Goal: Task Accomplishment & Management: Use online tool/utility

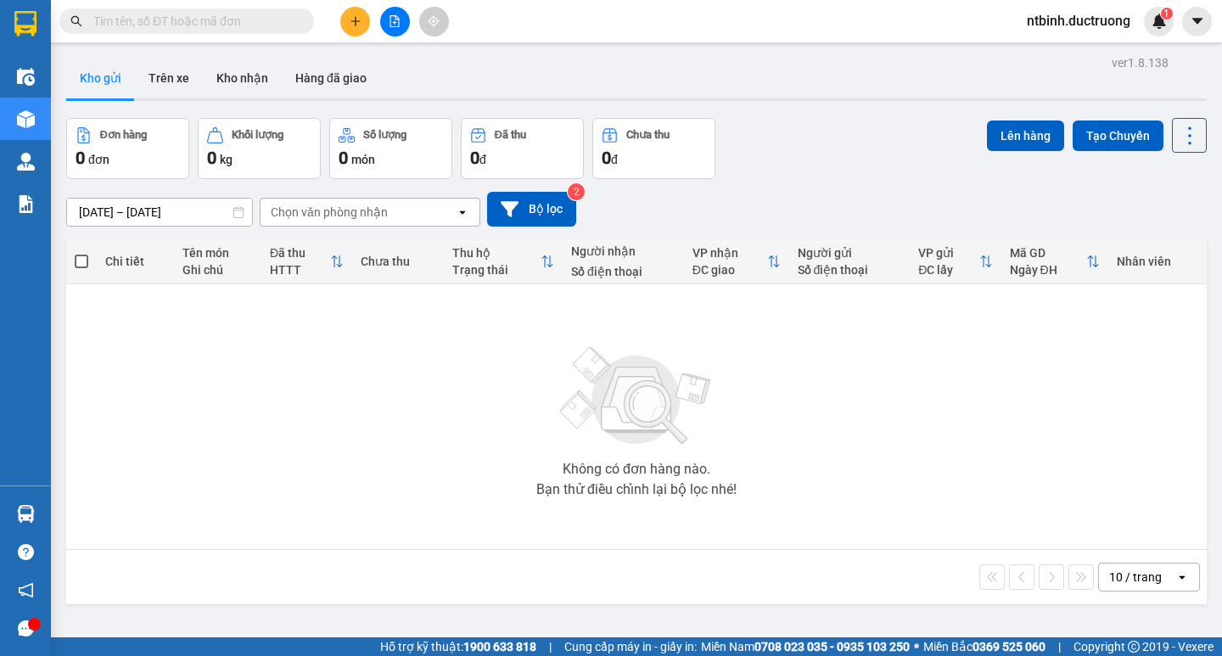
click at [350, 25] on icon "plus" at bounding box center [356, 21] width 12 height 12
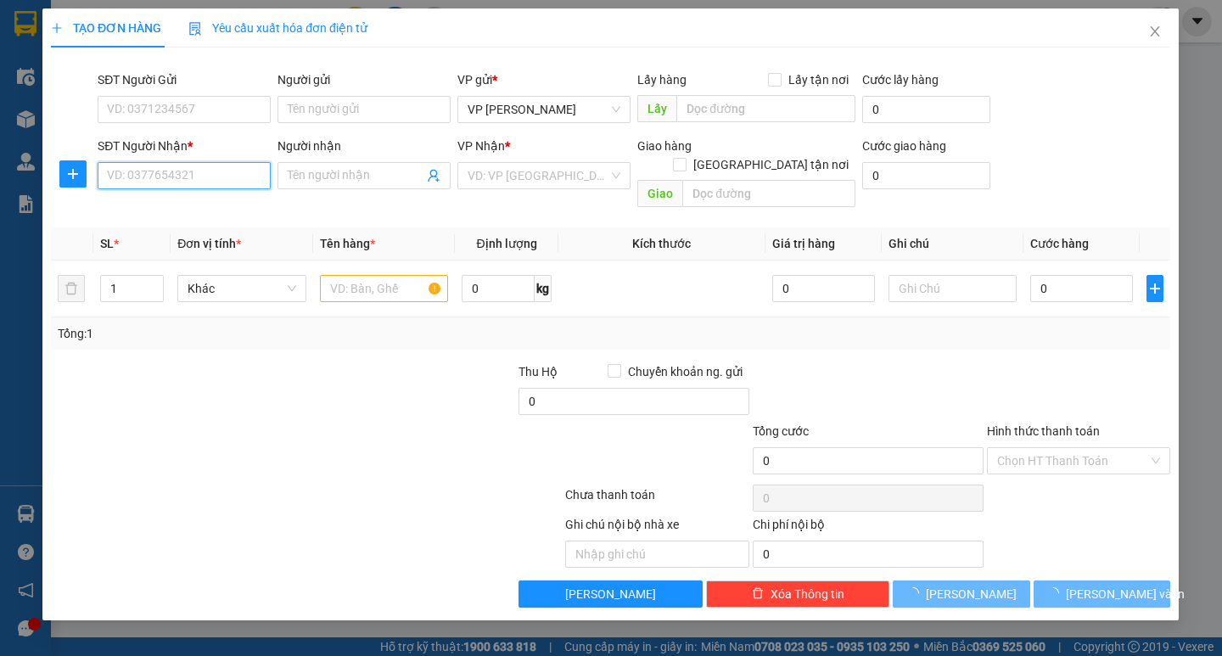
click at [173, 183] on input "SĐT Người Nhận *" at bounding box center [184, 175] width 173 height 27
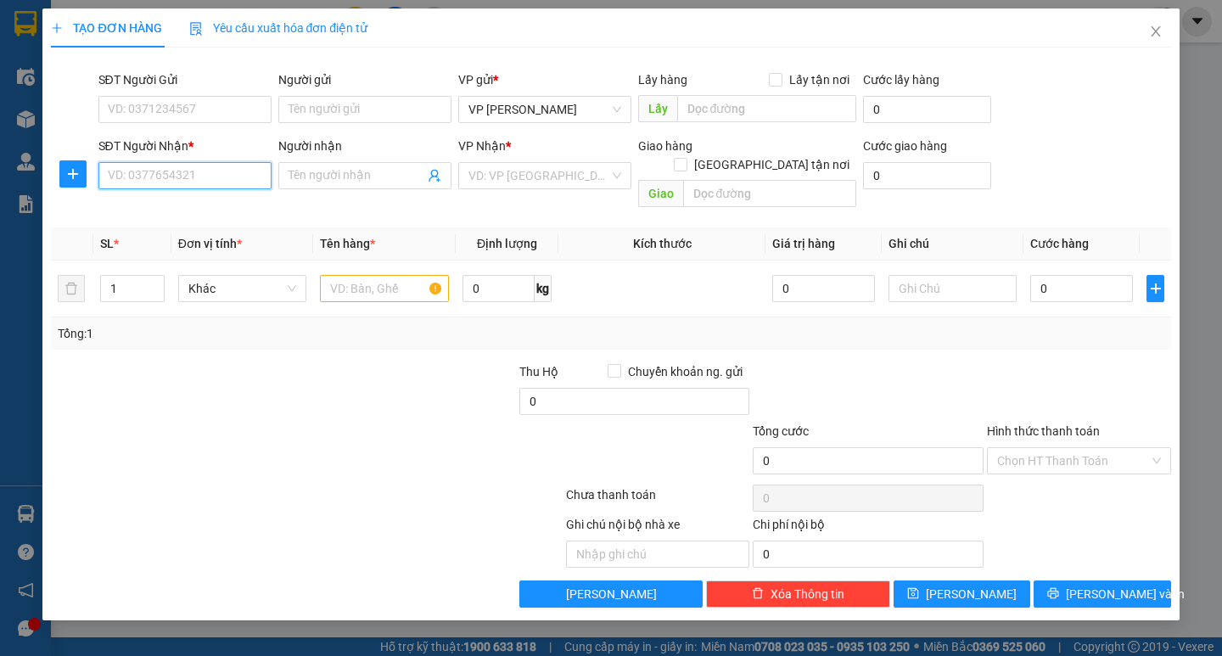
click at [173, 183] on input "SĐT Người Nhận *" at bounding box center [184, 175] width 173 height 27
type input "0379439295"
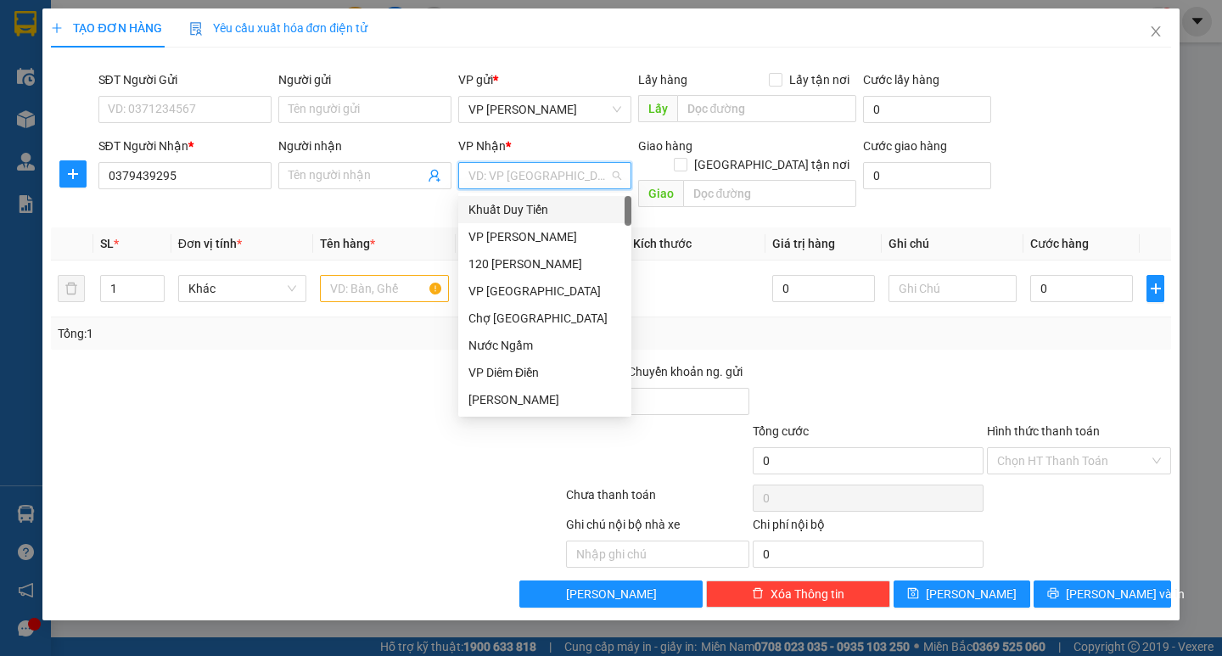
click at [526, 179] on input "search" at bounding box center [538, 175] width 141 height 25
type input "chau"
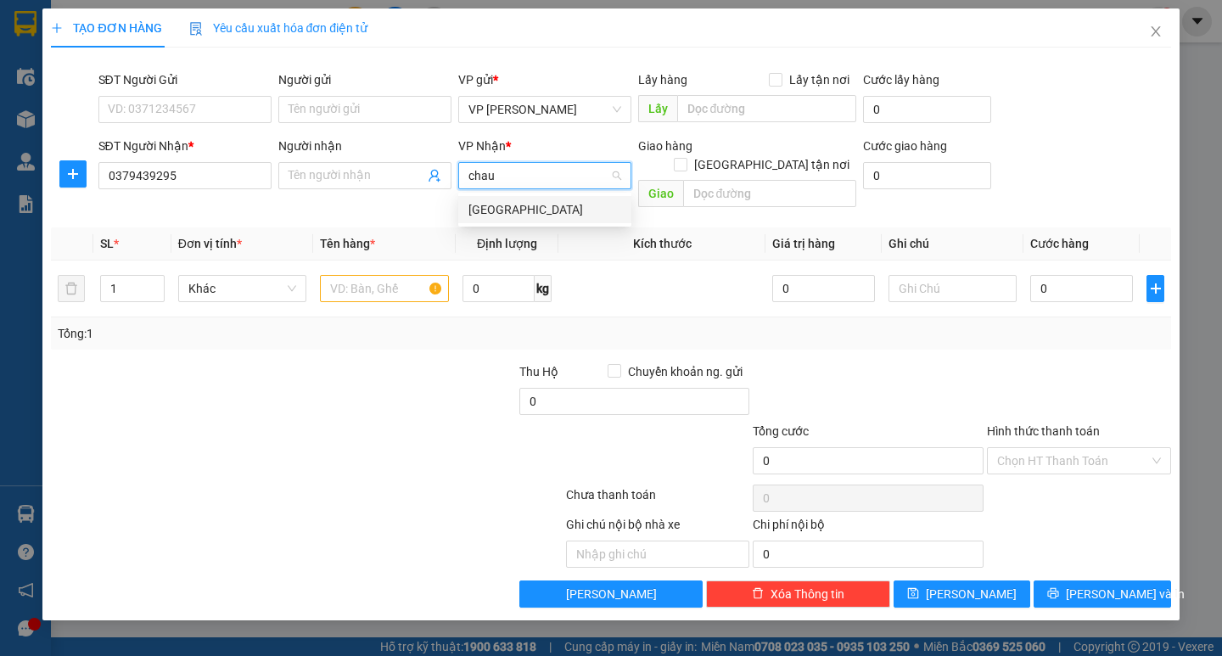
click at [526, 202] on div "[GEOGRAPHIC_DATA]" at bounding box center [544, 209] width 153 height 19
click at [389, 178] on input "Người nhận" at bounding box center [356, 175] width 136 height 19
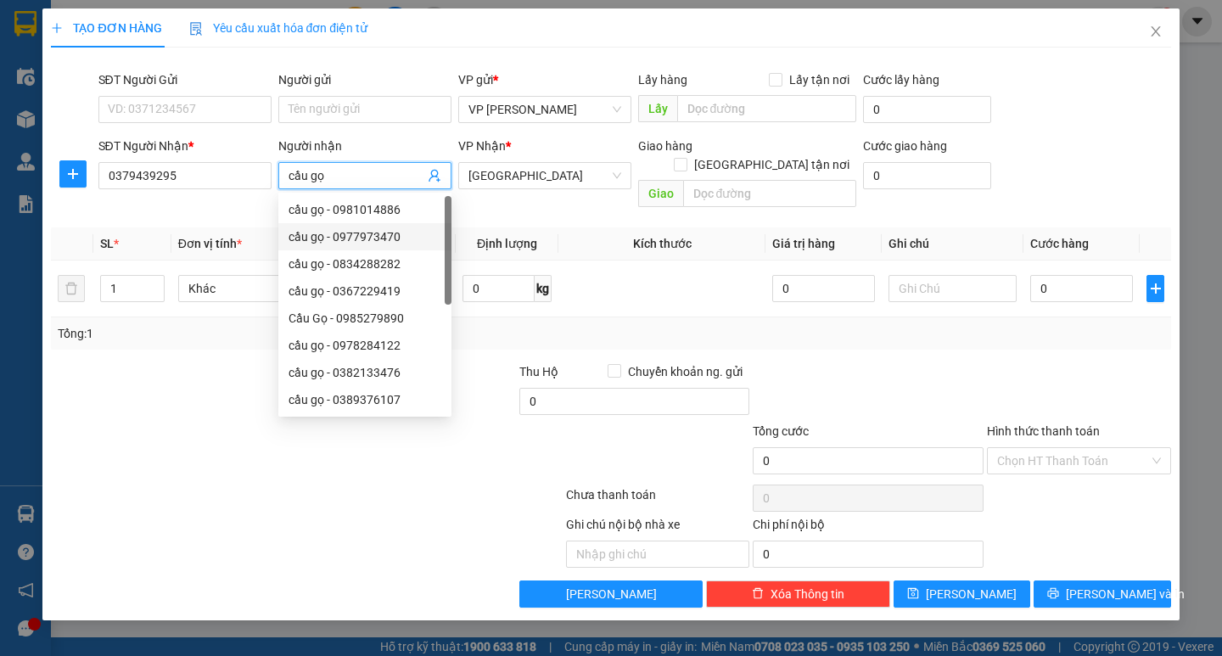
type input "cầu gọ"
click at [87, 400] on div at bounding box center [166, 391] width 234 height 59
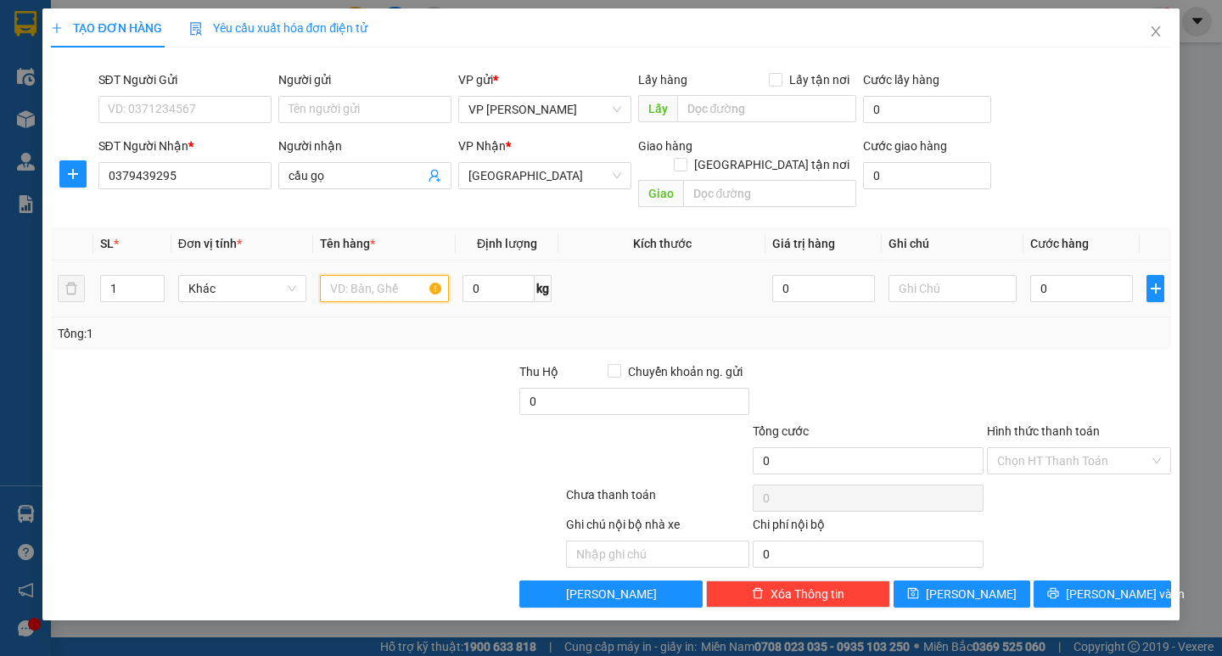
click at [374, 275] on input "text" at bounding box center [384, 288] width 128 height 27
type input "1 hồ sơ"
click at [1036, 275] on input "0" at bounding box center [1081, 288] width 103 height 27
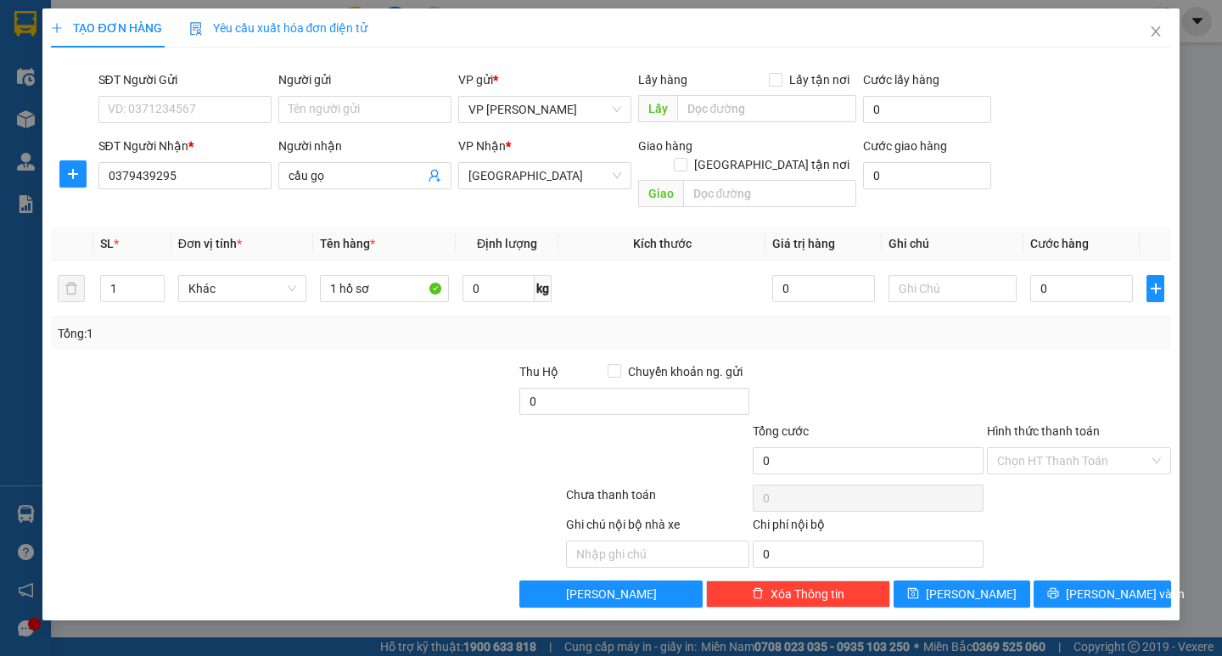
click at [1039, 330] on div "Tổng: 1" at bounding box center [610, 333] width 1119 height 32
click at [1047, 275] on input "0" at bounding box center [1081, 288] width 103 height 27
click at [1037, 275] on input "0" at bounding box center [1081, 288] width 103 height 27
type input "30"
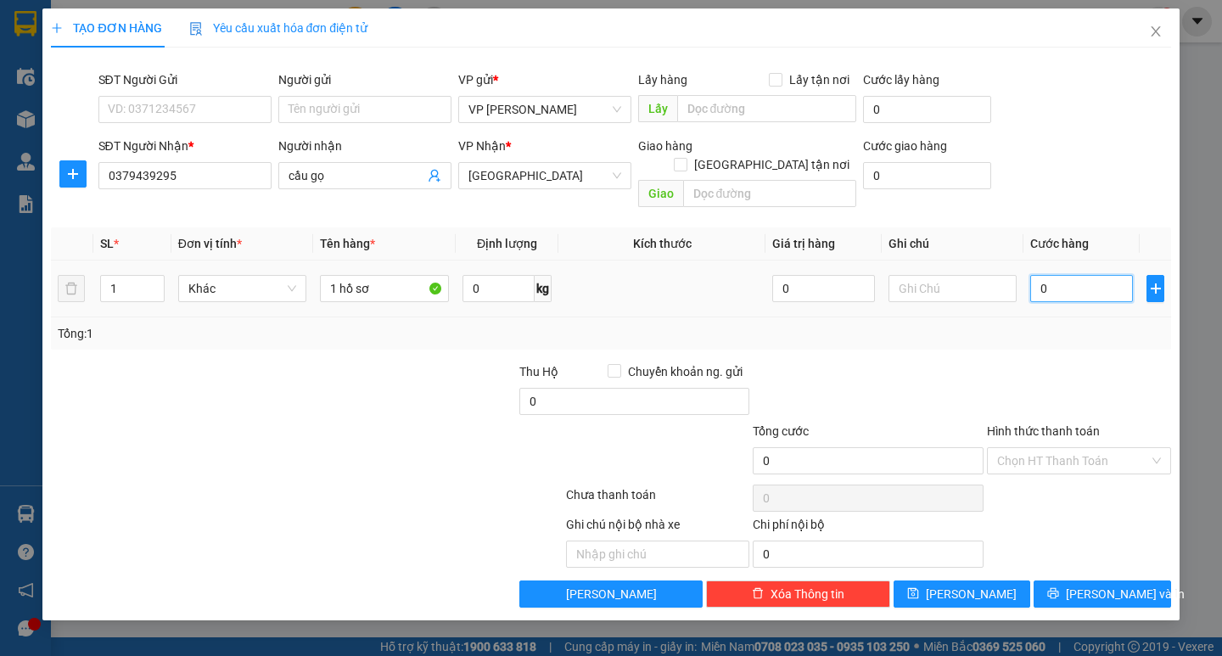
type input "30"
click at [1044, 324] on div "Tổng: 1" at bounding box center [611, 333] width 1106 height 19
type input "30.000"
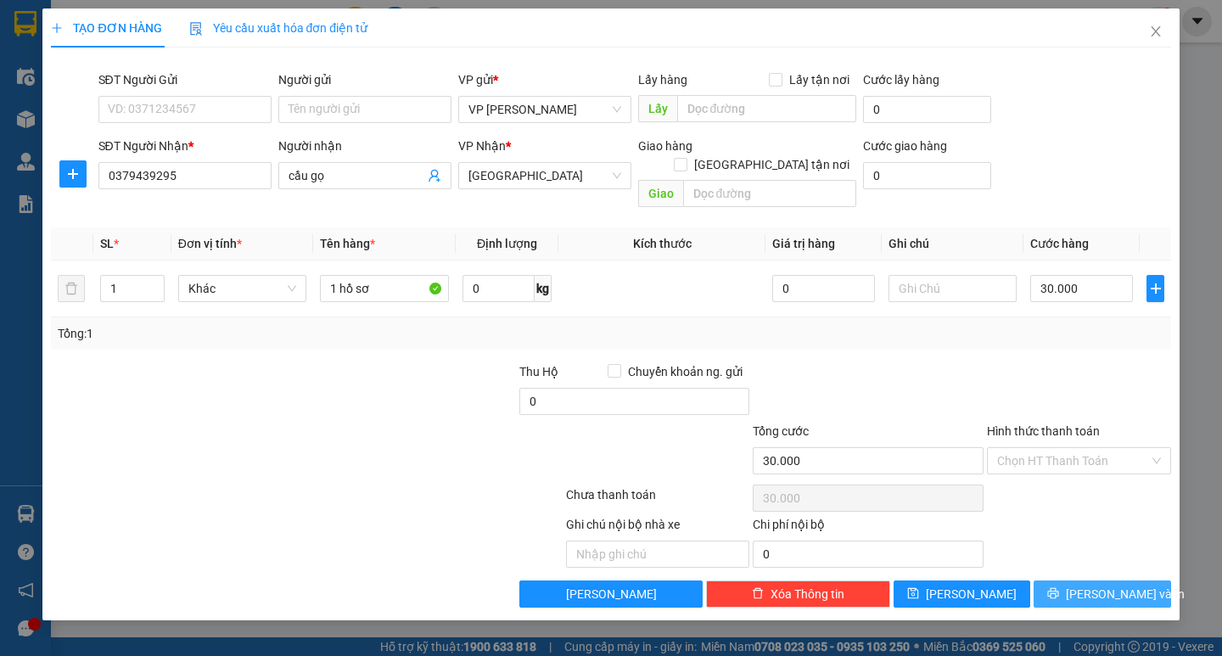
click at [1104, 585] on span "[PERSON_NAME] và In" at bounding box center [1125, 594] width 119 height 19
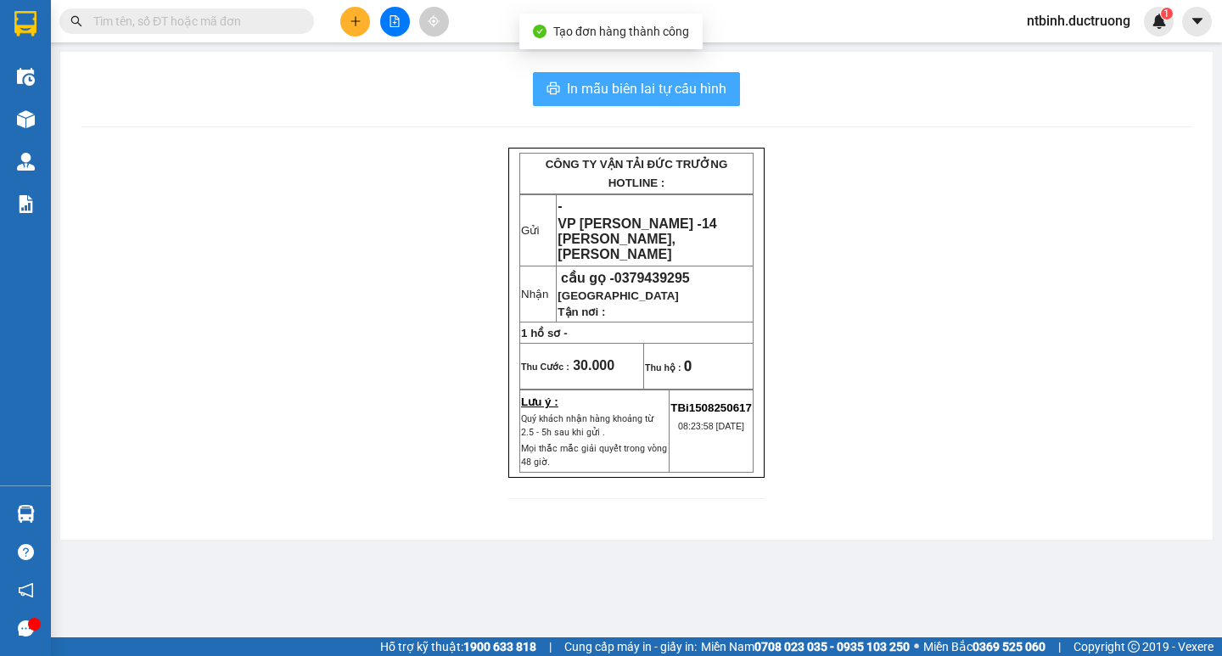
click at [720, 81] on span "In mẫu biên lai tự cấu hình" at bounding box center [647, 88] width 160 height 21
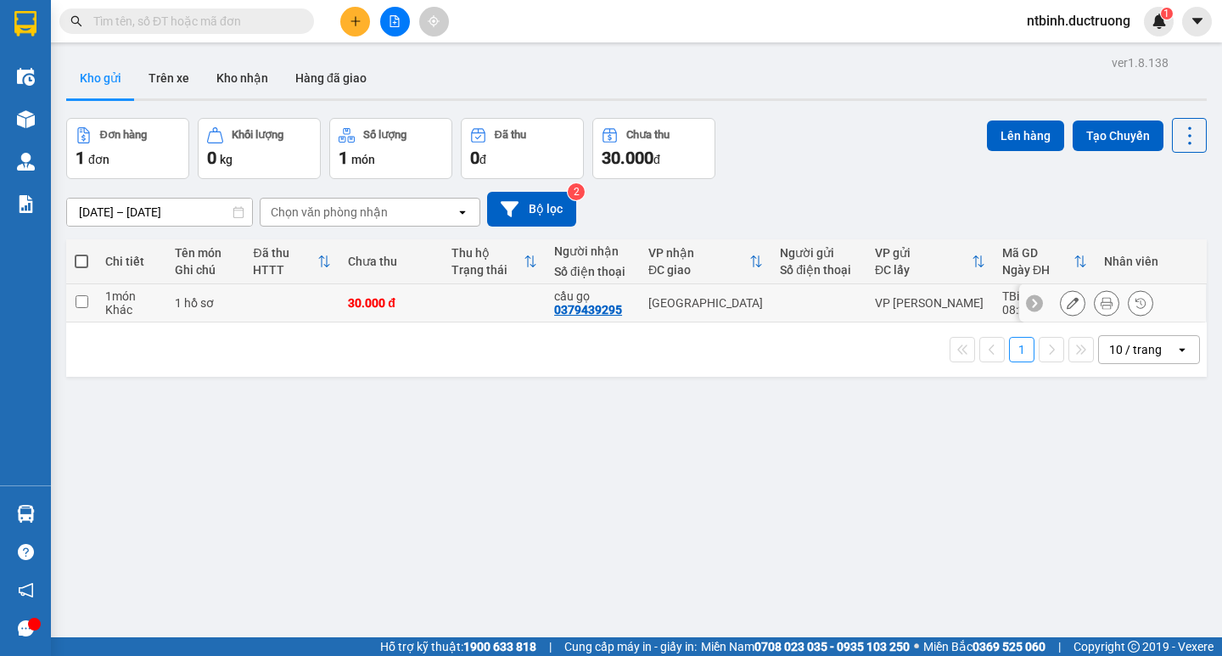
click at [497, 309] on td at bounding box center [494, 303] width 103 height 38
checkbox input "true"
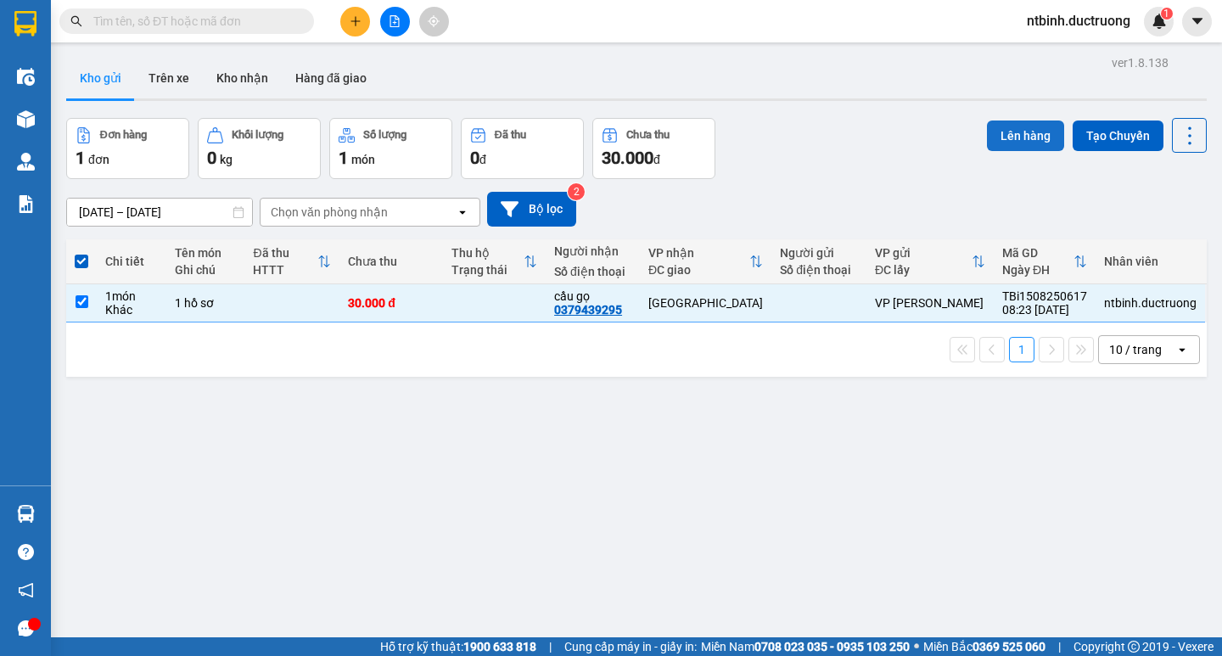
click at [1032, 134] on button "Lên hàng" at bounding box center [1025, 135] width 77 height 31
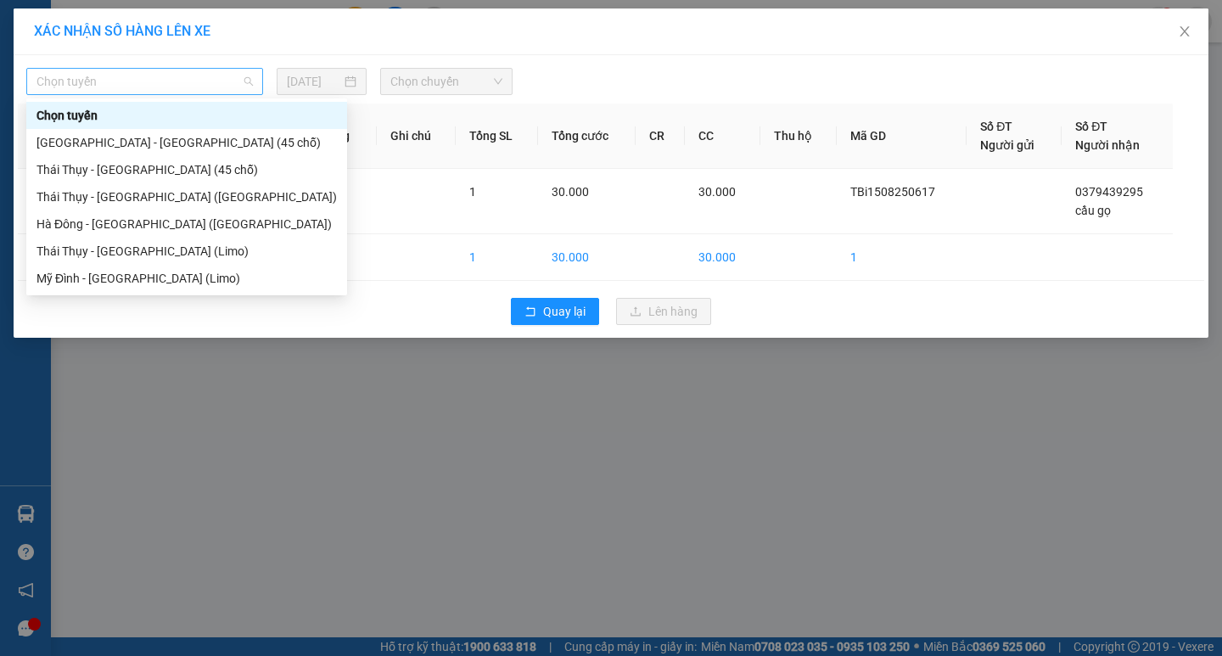
click at [141, 78] on span "Chọn tuyến" at bounding box center [144, 81] width 216 height 25
click at [156, 146] on div "[GEOGRAPHIC_DATA] - [GEOGRAPHIC_DATA] (45 chỗ)" at bounding box center [186, 142] width 300 height 19
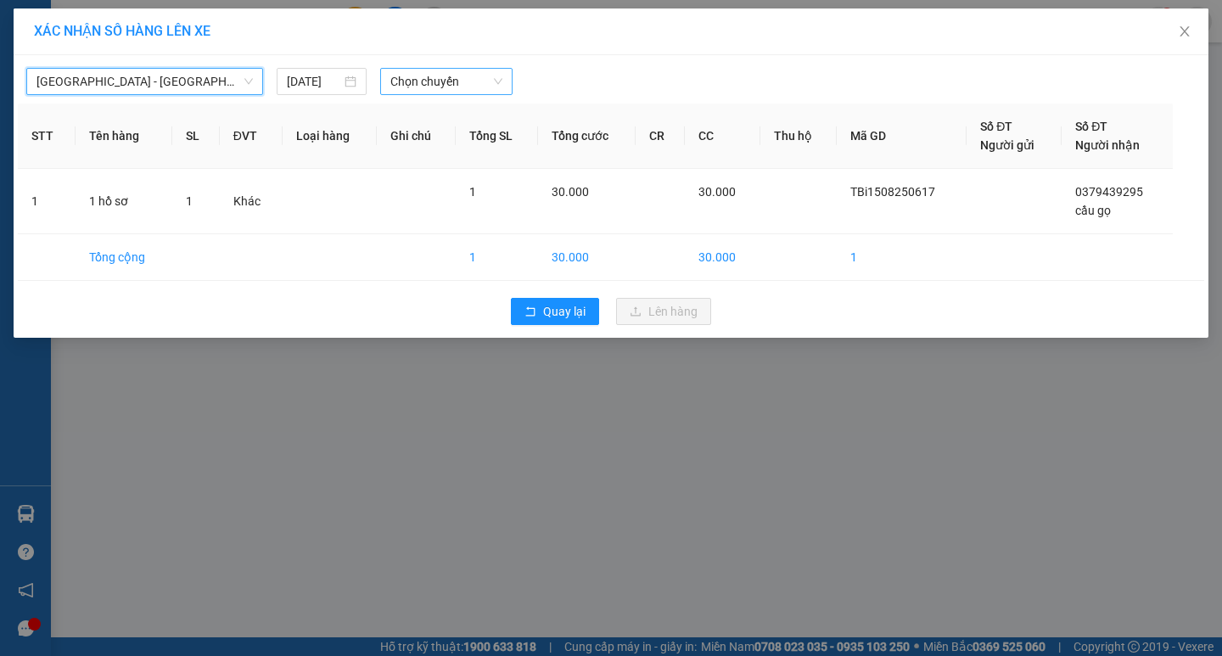
click at [427, 76] on span "Chọn chuyến" at bounding box center [446, 81] width 112 height 25
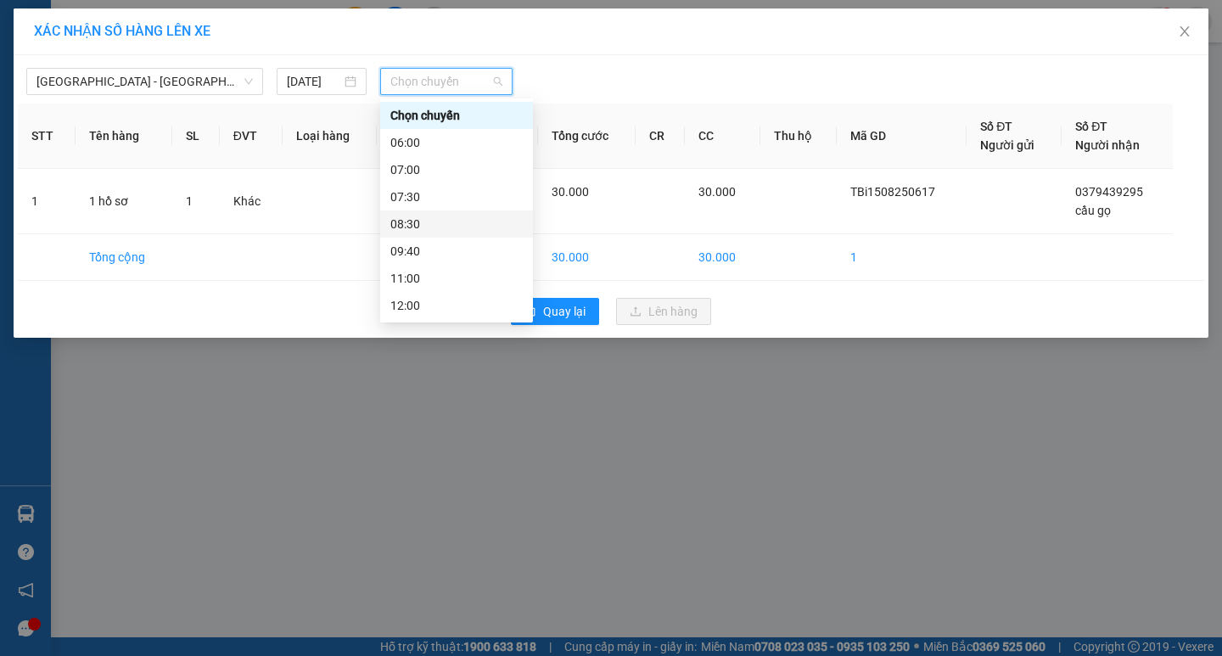
click at [423, 217] on div "08:30" at bounding box center [456, 224] width 132 height 19
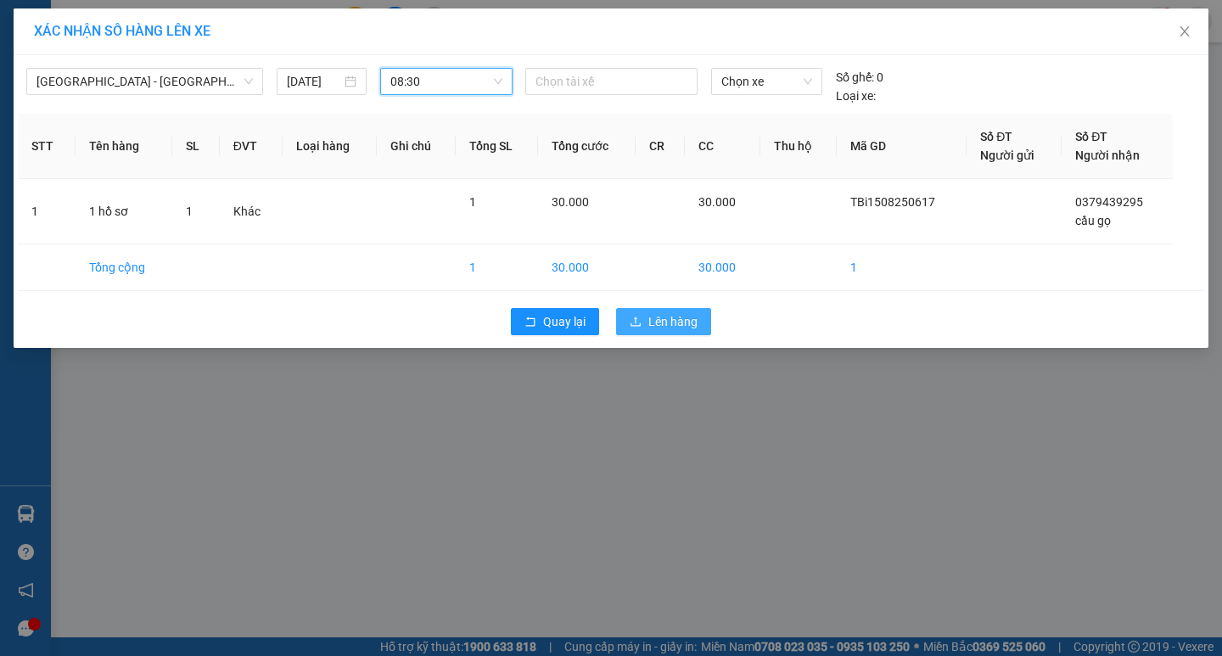
click at [664, 326] on span "Lên hàng" at bounding box center [672, 321] width 49 height 19
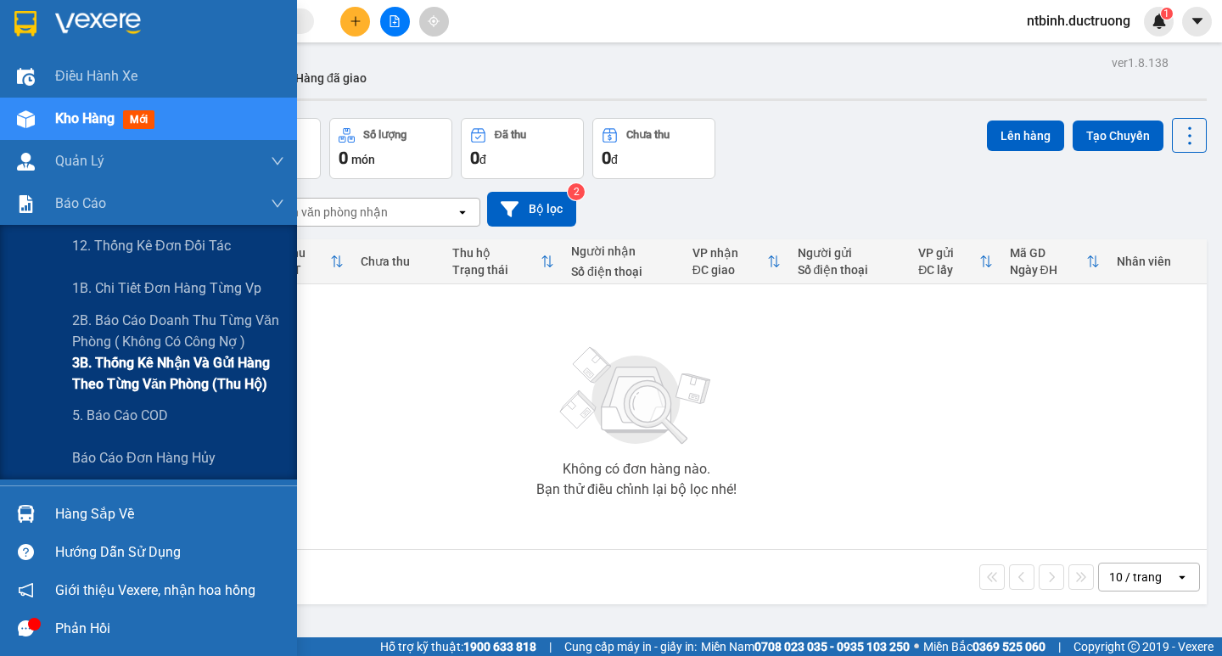
click at [110, 356] on span "3B. Thống kê nhận và gửi hàng theo từng văn phòng (thu hộ)" at bounding box center [178, 373] width 212 height 42
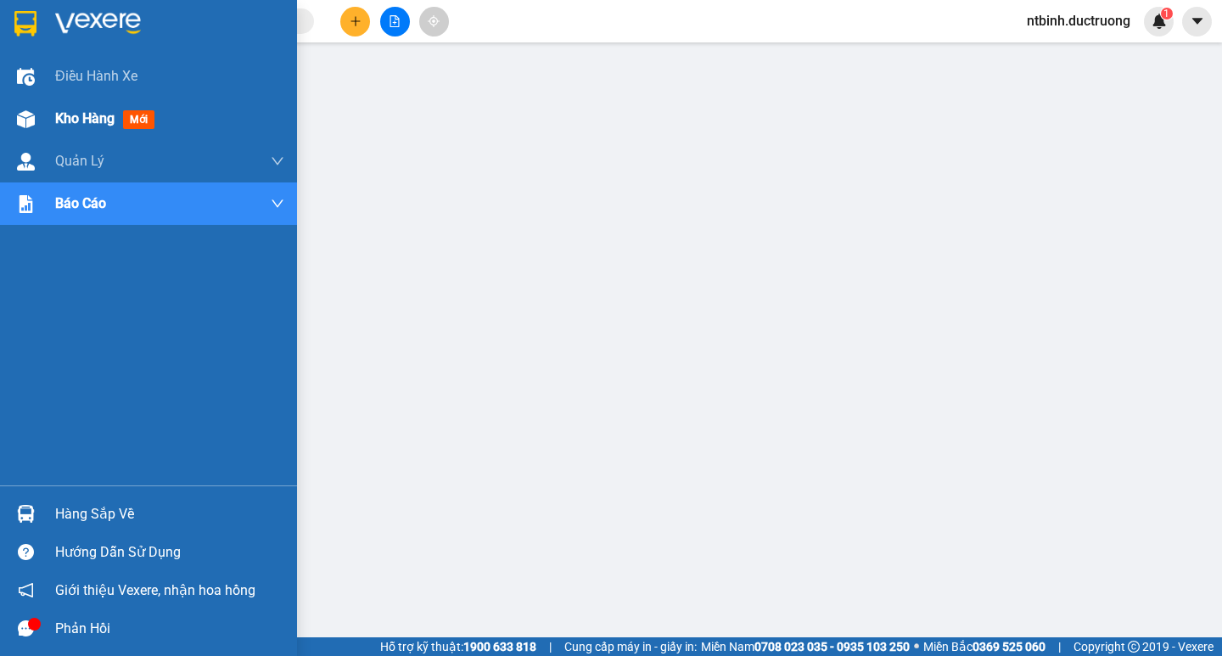
click at [72, 116] on span "Kho hàng" at bounding box center [84, 118] width 59 height 16
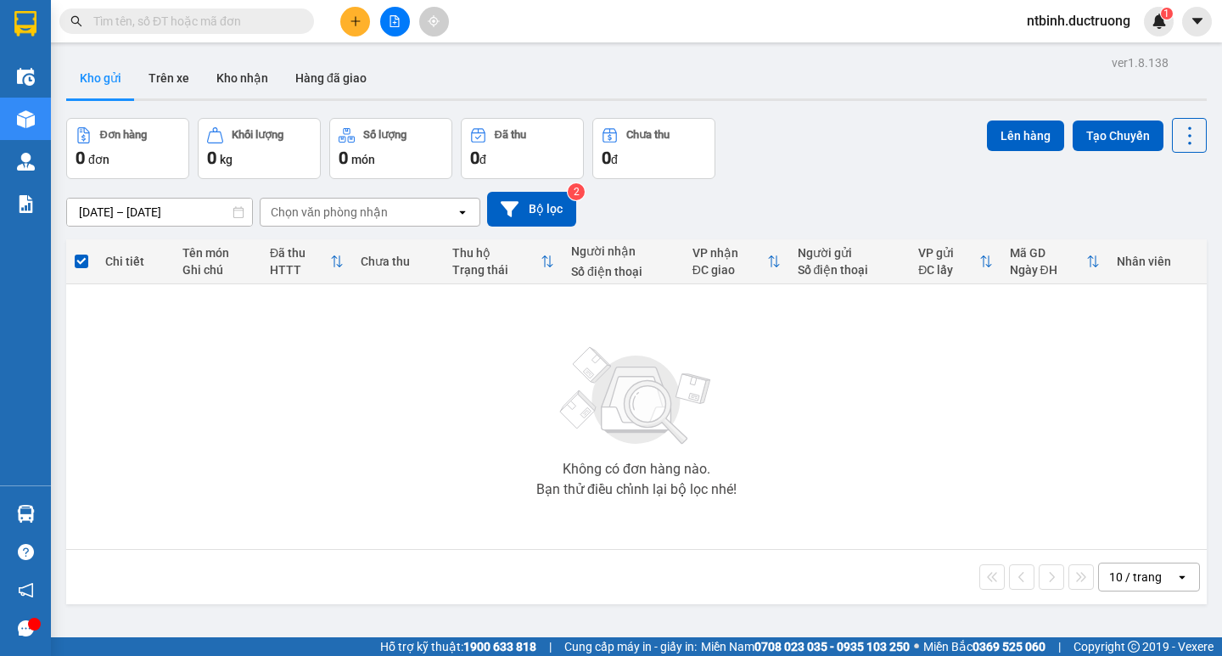
click at [351, 28] on button at bounding box center [355, 22] width 30 height 30
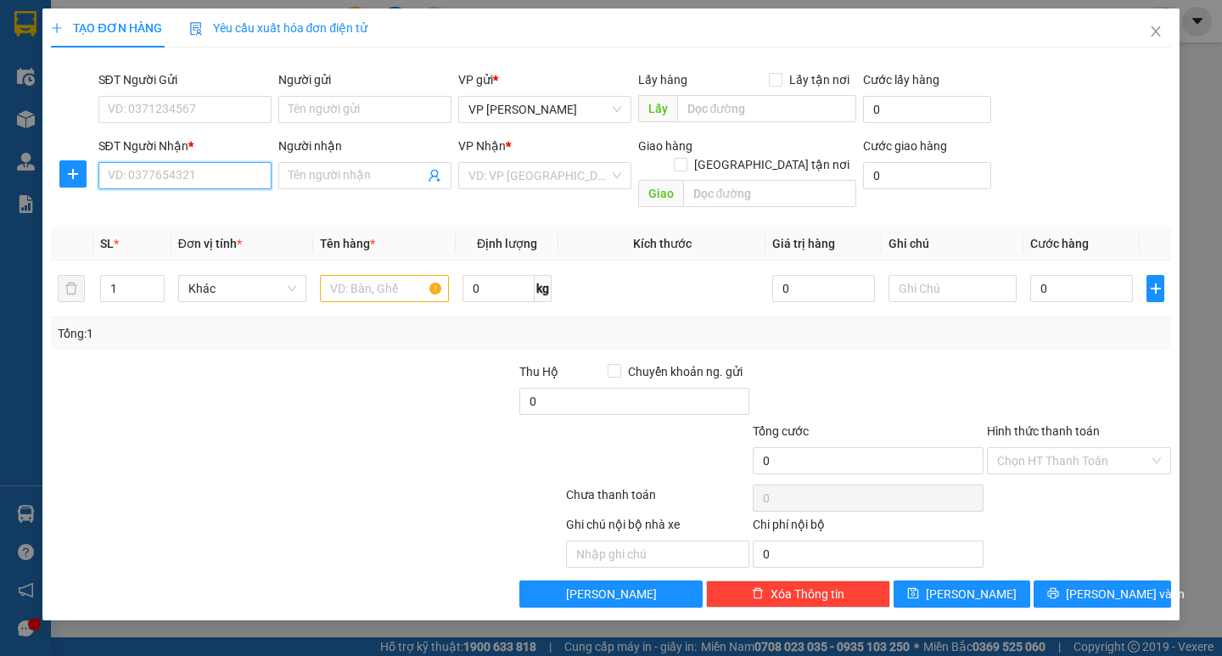
click at [165, 164] on input "SĐT Người Nhận *" at bounding box center [184, 175] width 173 height 27
click at [194, 236] on div "0789337823" at bounding box center [185, 236] width 153 height 19
type input "0789337823"
click at [371, 275] on input "text" at bounding box center [384, 288] width 128 height 27
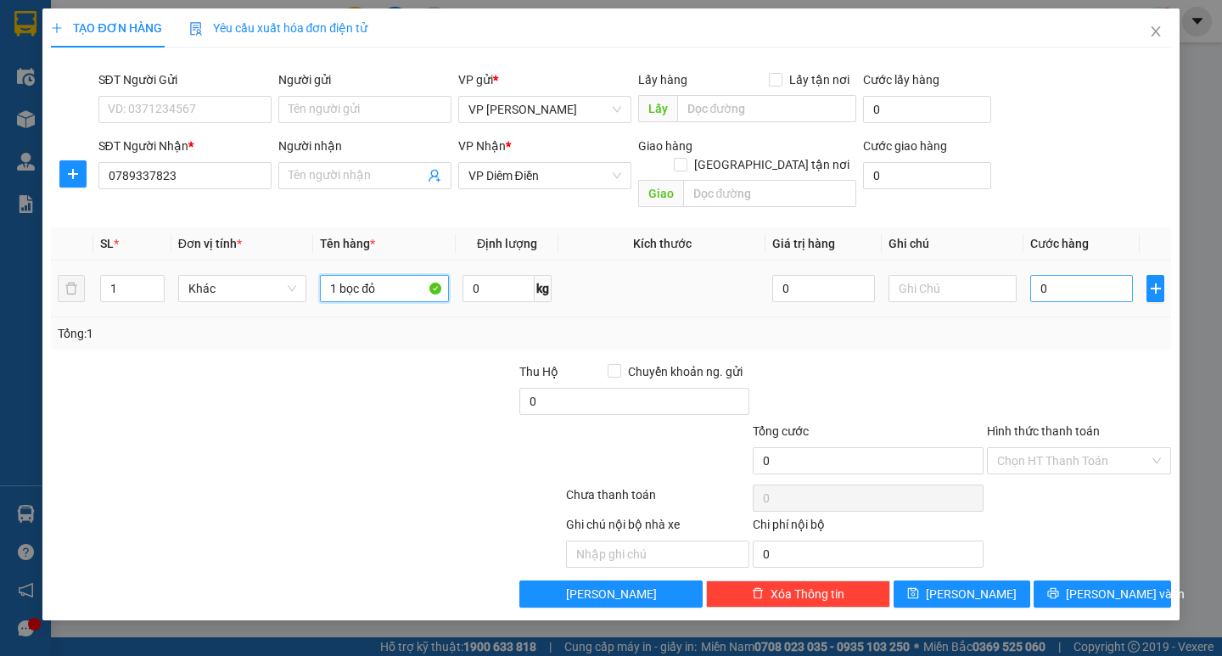
type input "1 bọc đỏ"
click at [1082, 281] on input "0" at bounding box center [1081, 288] width 103 height 27
click at [1023, 278] on td "0" at bounding box center [1081, 288] width 116 height 57
click at [1046, 275] on input "0" at bounding box center [1081, 288] width 103 height 27
click at [1040, 275] on input "0" at bounding box center [1081, 288] width 103 height 27
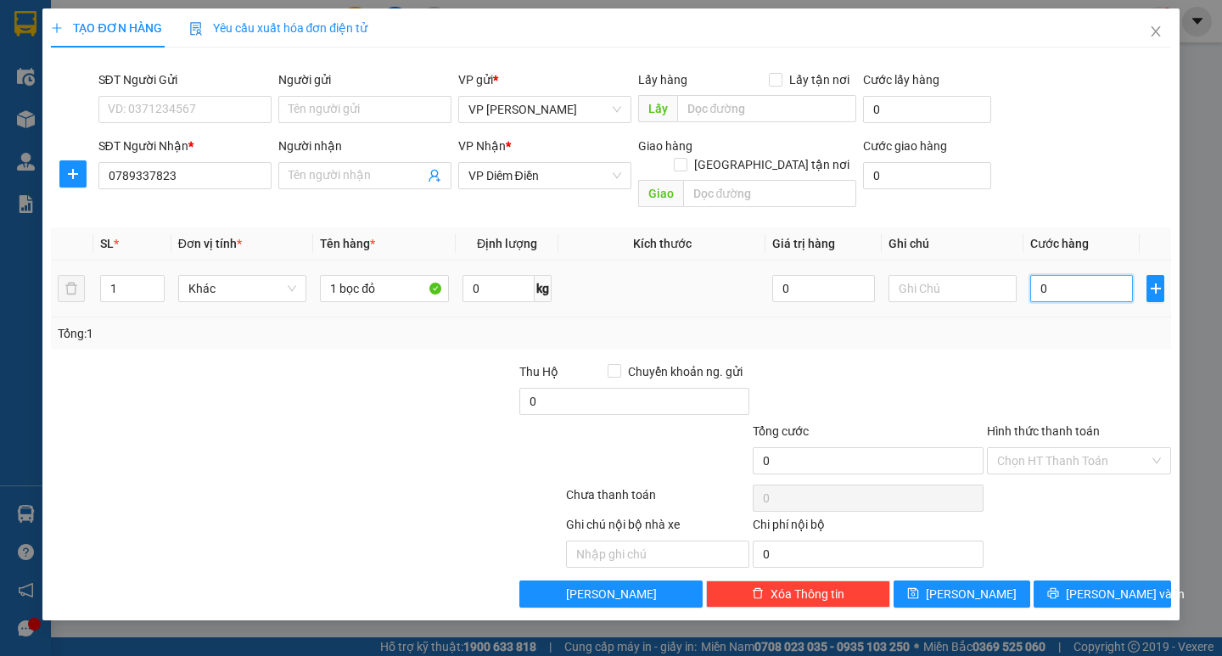
type input "40"
click at [1049, 324] on div "Tổng: 1" at bounding box center [611, 333] width 1106 height 19
type input "40.000"
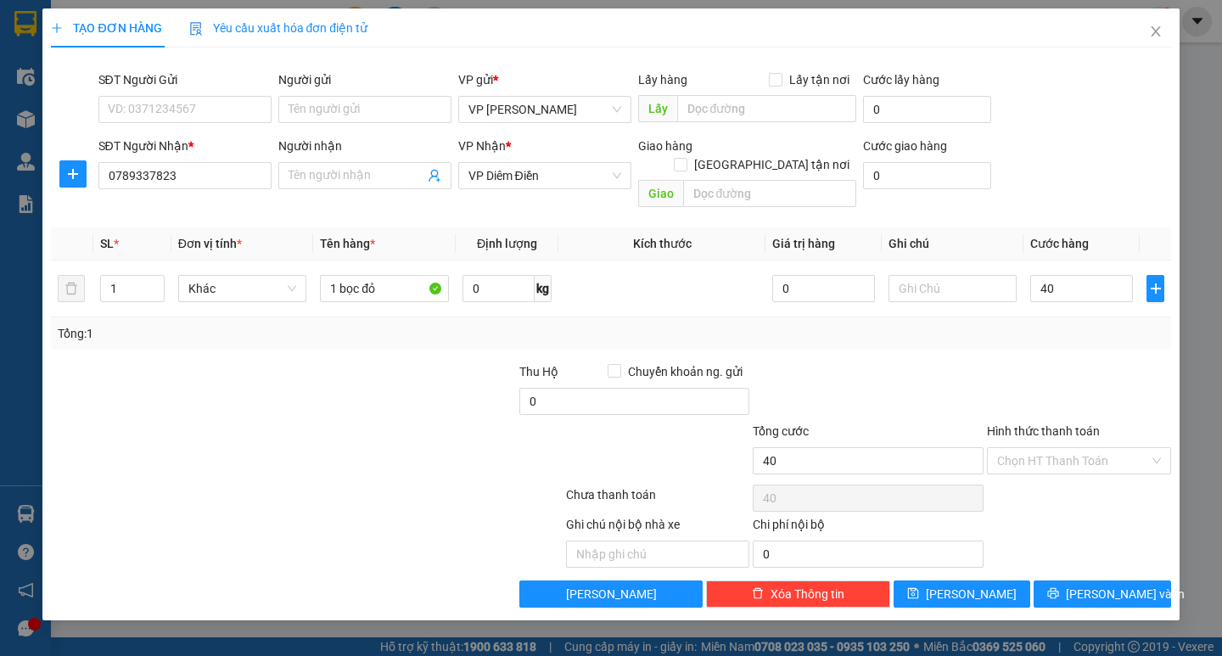
type input "40.000"
click at [1076, 448] on input "Hình thức thanh toán" at bounding box center [1073, 460] width 152 height 25
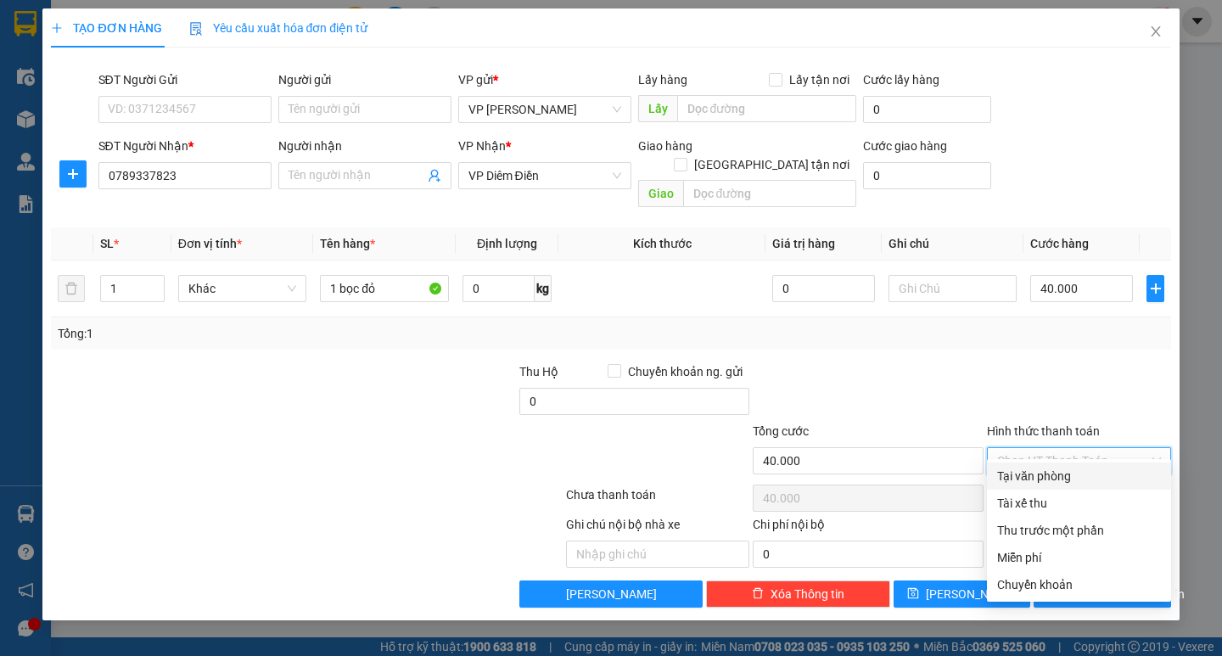
click at [1074, 461] on div "Transit Pickup Surcharge Ids Transit Deliver Surcharge Ids Transit Deliver Surc…" at bounding box center [610, 334] width 1119 height 546
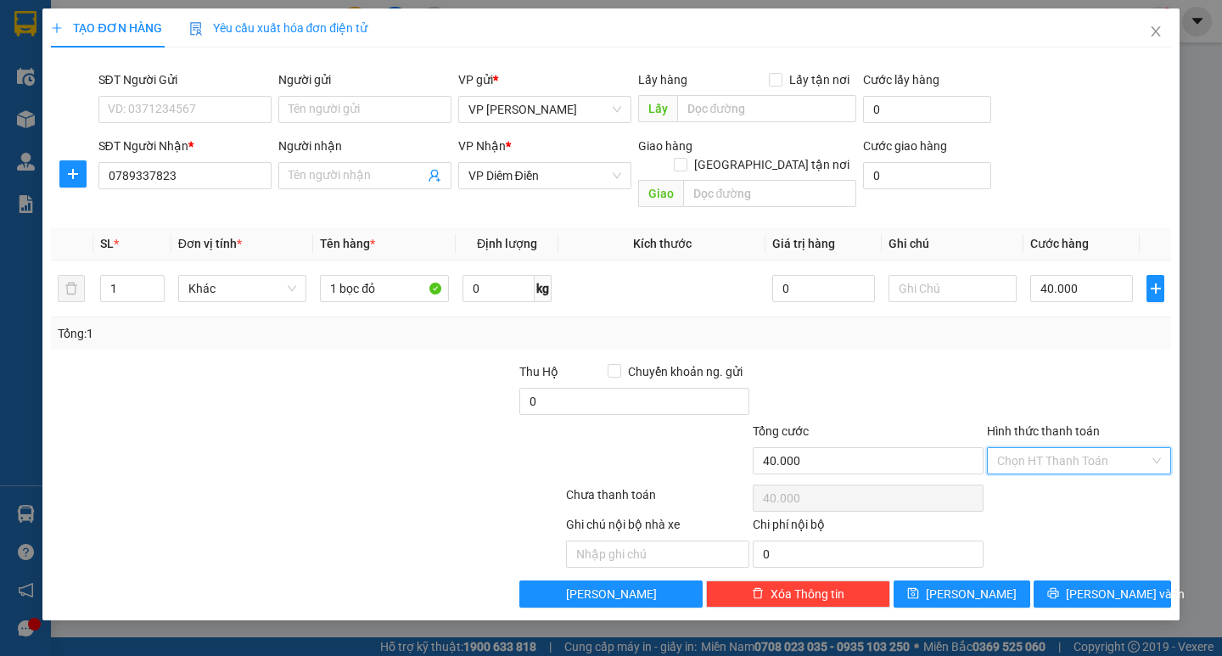
click at [1073, 448] on input "Hình thức thanh toán" at bounding box center [1073, 460] width 152 height 25
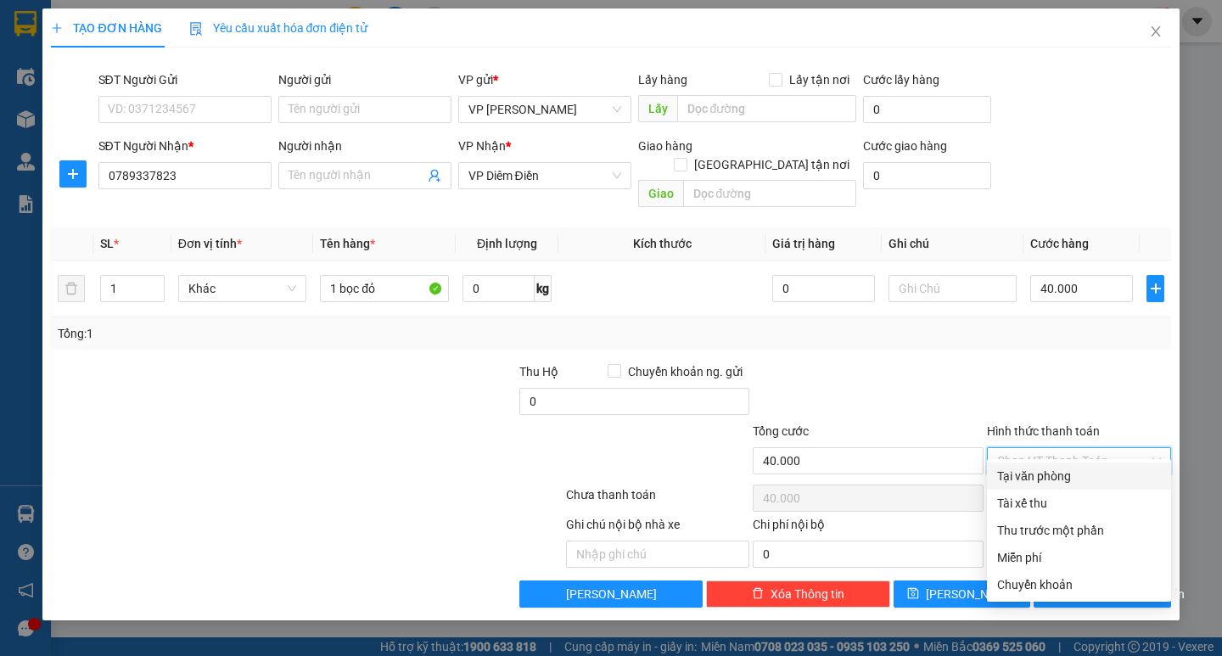
click at [1074, 481] on div "Tại văn phòng" at bounding box center [1079, 476] width 164 height 19
type input "0"
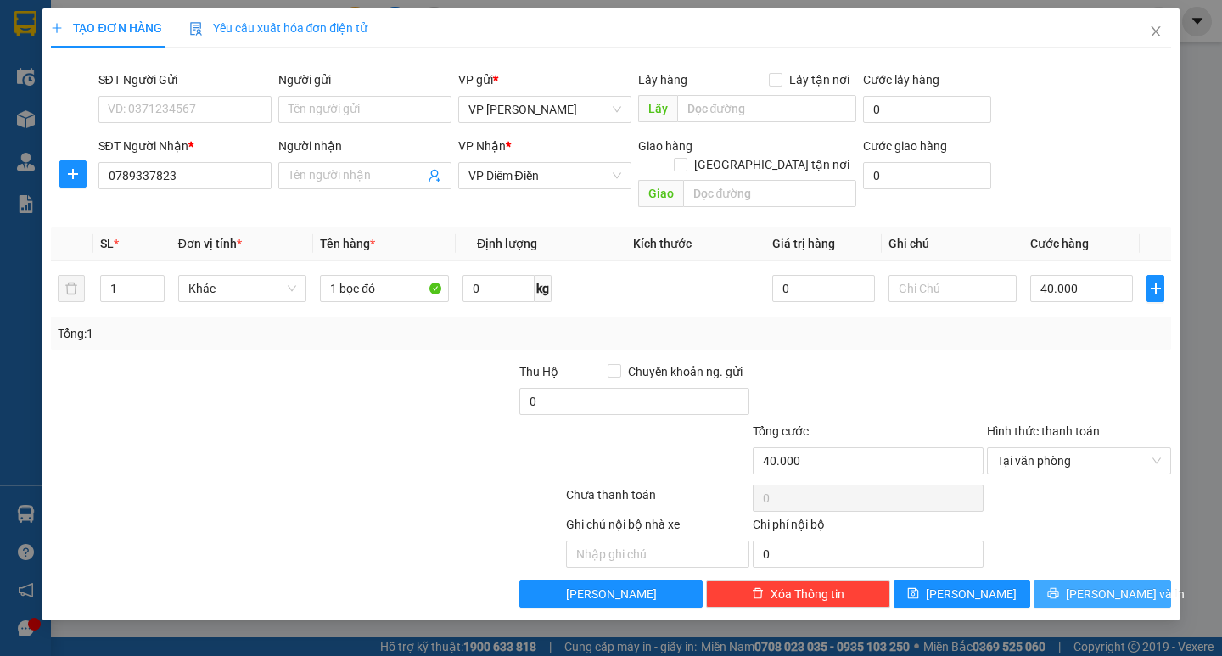
click at [1100, 585] on span "[PERSON_NAME] và In" at bounding box center [1125, 594] width 119 height 19
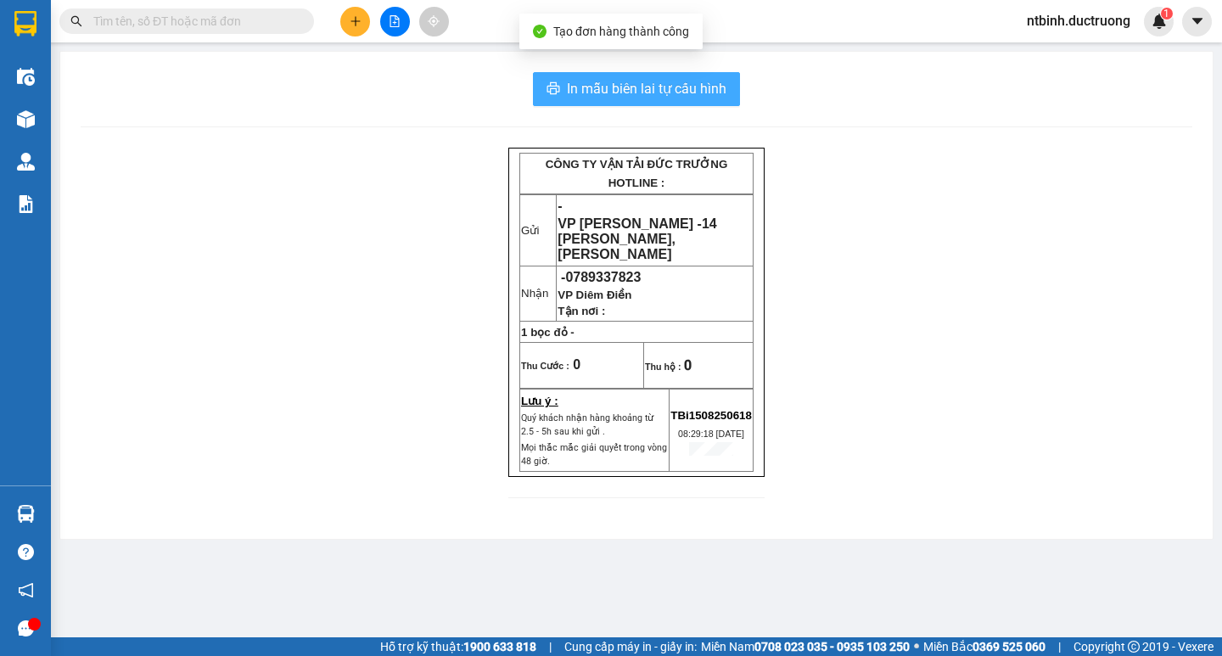
click at [660, 93] on span "In mẫu biên lai tự cấu hình" at bounding box center [647, 88] width 160 height 21
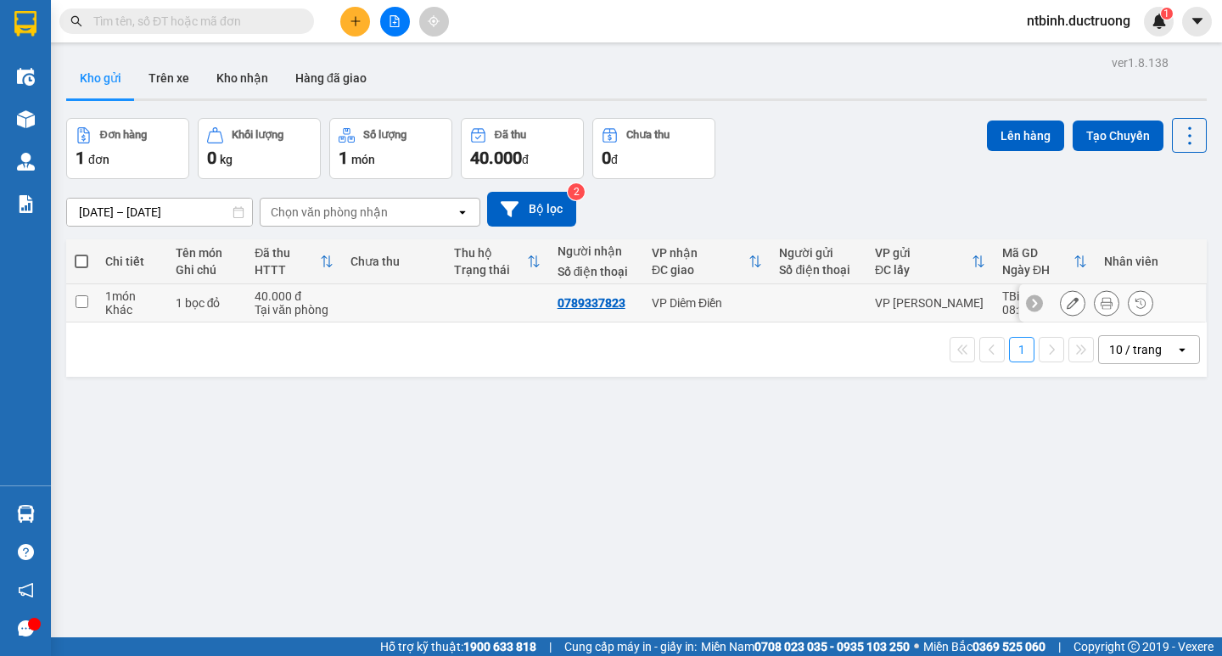
click at [474, 307] on td at bounding box center [497, 303] width 104 height 38
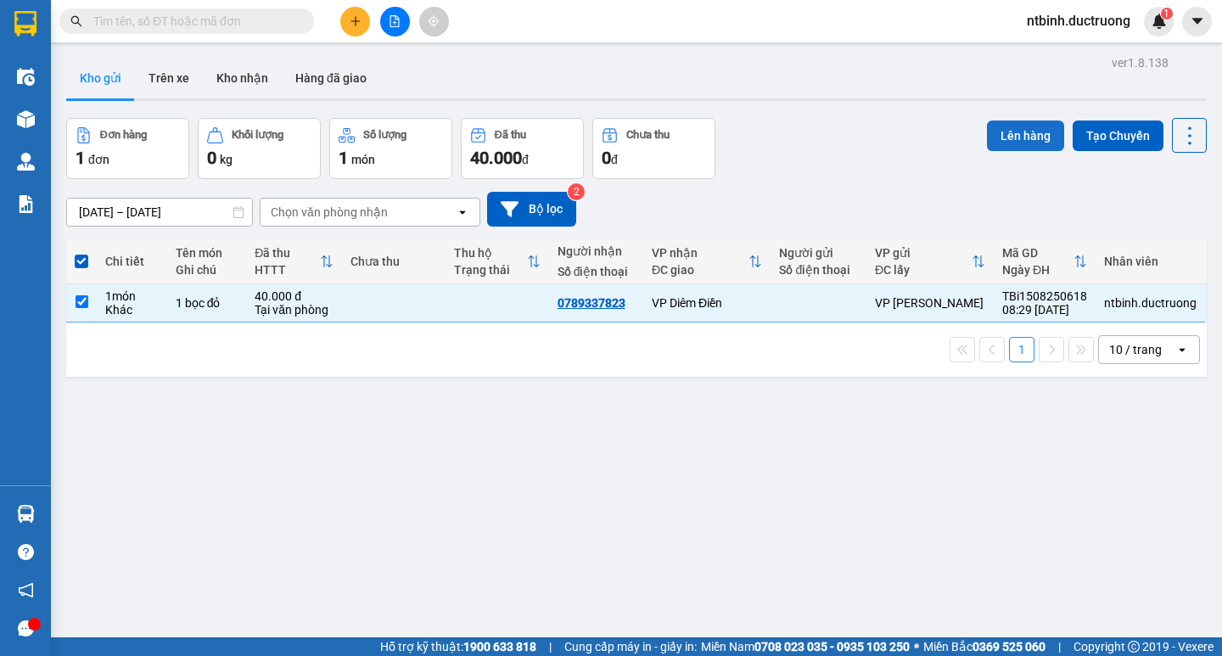
click at [1002, 139] on button "Lên hàng" at bounding box center [1025, 135] width 77 height 31
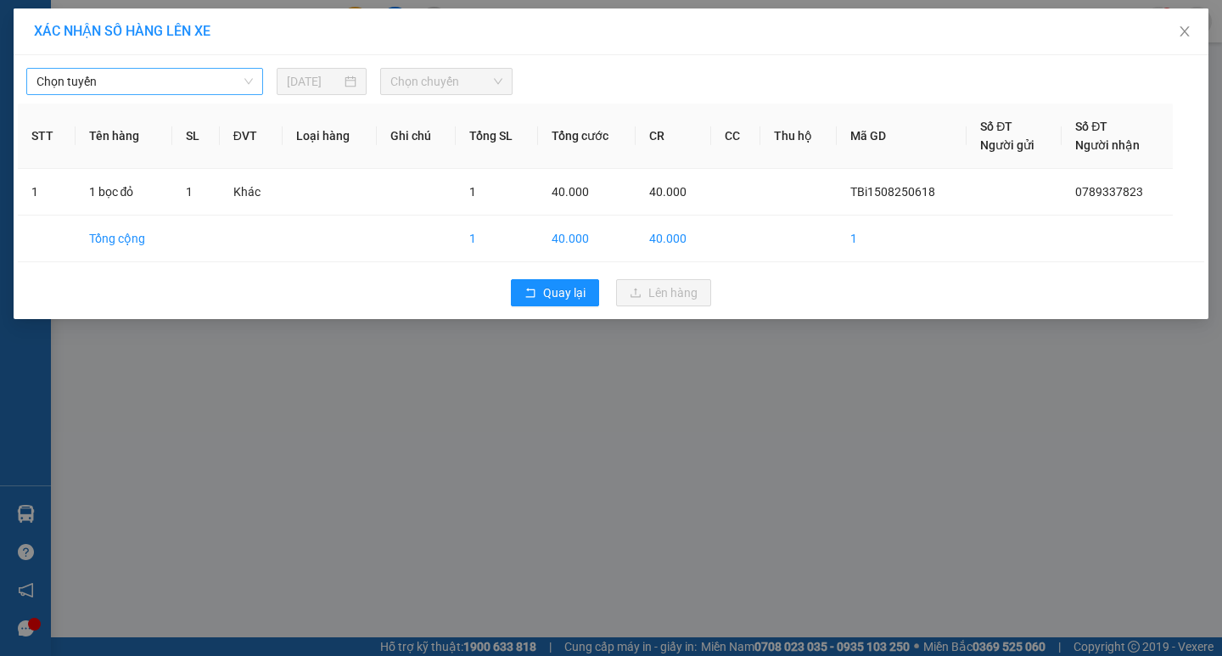
click at [143, 70] on span "Chọn tuyến" at bounding box center [144, 81] width 216 height 25
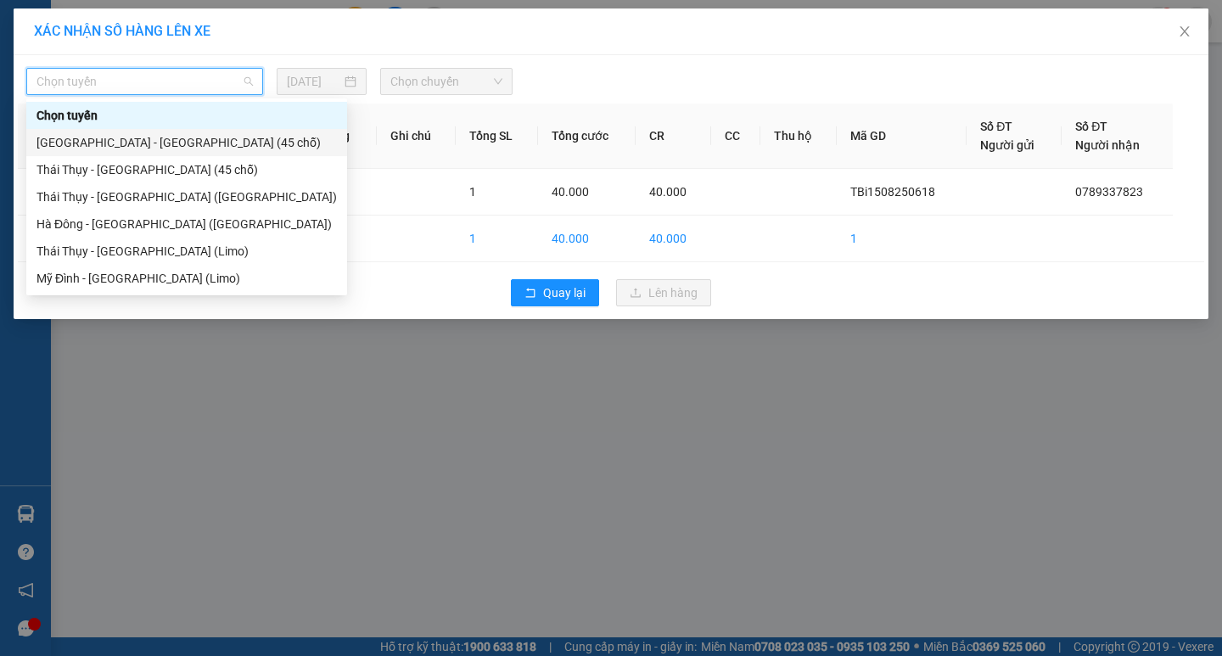
click at [148, 137] on div "[GEOGRAPHIC_DATA] - [GEOGRAPHIC_DATA] (45 chỗ)" at bounding box center [186, 142] width 300 height 19
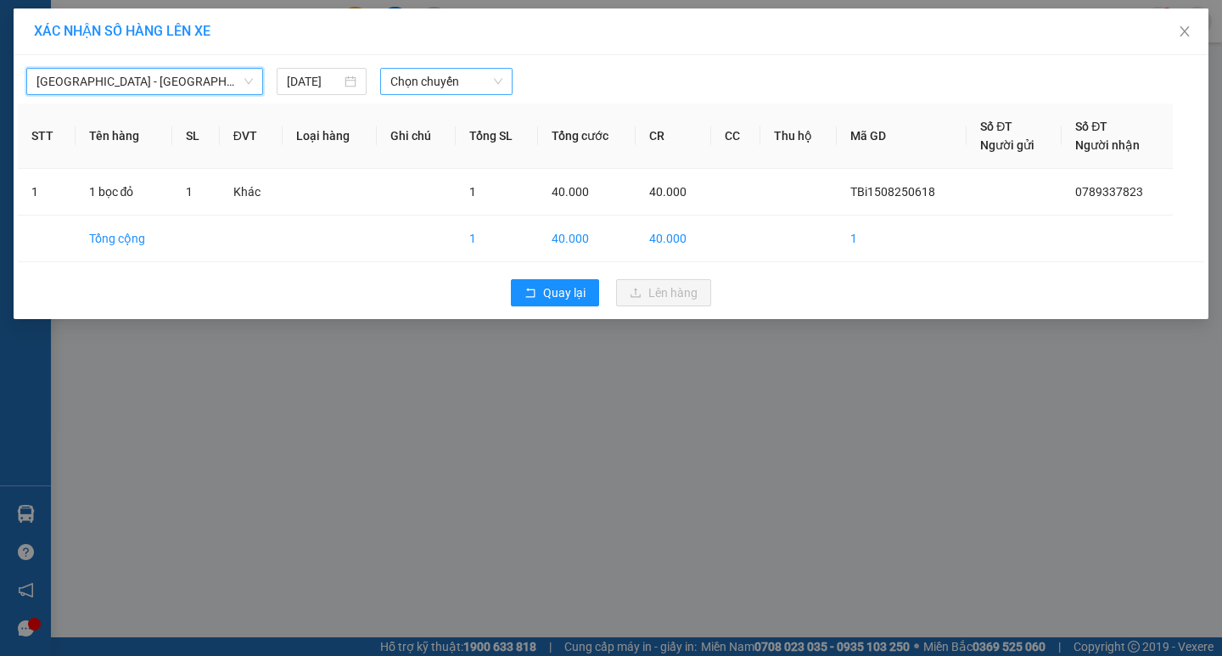
click at [427, 84] on span "Chọn chuyến" at bounding box center [446, 81] width 112 height 25
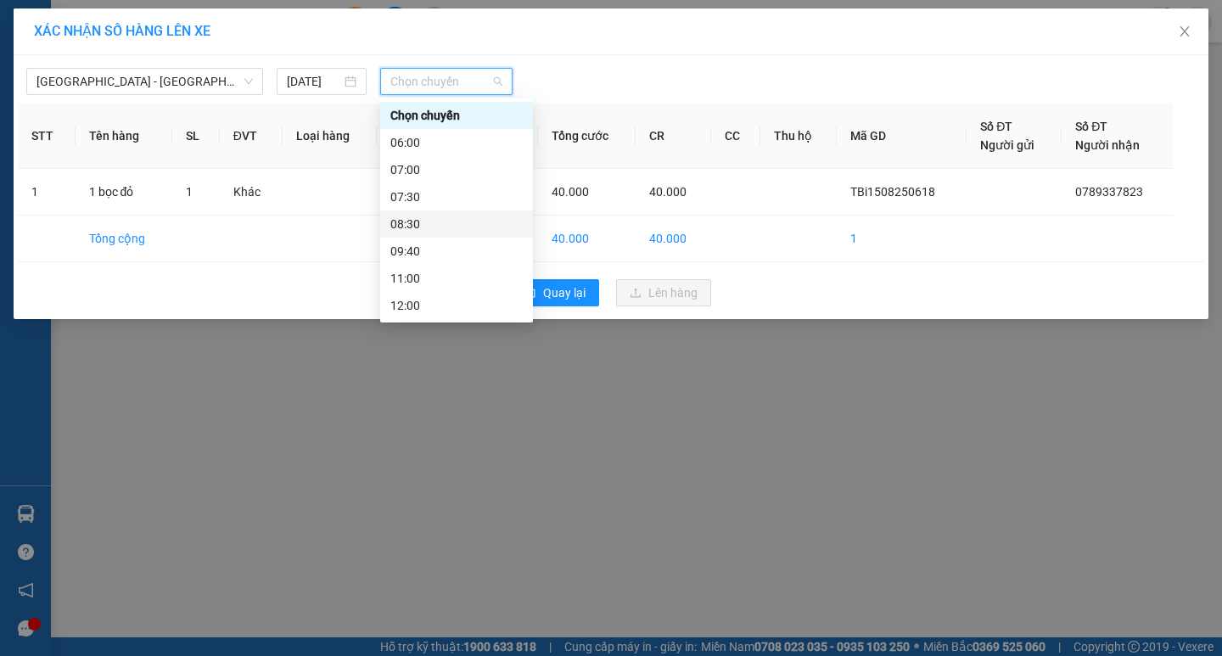
click at [447, 232] on div "08:30" at bounding box center [456, 224] width 132 height 19
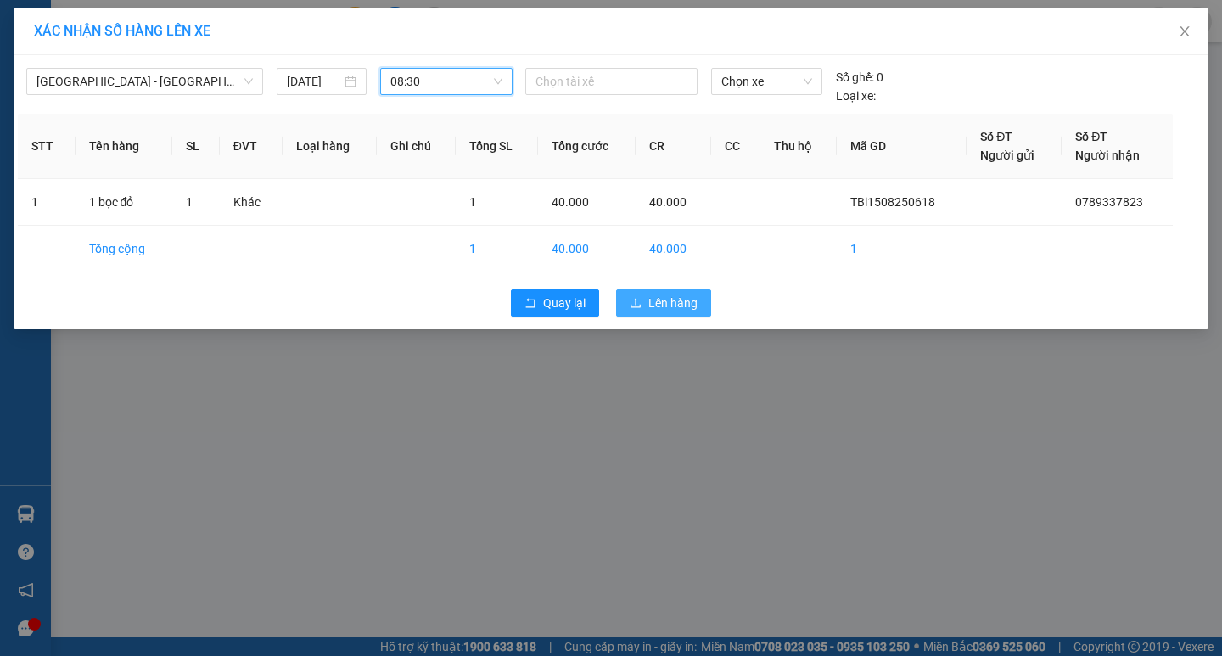
click at [707, 296] on button "Lên hàng" at bounding box center [663, 302] width 95 height 27
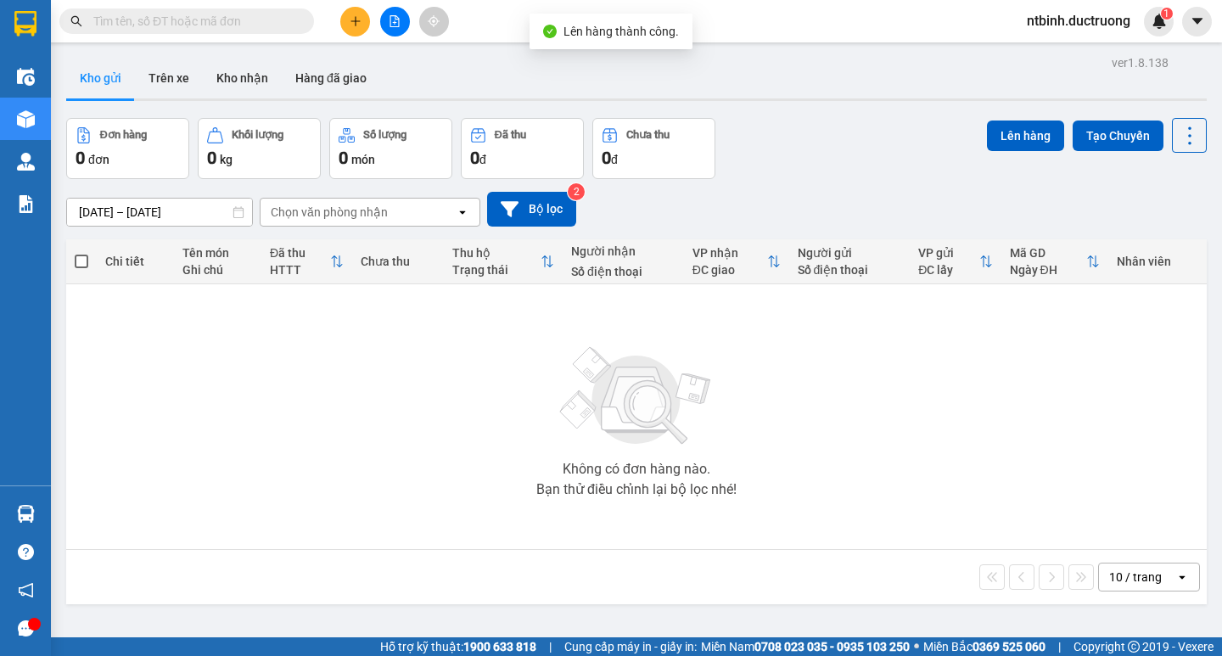
click at [137, 366] on div "Không có đơn hàng nào. Bạn thử điều chỉnh lại bộ lọc nhé!" at bounding box center [636, 416] width 1123 height 255
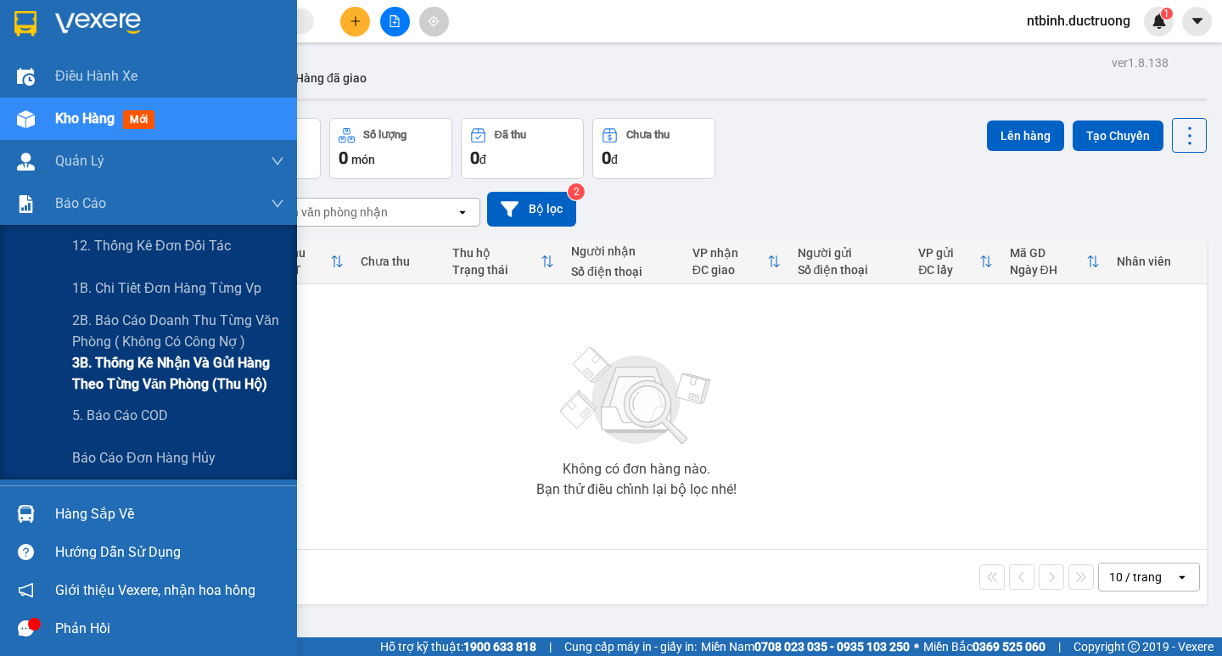
click at [125, 371] on span "3B. Thống kê nhận và gửi hàng theo từng văn phòng (thu hộ)" at bounding box center [178, 373] width 212 height 42
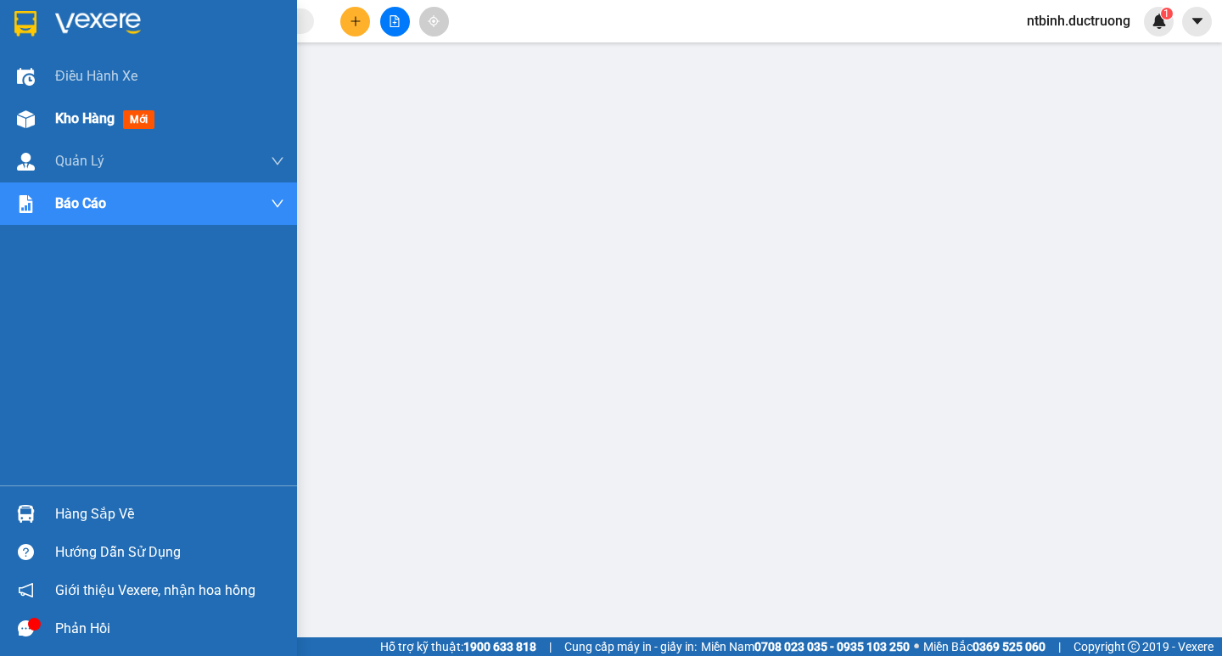
click at [54, 110] on div "Kho hàng mới" at bounding box center [148, 119] width 297 height 42
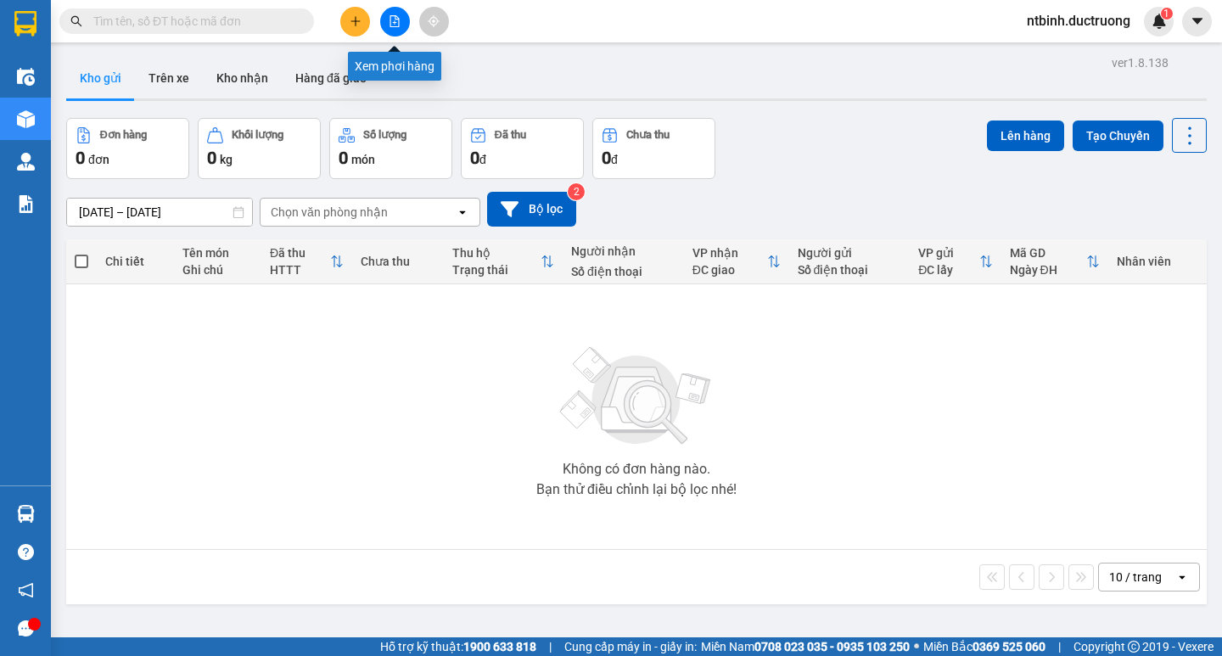
click at [393, 20] on icon "file-add" at bounding box center [395, 21] width 12 height 12
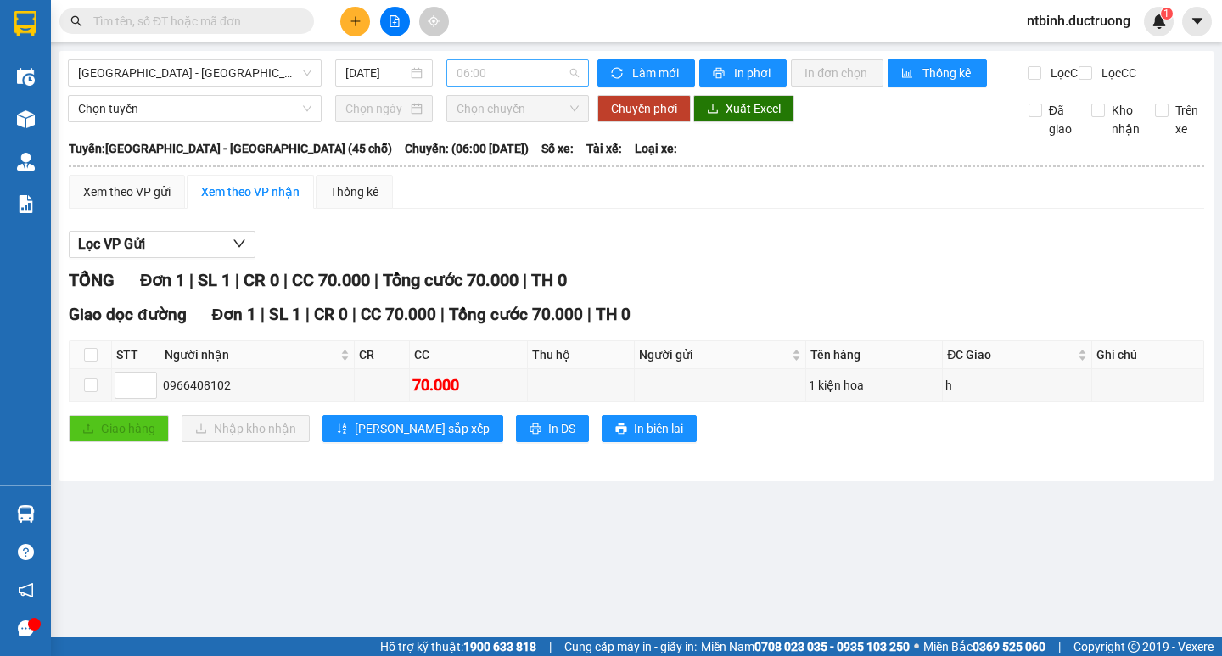
click at [478, 80] on span "06:00" at bounding box center [517, 72] width 122 height 25
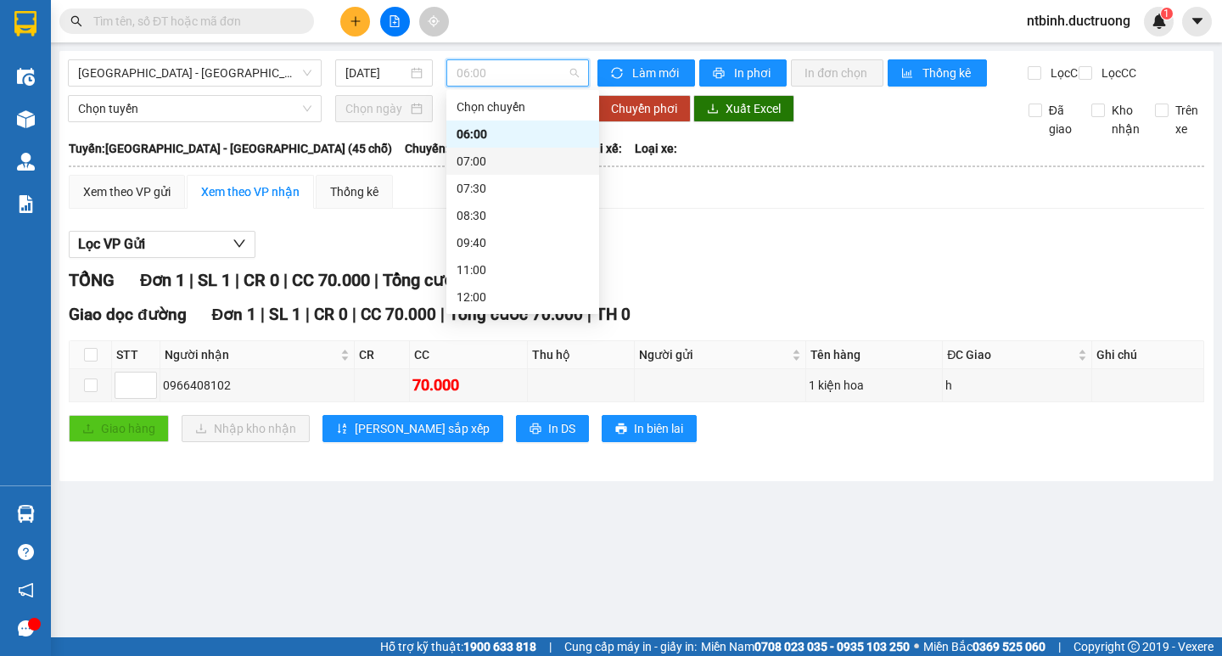
click at [499, 154] on div "07:00" at bounding box center [522, 161] width 132 height 19
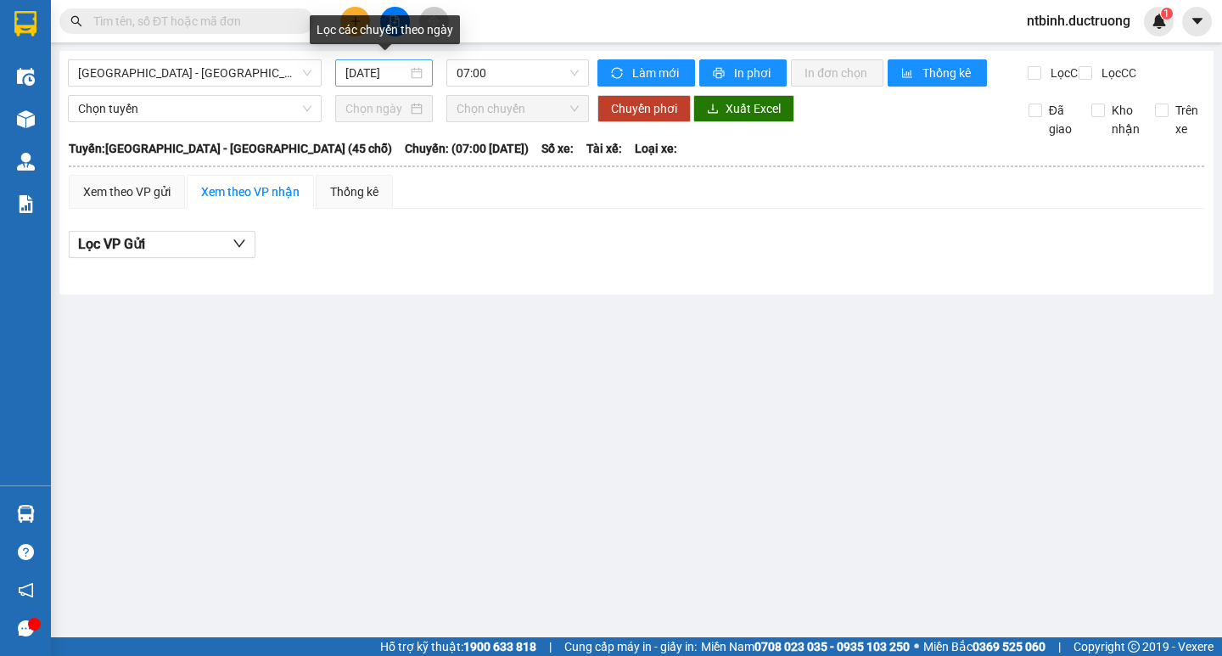
click at [374, 73] on input "[DATE]" at bounding box center [376, 73] width 62 height 19
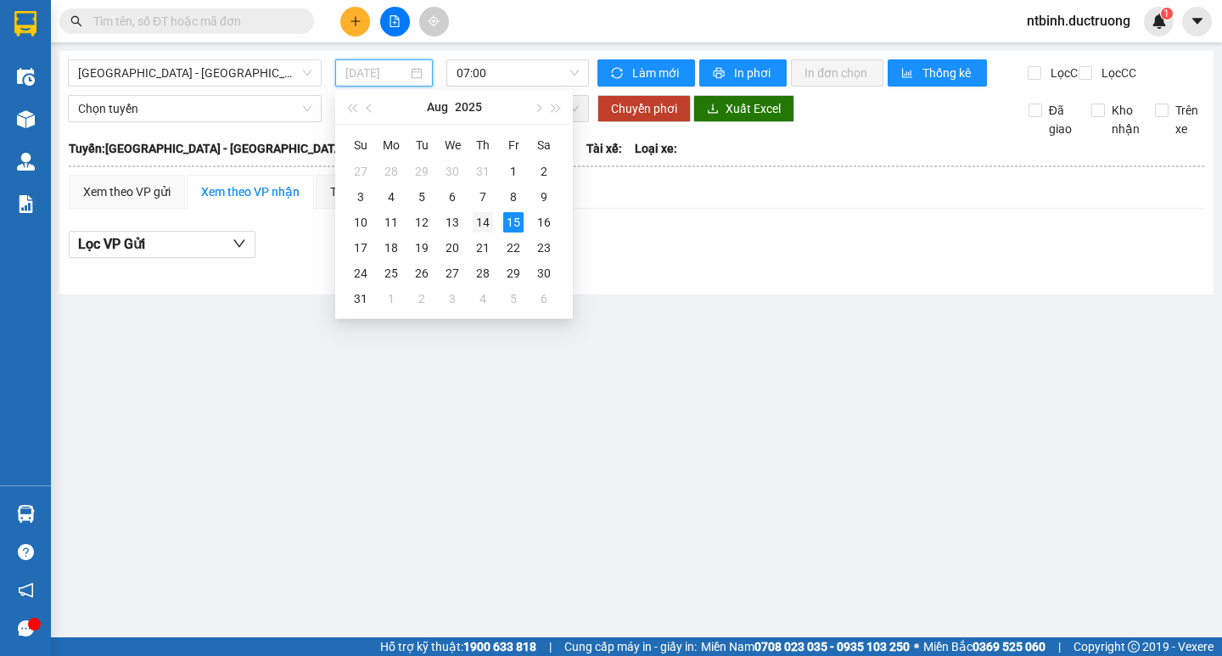
click at [485, 216] on div "14" at bounding box center [483, 222] width 20 height 20
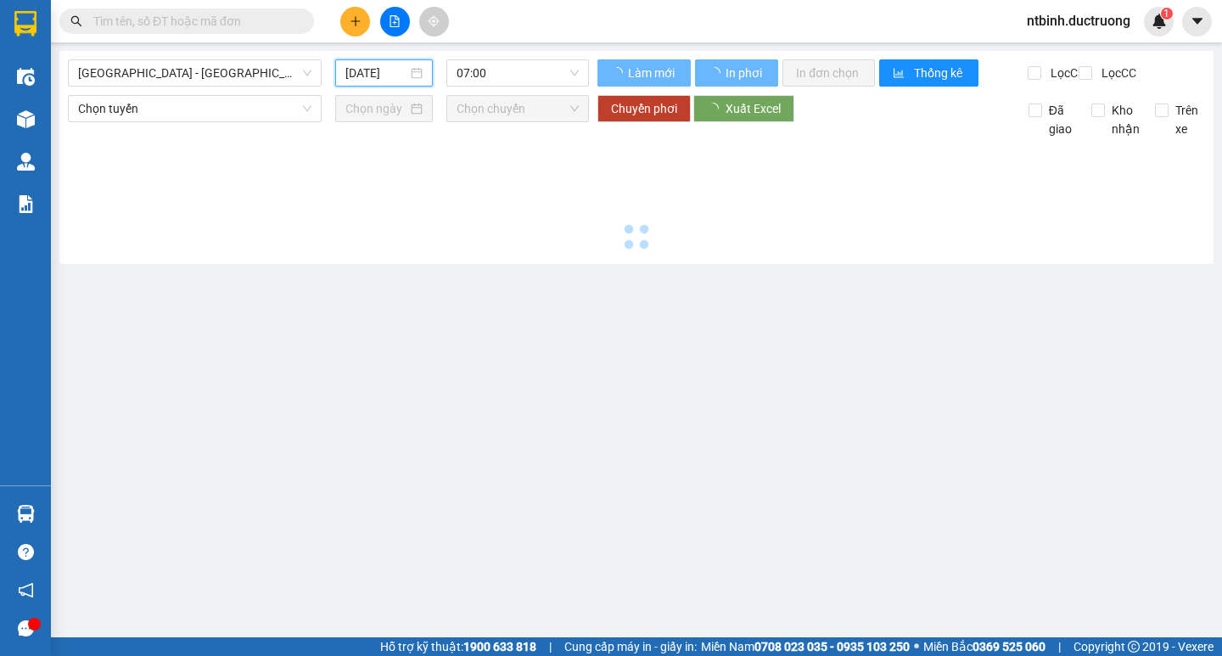
type input "14/08/2025"
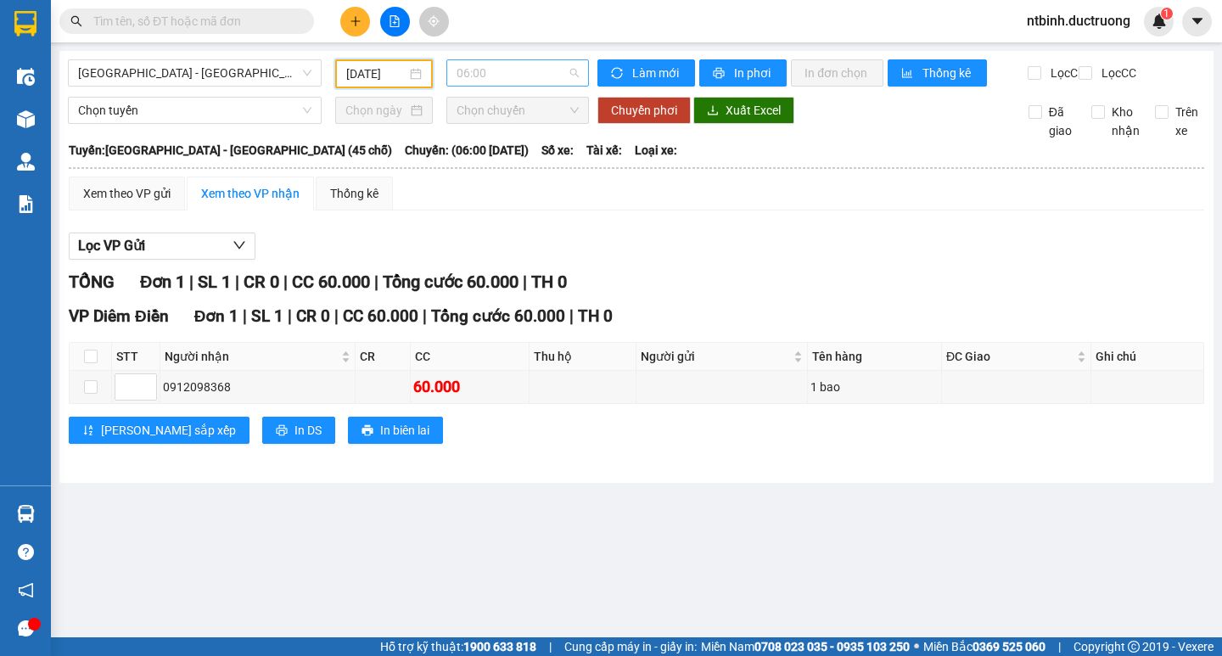
click at [486, 70] on span "06:00" at bounding box center [517, 72] width 122 height 25
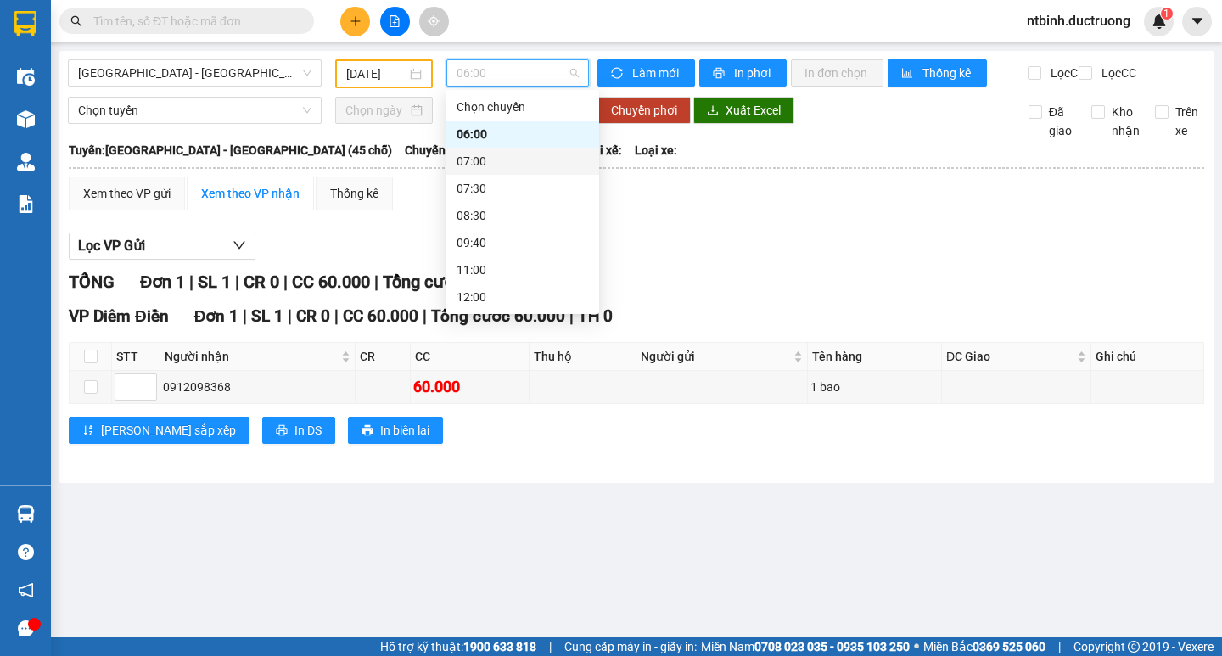
click at [493, 167] on div "07:00" at bounding box center [522, 161] width 132 height 19
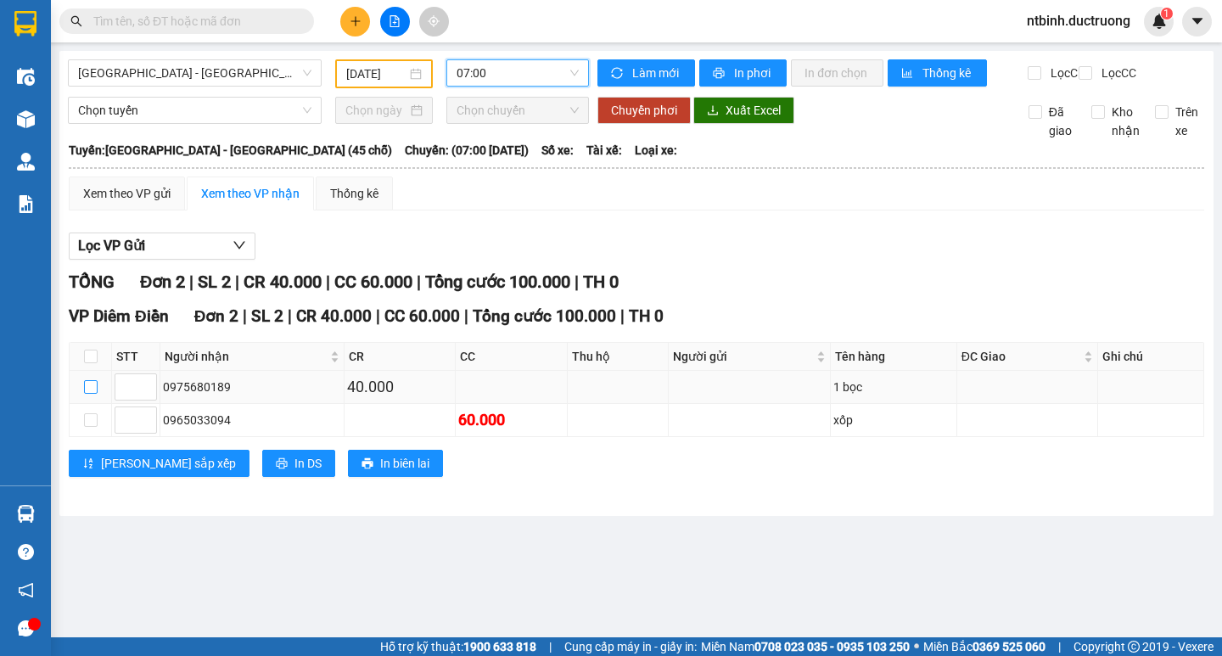
click at [86, 394] on input "checkbox" at bounding box center [91, 387] width 14 height 14
checkbox input "true"
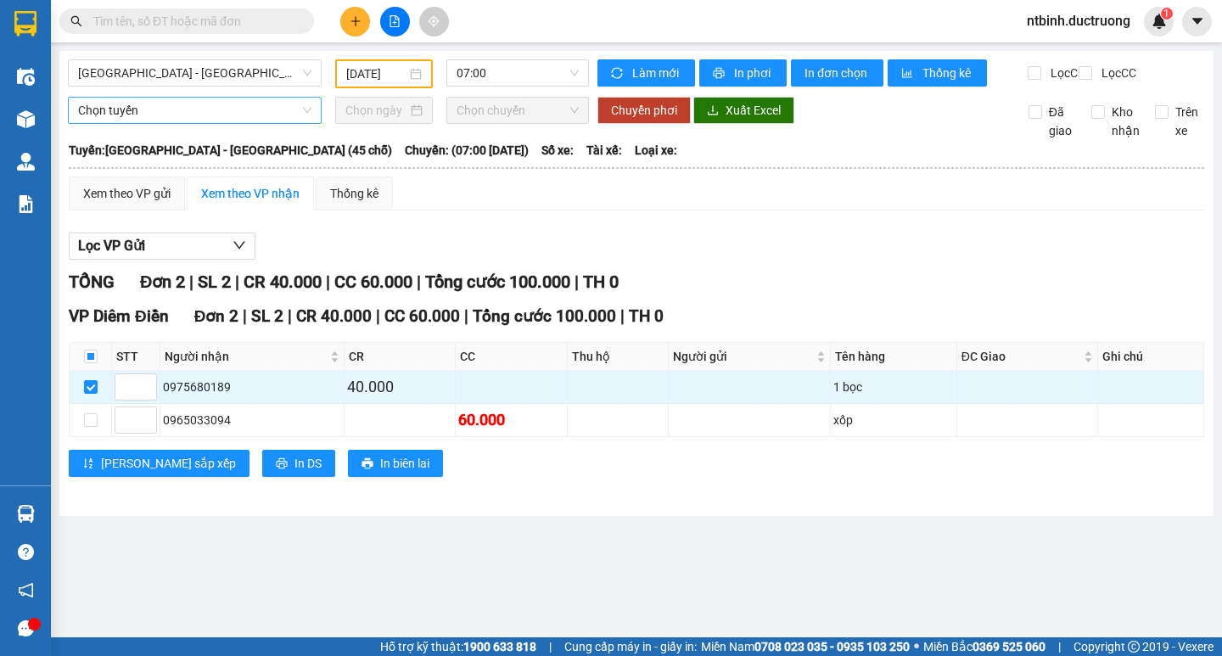
click at [234, 123] on span "Chọn tuyến" at bounding box center [194, 110] width 233 height 25
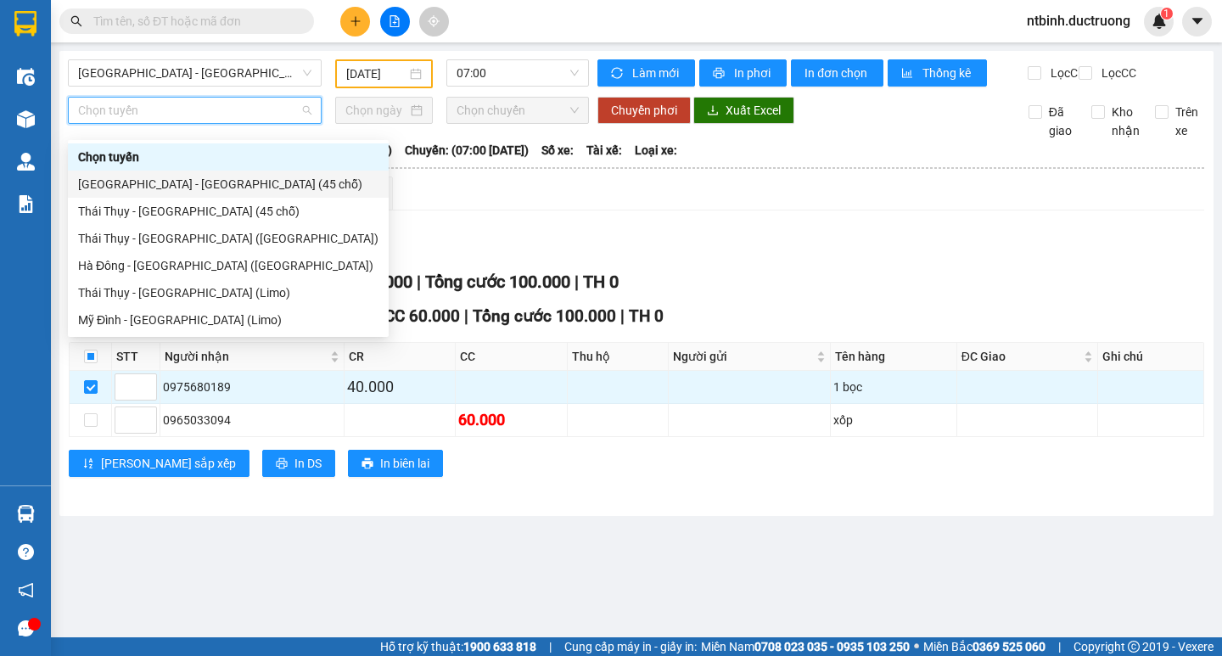
click at [234, 182] on div "[GEOGRAPHIC_DATA] - [GEOGRAPHIC_DATA] (45 chỗ)" at bounding box center [228, 184] width 300 height 19
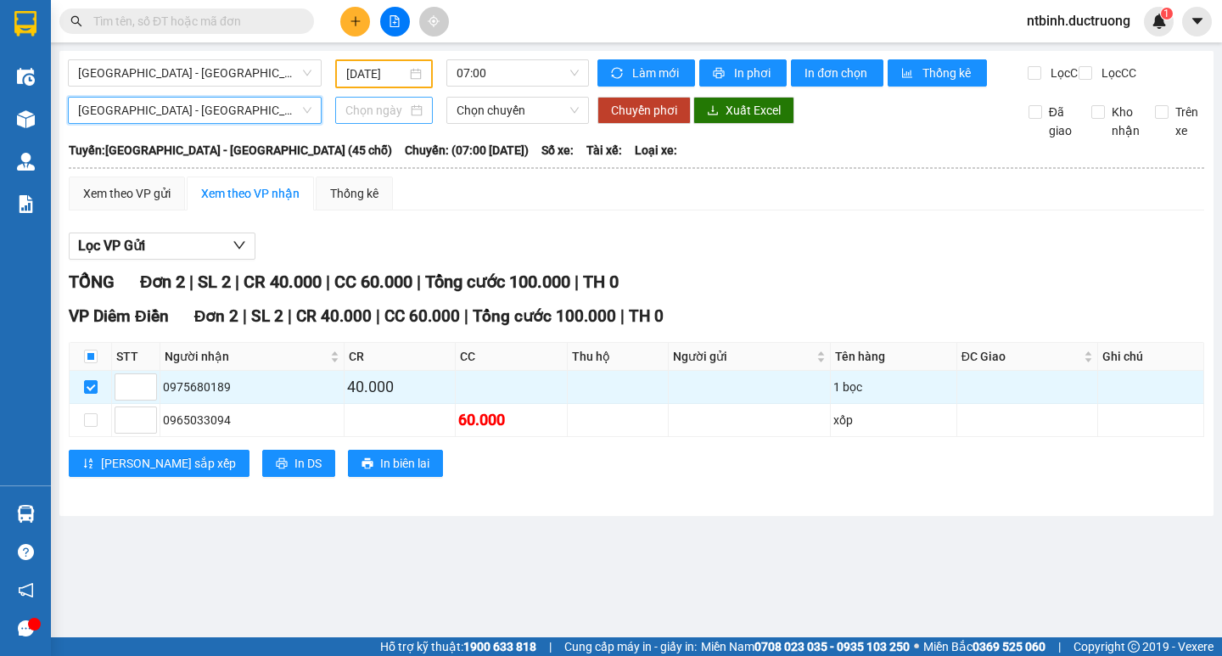
click at [376, 120] on input at bounding box center [376, 110] width 62 height 19
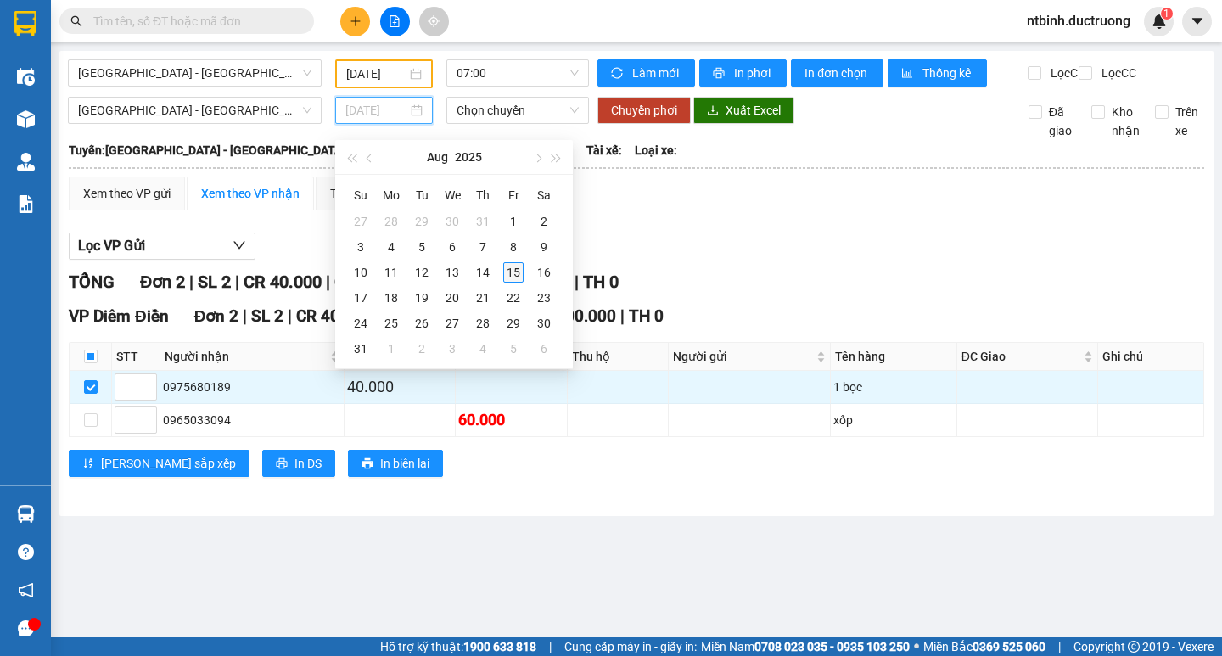
type input "[DATE]"
click at [513, 274] on div "15" at bounding box center [513, 272] width 20 height 20
type input "[DATE]"
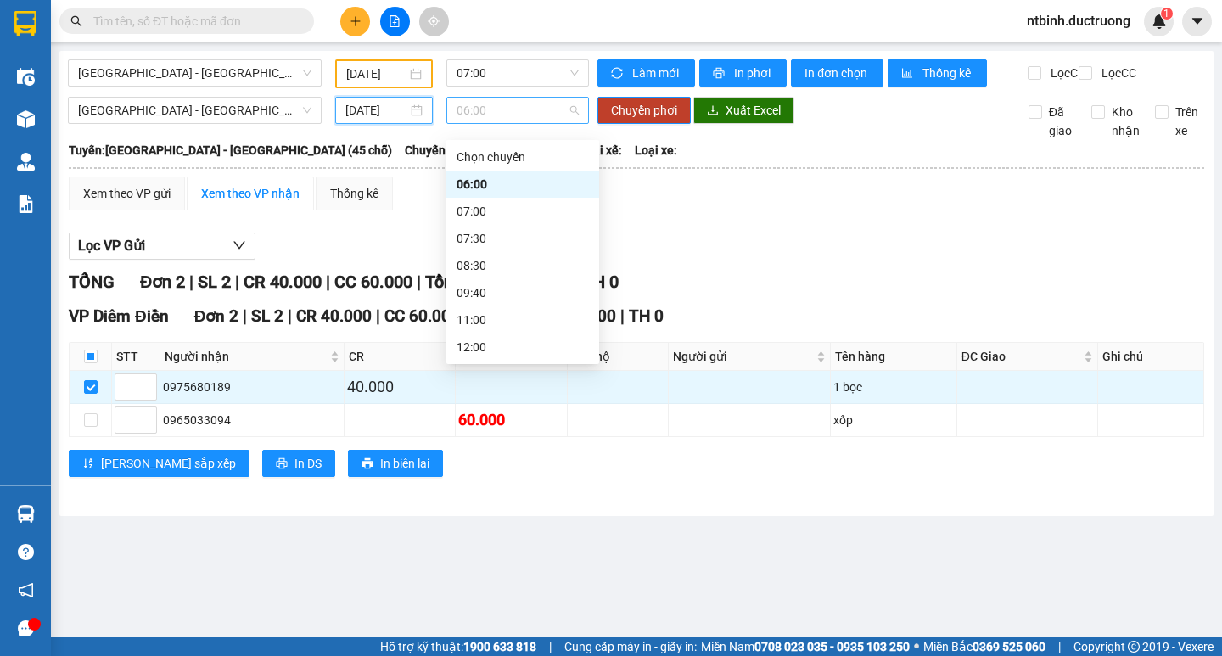
click at [505, 123] on span "06:00" at bounding box center [517, 110] width 122 height 25
click at [495, 204] on div "07:00" at bounding box center [522, 211] width 132 height 19
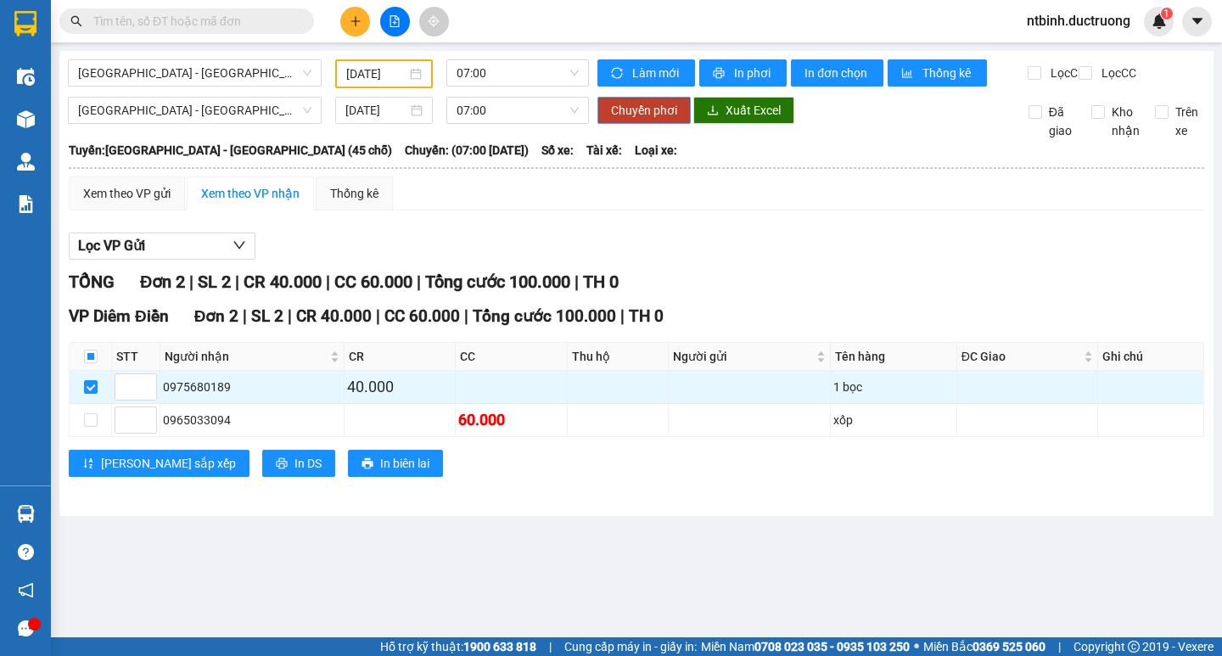
click at [626, 120] on span "Chuyển phơi" at bounding box center [644, 110] width 66 height 19
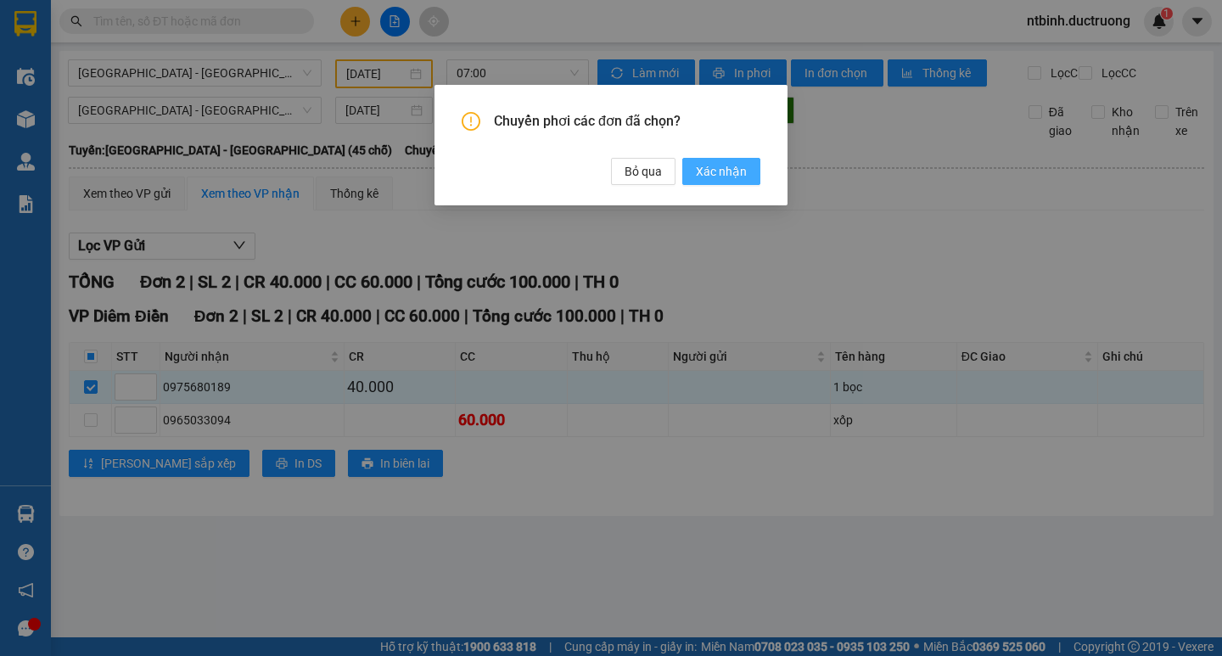
click at [703, 170] on span "Xác nhận" at bounding box center [721, 171] width 51 height 19
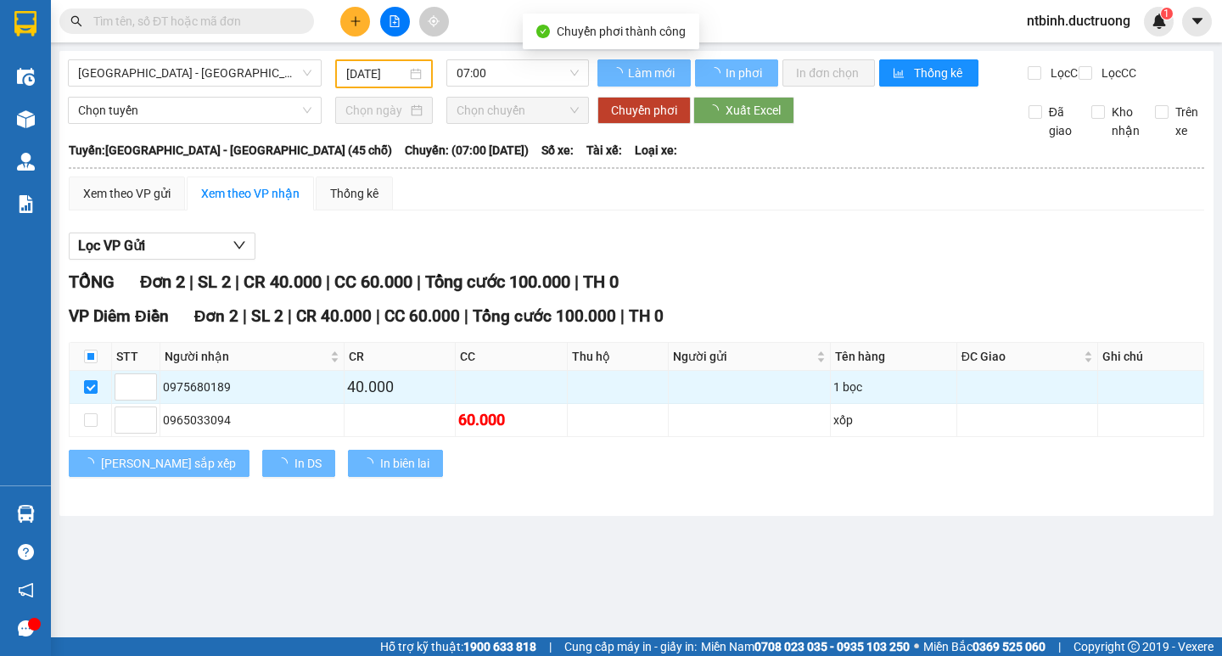
checkbox input "true"
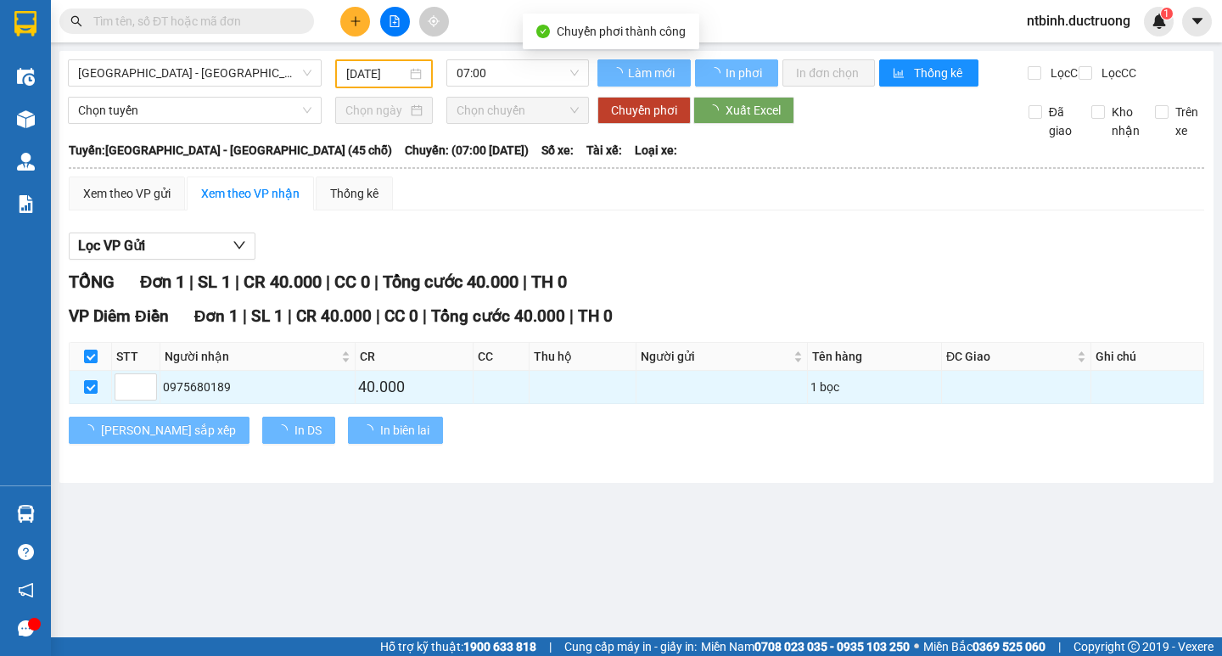
type input "[DATE]"
checkbox input "false"
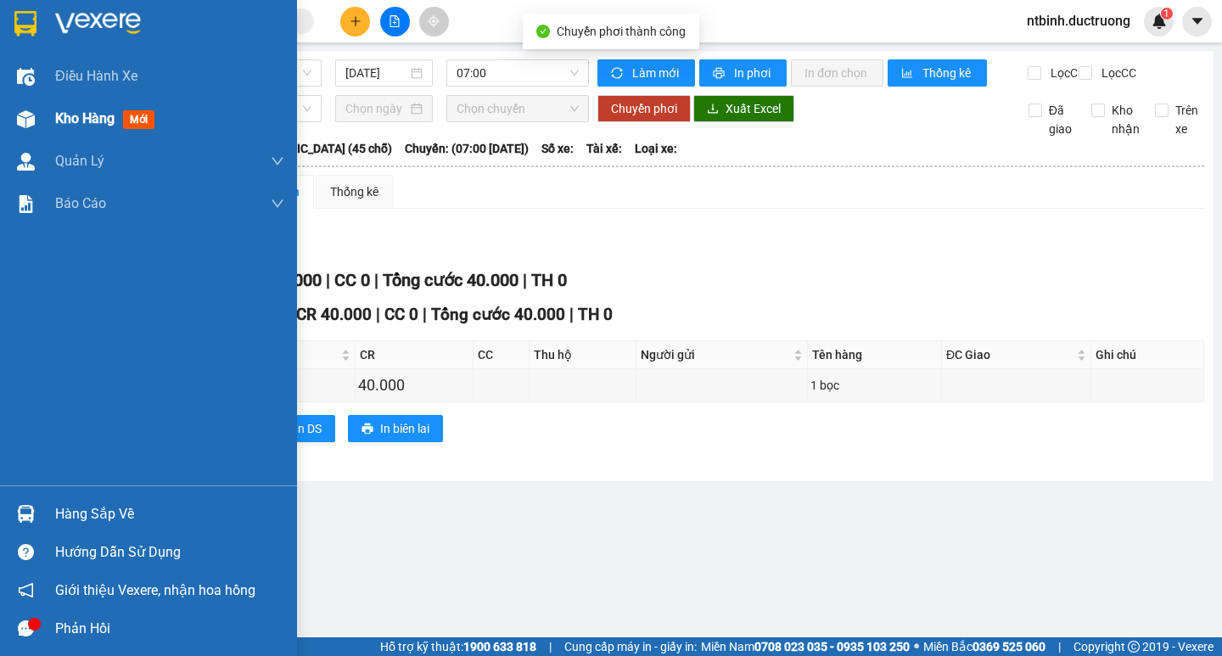
click at [22, 119] on img at bounding box center [26, 119] width 18 height 18
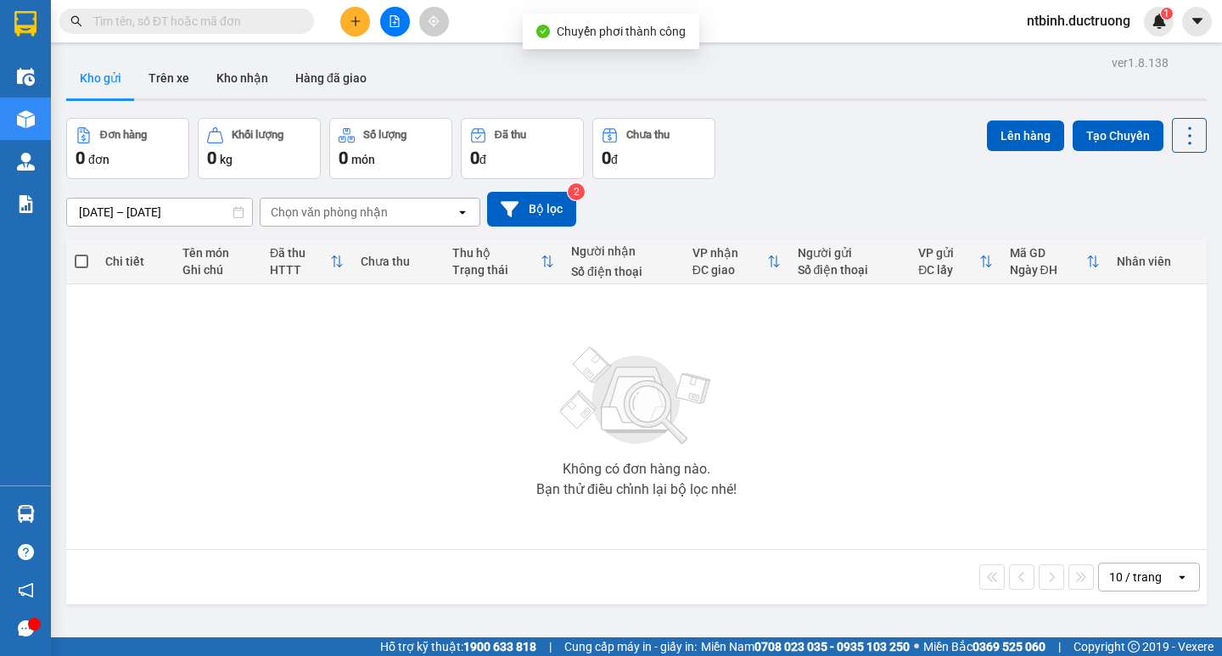
click at [404, 25] on button at bounding box center [395, 22] width 30 height 30
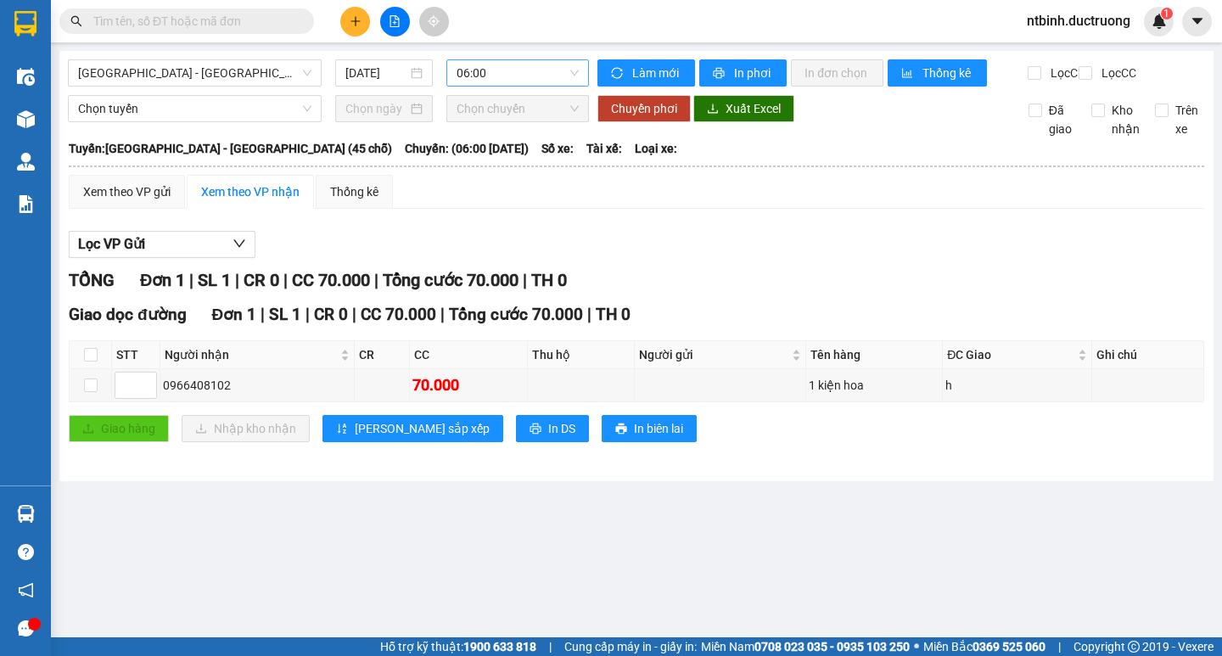
click at [522, 77] on span "06:00" at bounding box center [517, 72] width 122 height 25
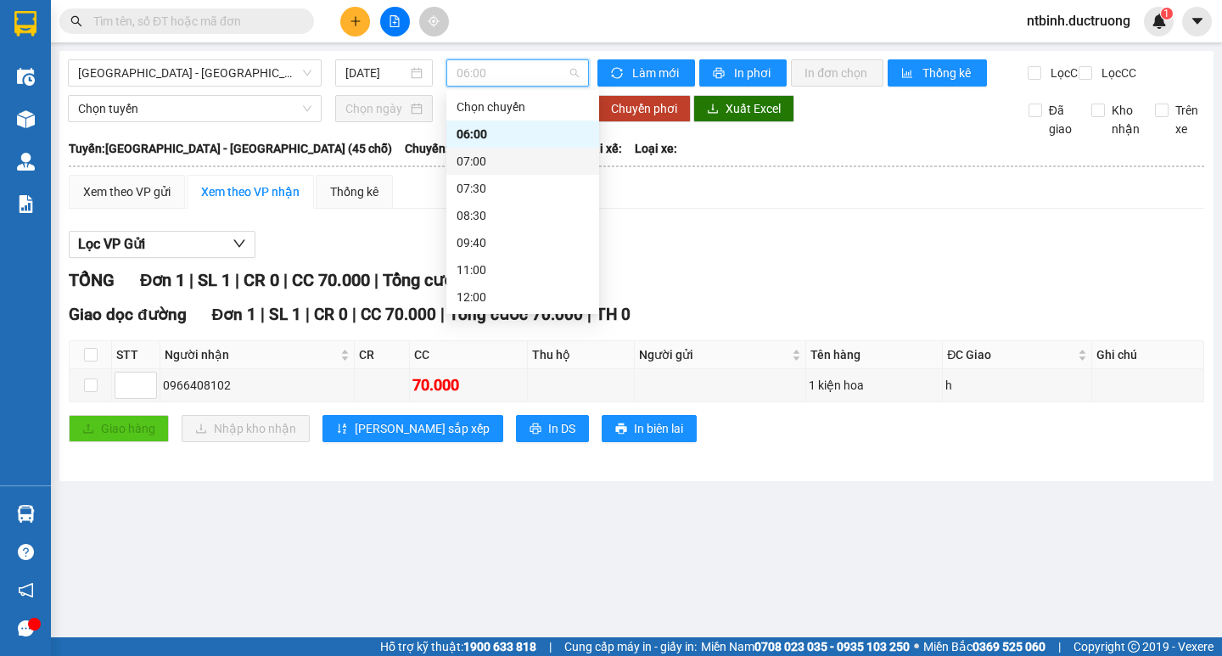
click at [499, 152] on div "07:00" at bounding box center [522, 161] width 132 height 19
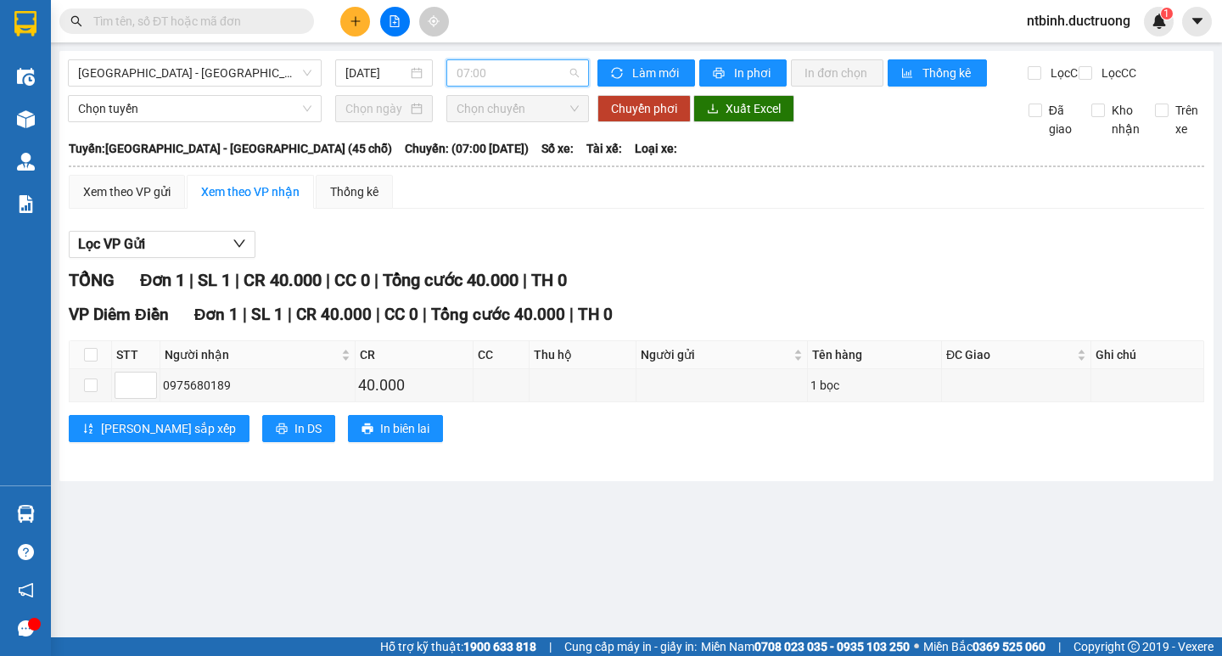
click at [499, 77] on span "07:00" at bounding box center [517, 72] width 122 height 25
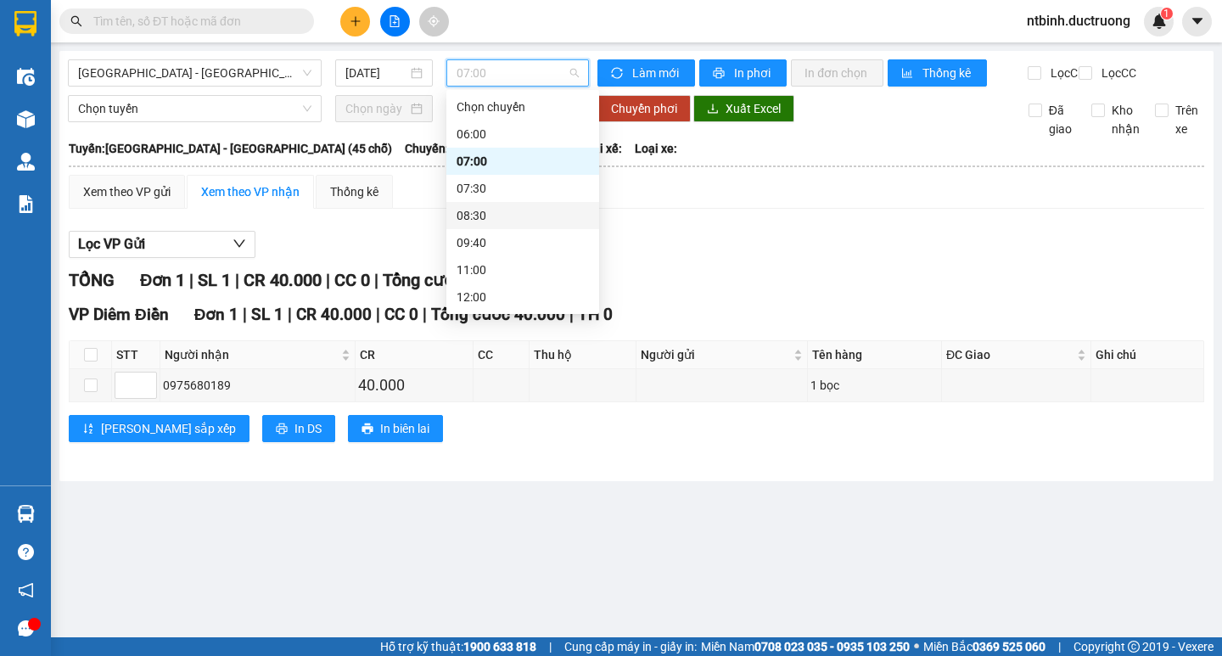
click at [488, 213] on div "08:30" at bounding box center [522, 215] width 132 height 19
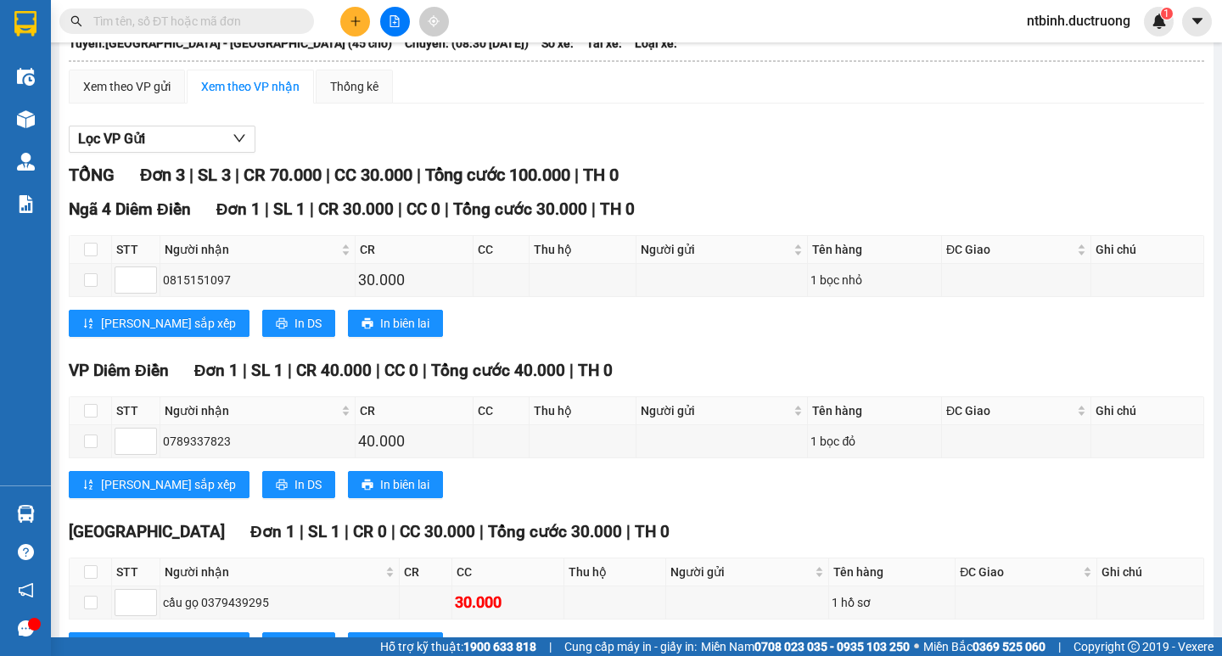
scroll to position [106, 0]
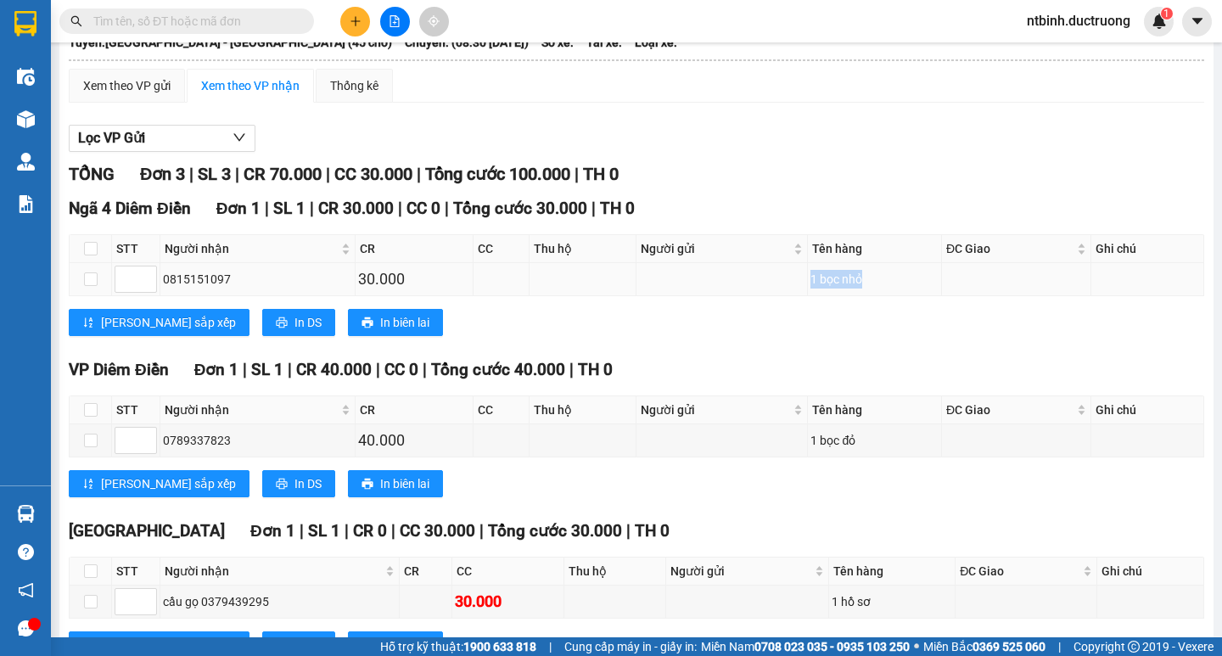
drag, startPoint x: 787, startPoint y: 283, endPoint x: 866, endPoint y: 292, distance: 79.5
click at [866, 292] on tr "0815151097 30.000 1 bọc nhỏ" at bounding box center [637, 279] width 1134 height 33
click at [906, 221] on div "Ngã 4 Diêm Điền Đơn 1 | SL 1 | CR 30.000 | CC 0 | Tổng cước 30.000 | TH 0" at bounding box center [636, 208] width 1135 height 25
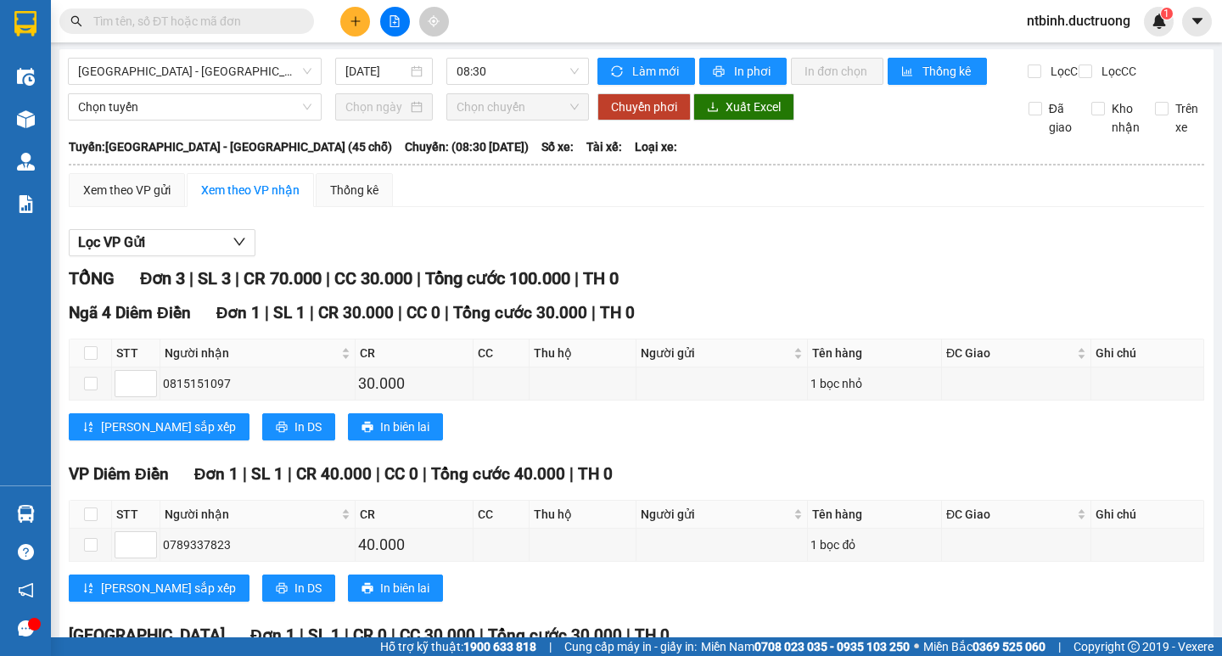
scroll to position [0, 0]
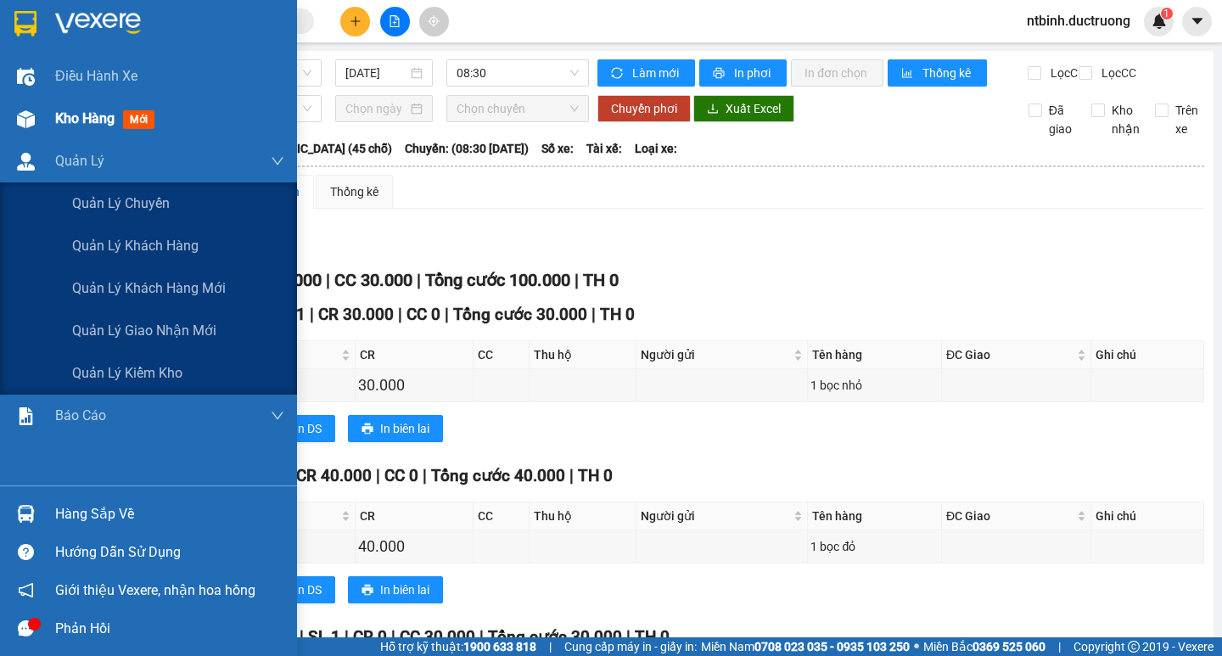
click at [53, 120] on div "Kho hàng mới" at bounding box center [148, 119] width 297 height 42
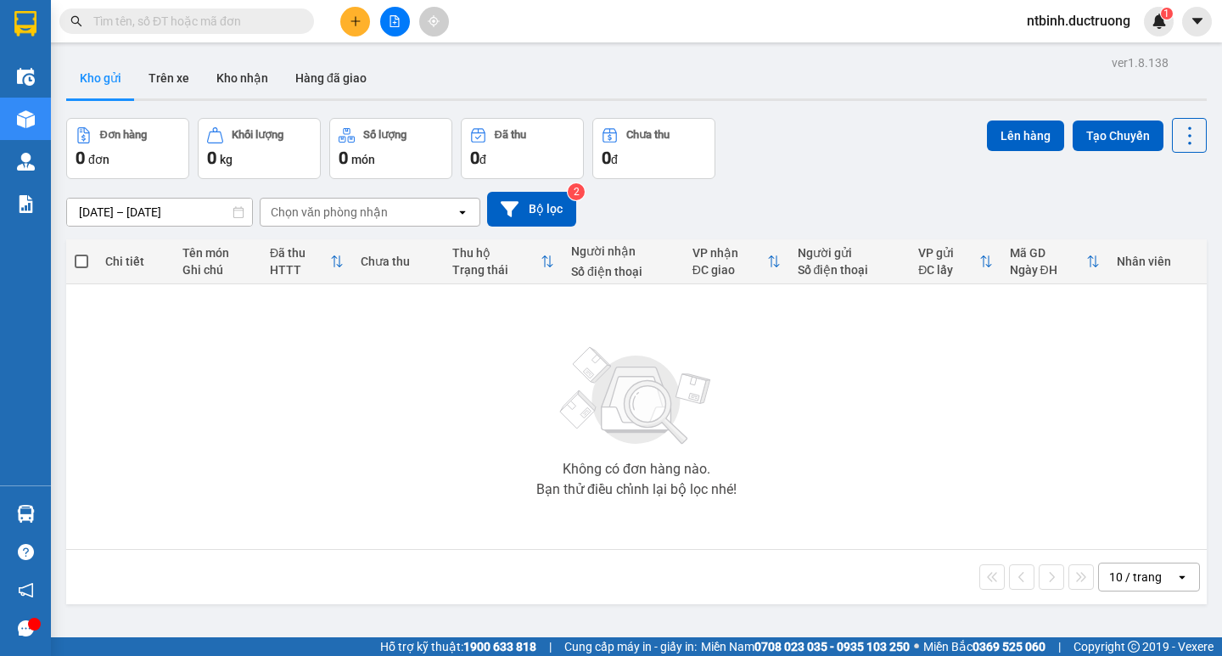
click at [405, 8] on div at bounding box center [394, 22] width 127 height 30
click at [390, 19] on icon "file-add" at bounding box center [394, 21] width 9 height 12
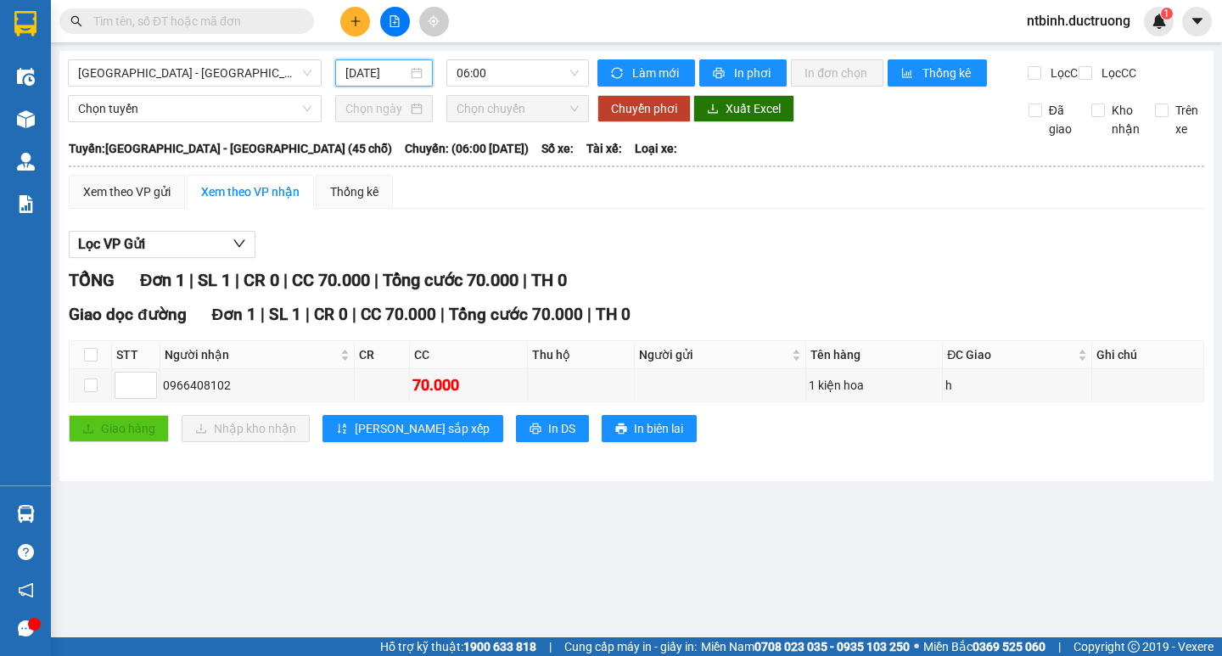
click at [382, 78] on input "[DATE]" at bounding box center [376, 73] width 62 height 19
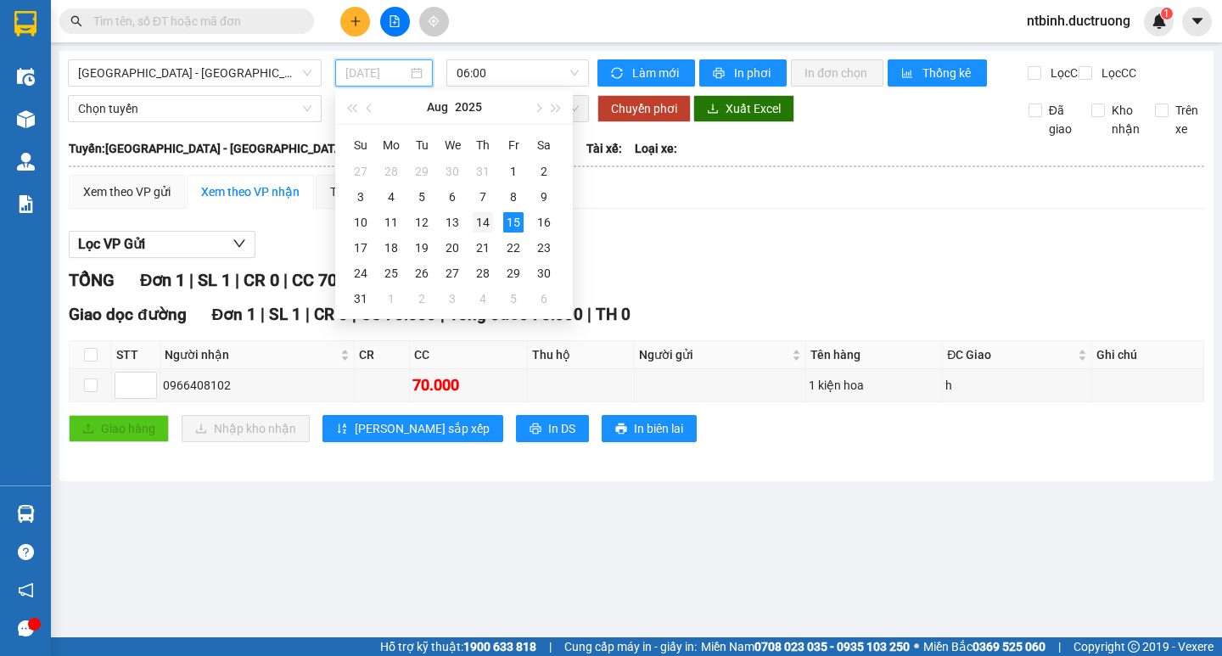
click at [487, 216] on div "14" at bounding box center [483, 222] width 20 height 20
type input "14/08/2025"
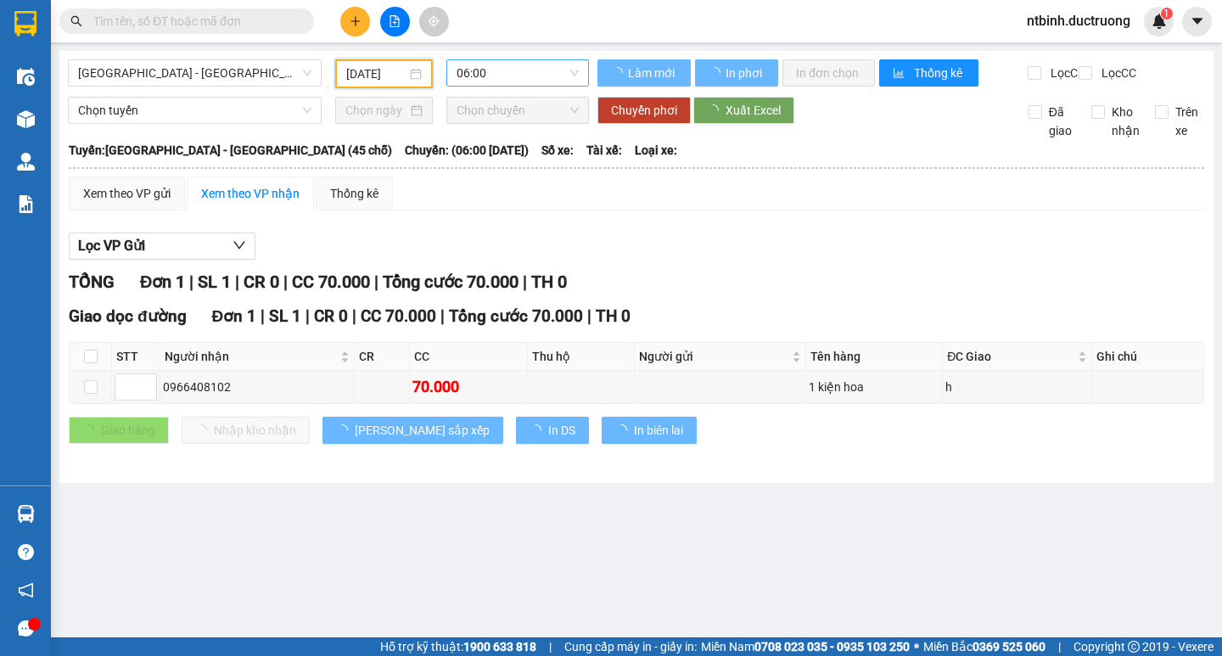
click at [524, 85] on span "06:00" at bounding box center [517, 72] width 122 height 25
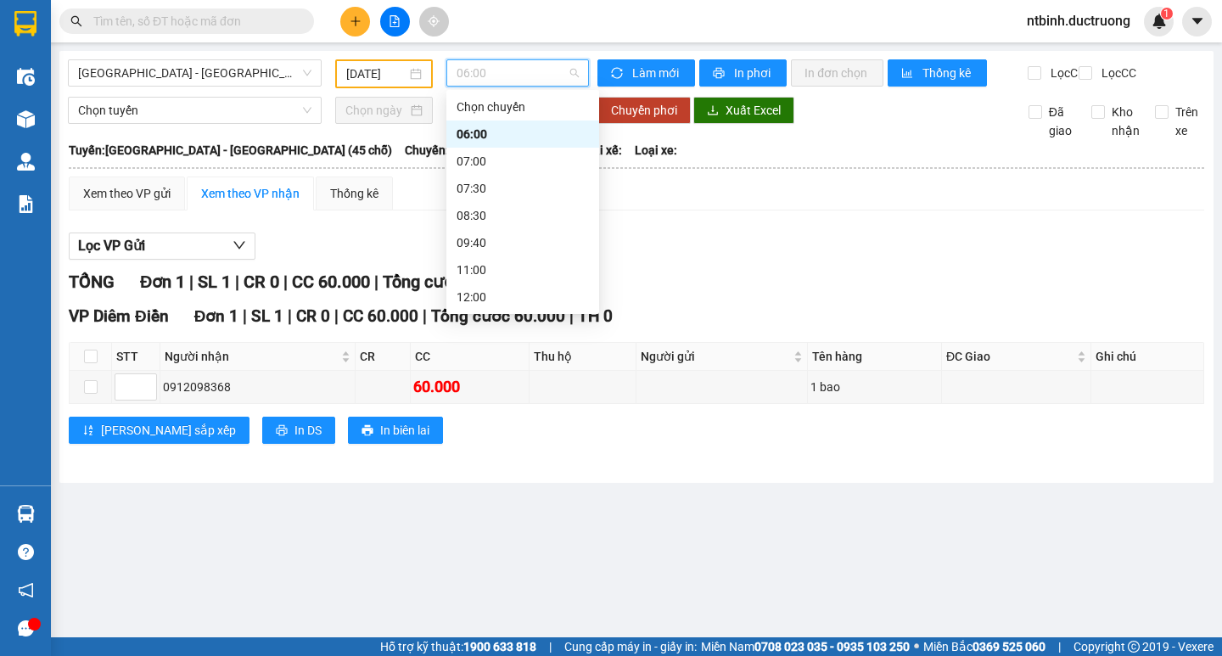
scroll to position [244, 0]
click at [501, 238] on div "18:30" at bounding box center [522, 242] width 132 height 19
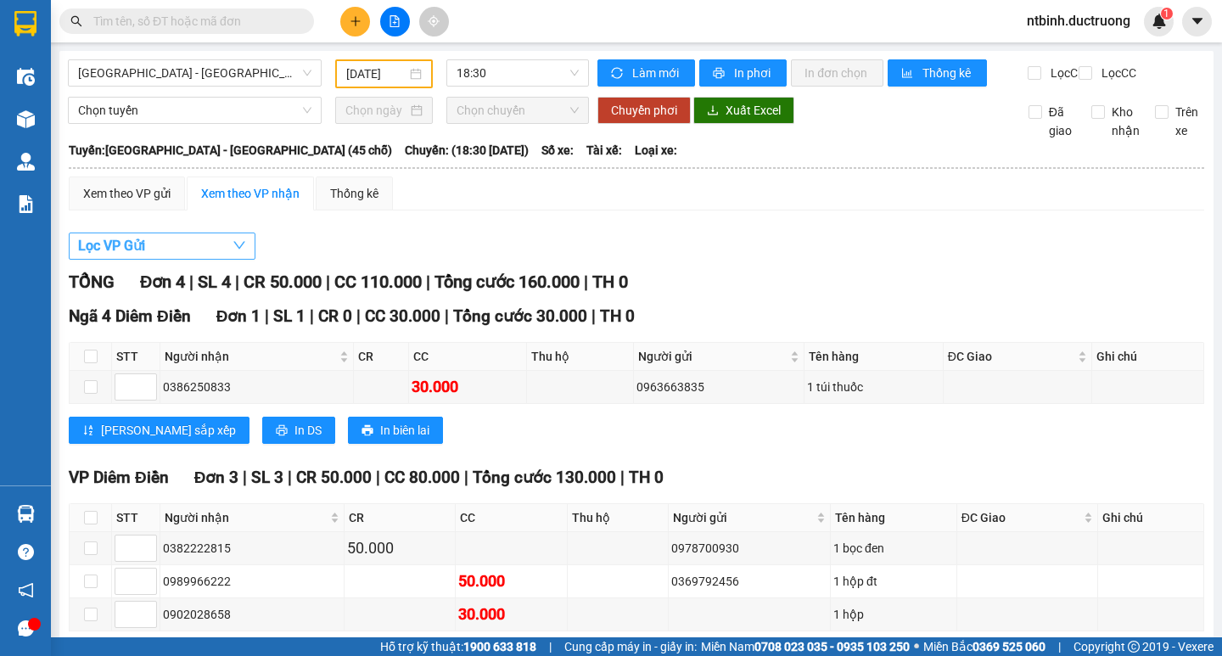
click at [171, 258] on button "Lọc VP Gửi" at bounding box center [162, 245] width 187 height 27
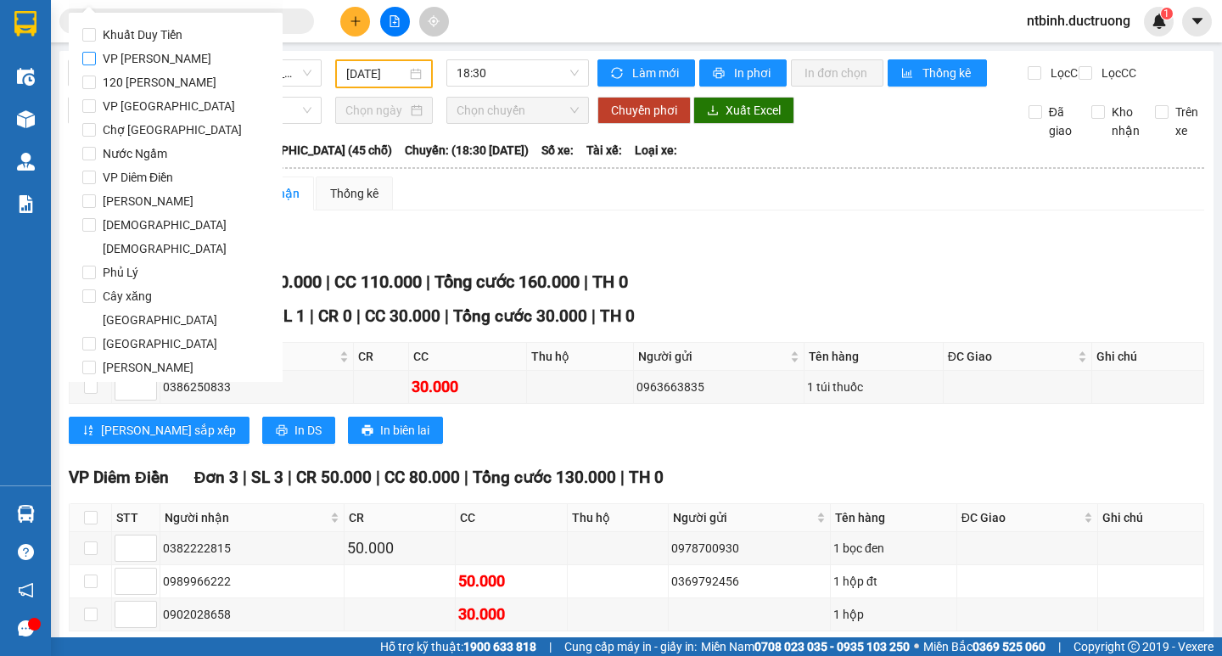
click at [163, 53] on span "VP [PERSON_NAME]" at bounding box center [157, 59] width 122 height 24
click at [96, 53] on input "VP [PERSON_NAME]" at bounding box center [89, 59] width 14 height 14
checkbox input "true"
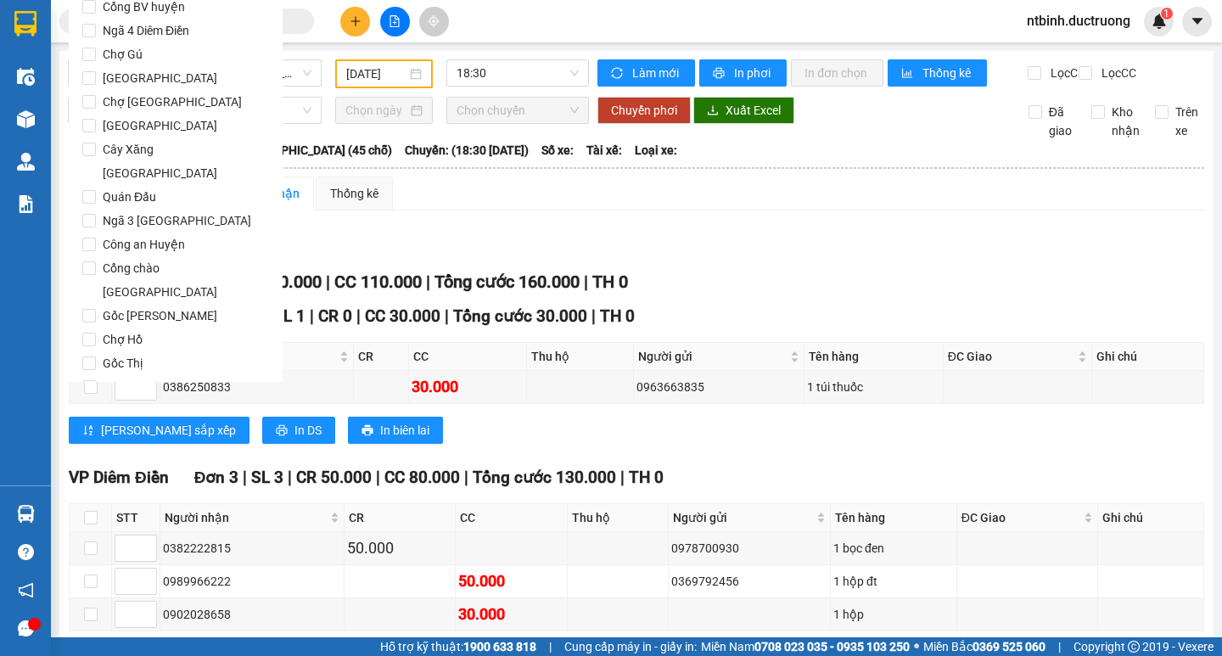
scroll to position [1413, 0]
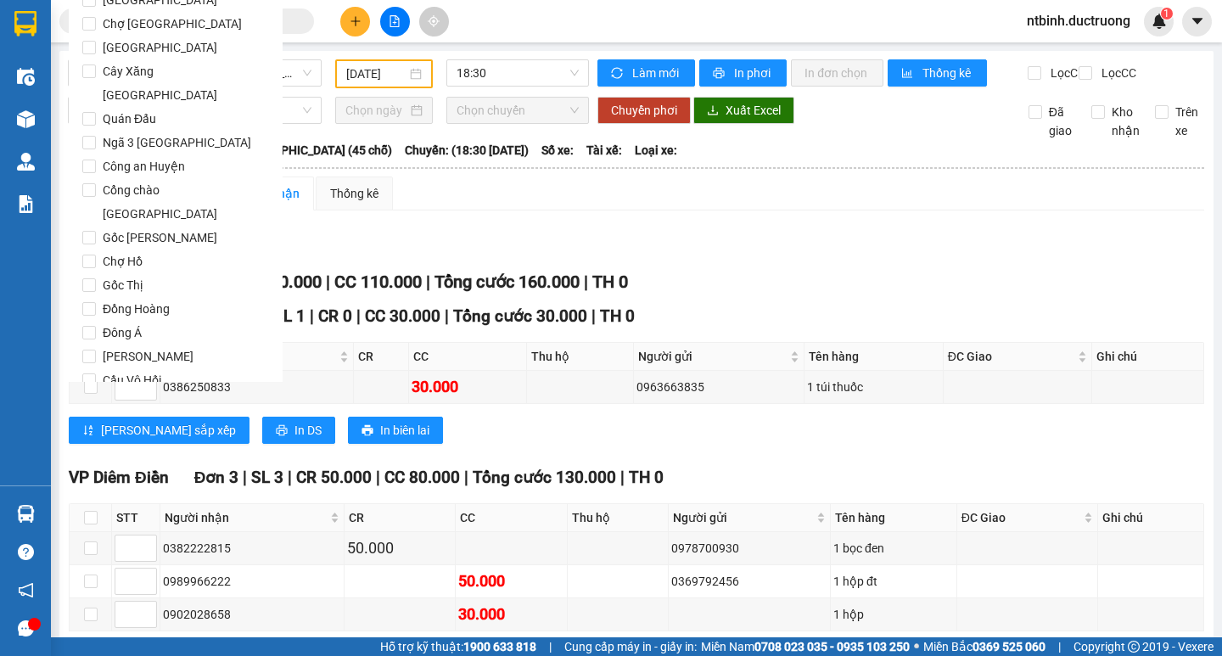
click at [101, 468] on span "Lọc" at bounding box center [106, 477] width 20 height 19
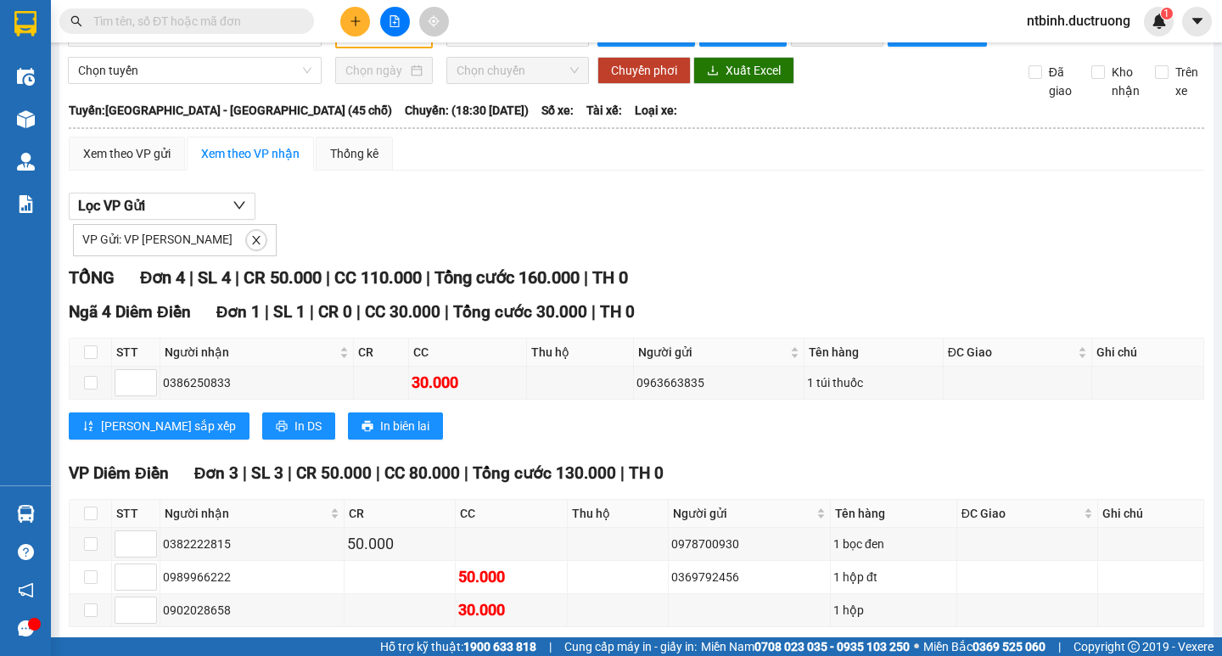
scroll to position [0, 0]
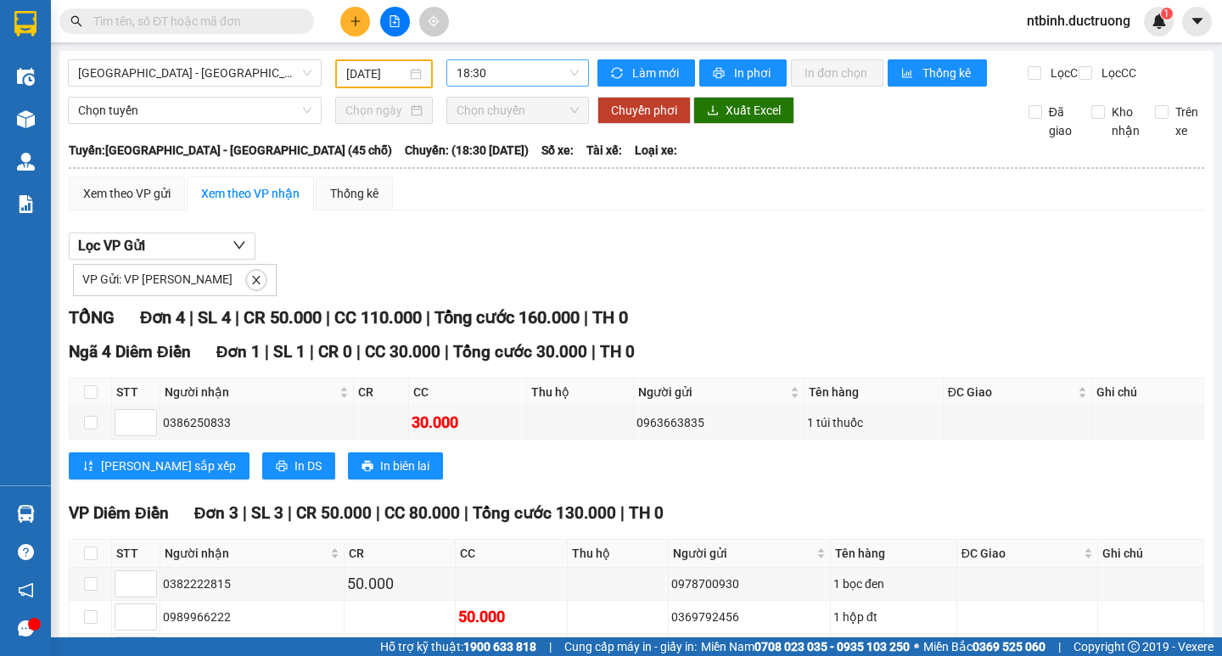
click at [479, 76] on span "18:30" at bounding box center [517, 72] width 122 height 25
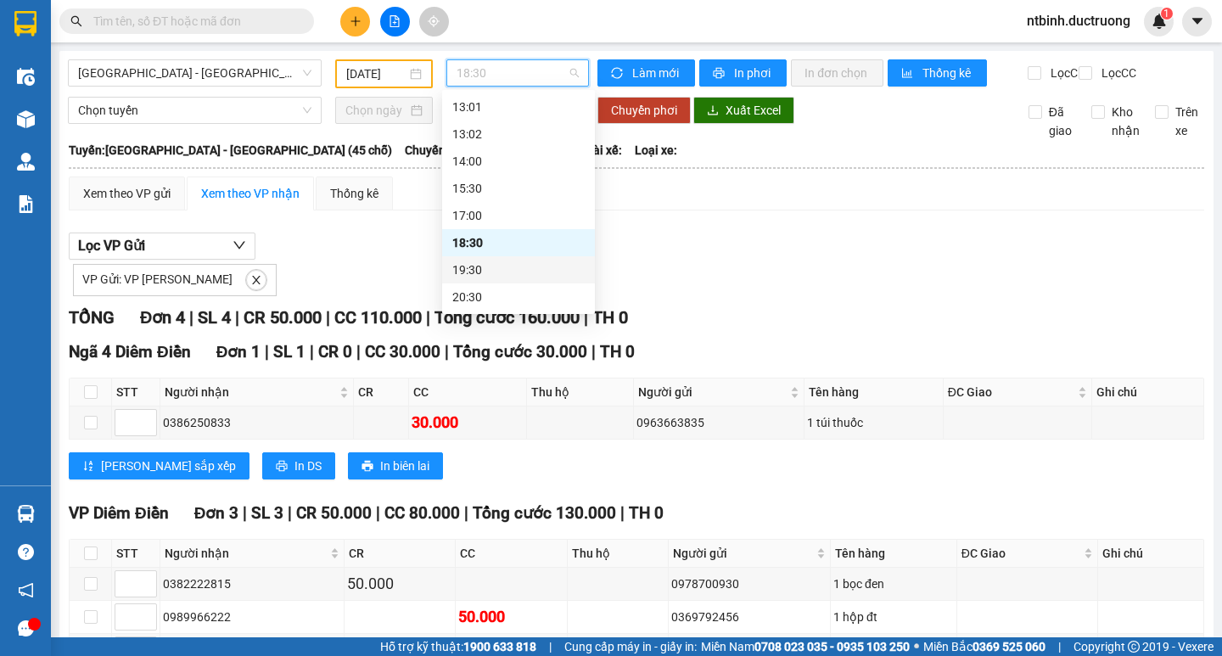
click at [531, 266] on div "19:30" at bounding box center [518, 269] width 132 height 19
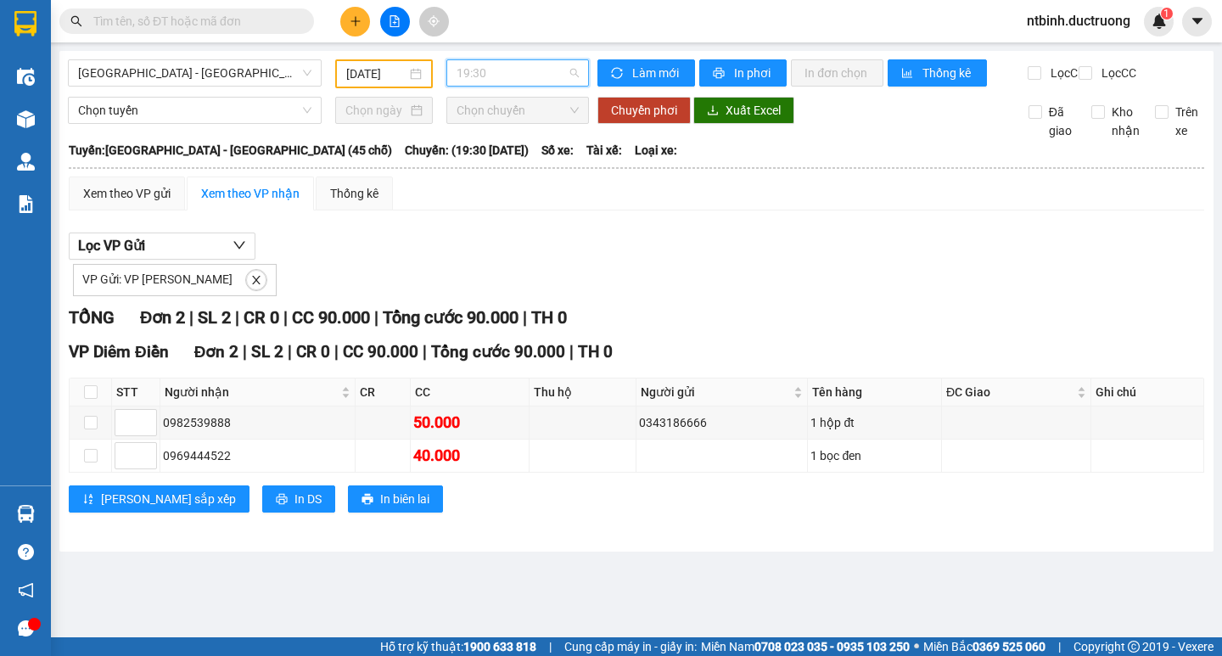
click at [512, 74] on span "19:30" at bounding box center [517, 72] width 122 height 25
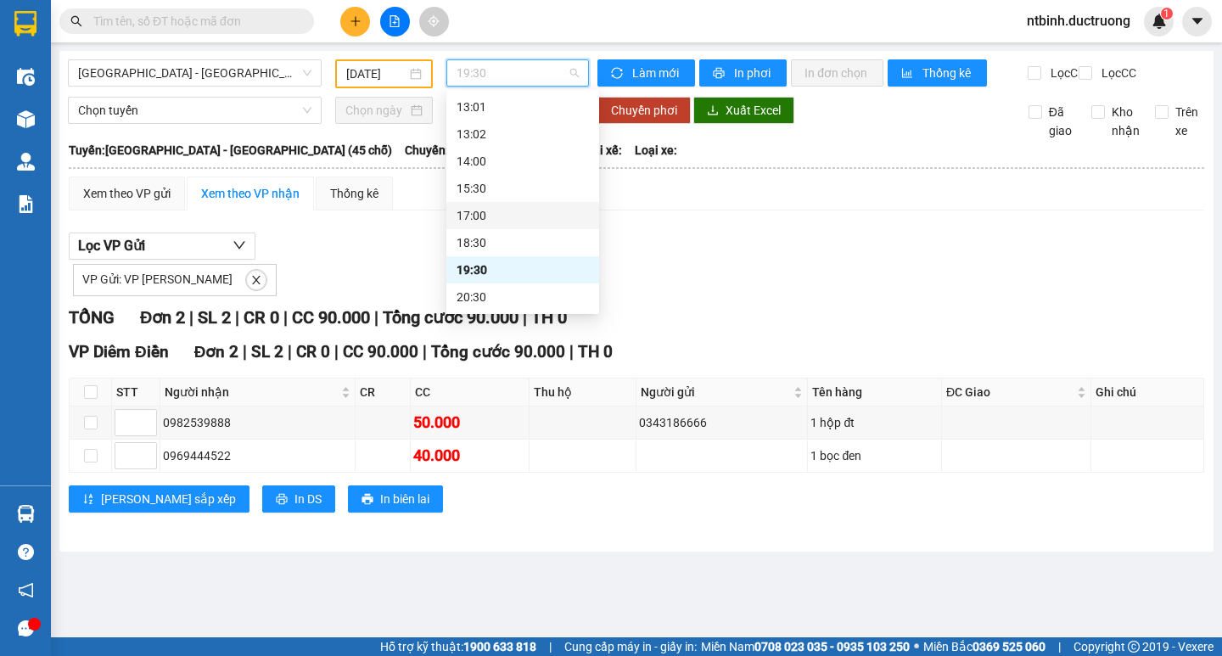
click at [510, 226] on div "17:00" at bounding box center [522, 215] width 153 height 27
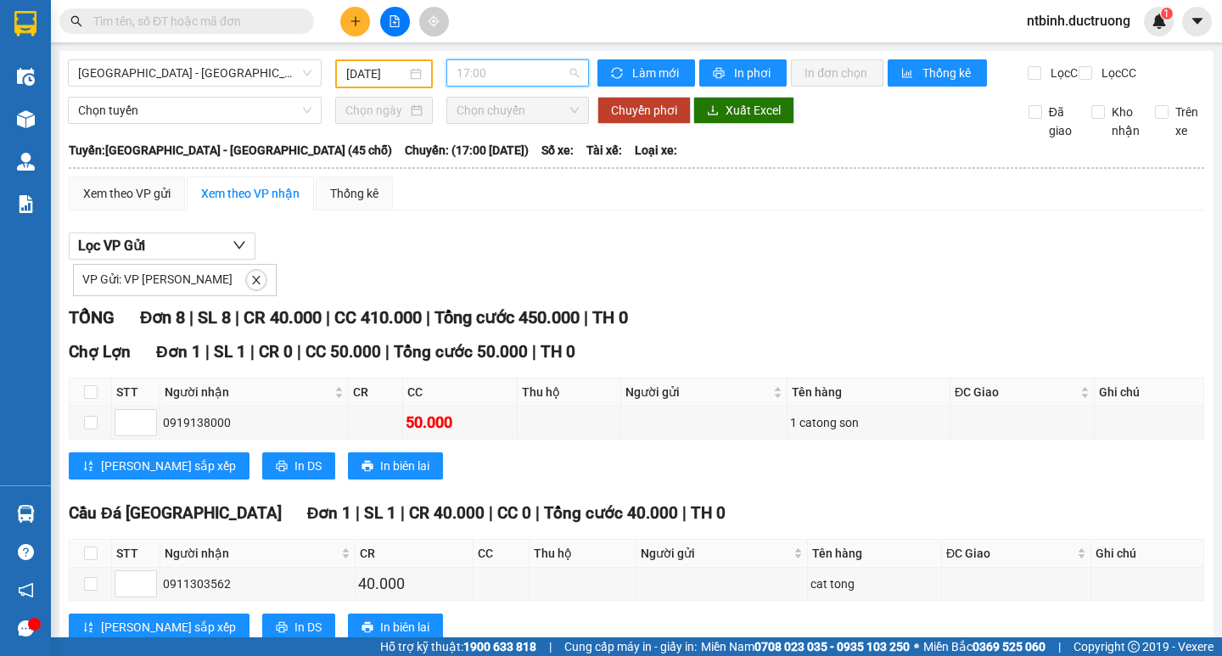
click at [512, 70] on span "17:00" at bounding box center [517, 72] width 122 height 25
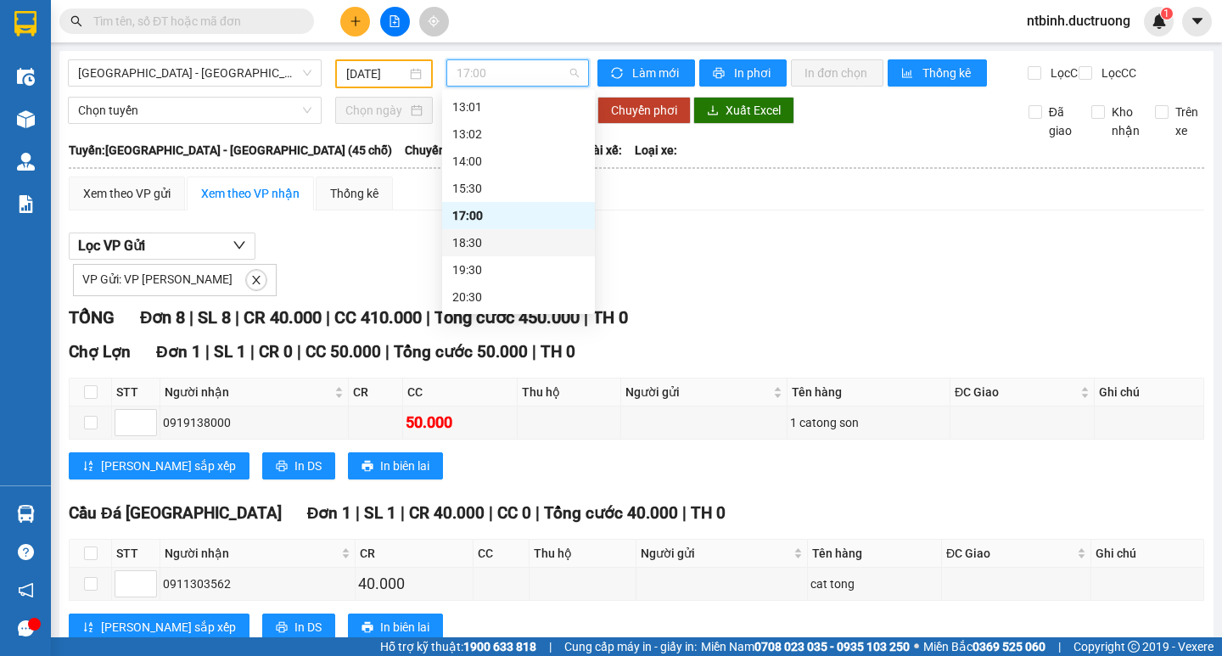
click at [512, 242] on div "18:30" at bounding box center [518, 242] width 132 height 19
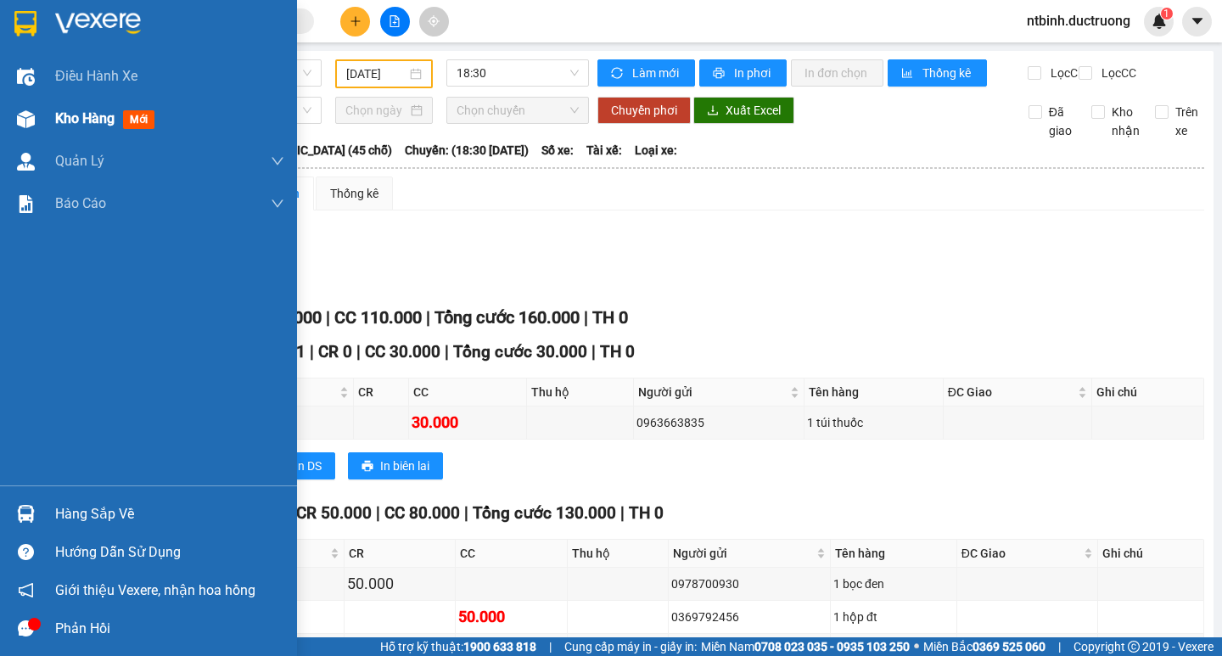
click at [21, 101] on div "Kho hàng mới" at bounding box center [148, 119] width 297 height 42
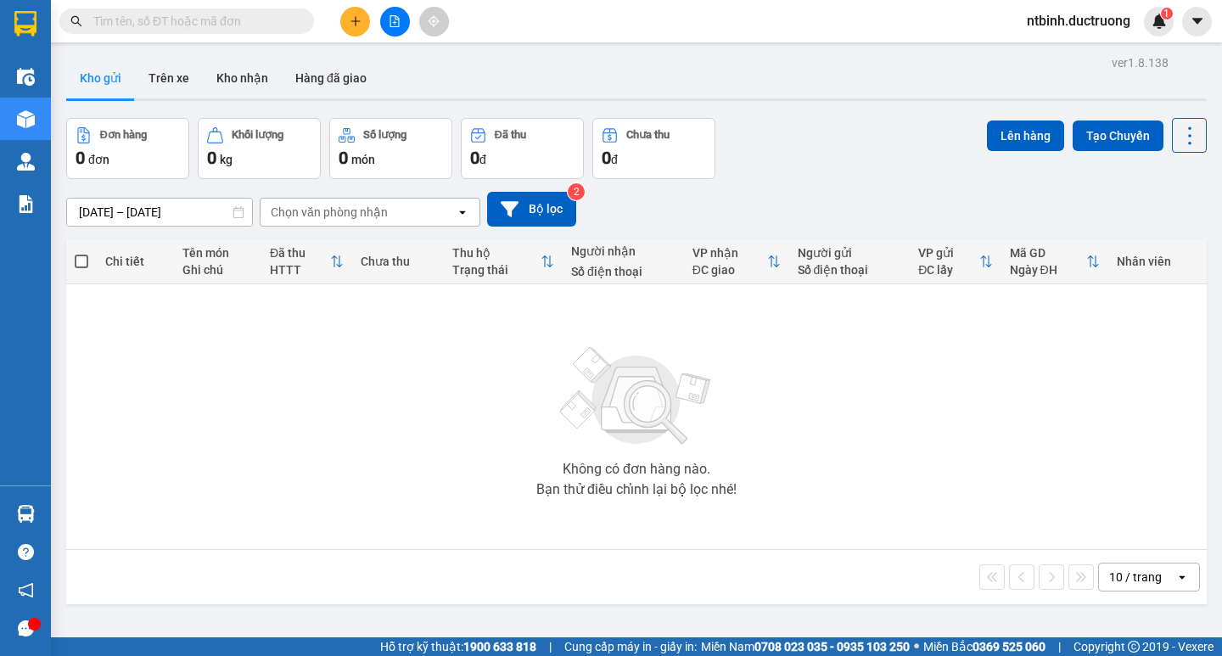
scroll to position [78, 0]
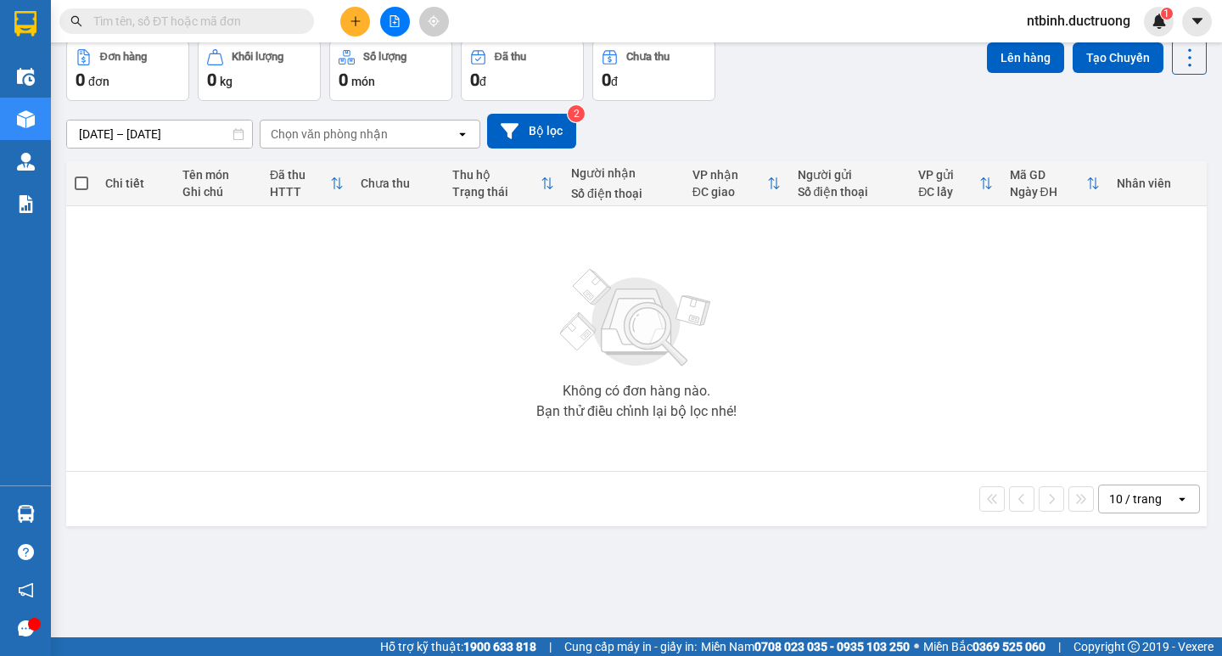
drag, startPoint x: 1201, startPoint y: 355, endPoint x: 1221, endPoint y: 188, distance: 168.3
click at [1221, 204] on main "ver 1.8.138 Kho gửi Trên xe Kho nhận Hàng đã giao Đơn hàng 0 đơn Khối lượng 0 k…" at bounding box center [611, 318] width 1222 height 637
drag, startPoint x: 1195, startPoint y: 268, endPoint x: 1196, endPoint y: 166, distance: 101.8
click at [1196, 172] on div "ver 1.8.138 Kho gửi Trên xe Kho nhận Hàng đã giao Đơn hàng 0 đơn Khối lượng 0 k…" at bounding box center [636, 301] width 1154 height 656
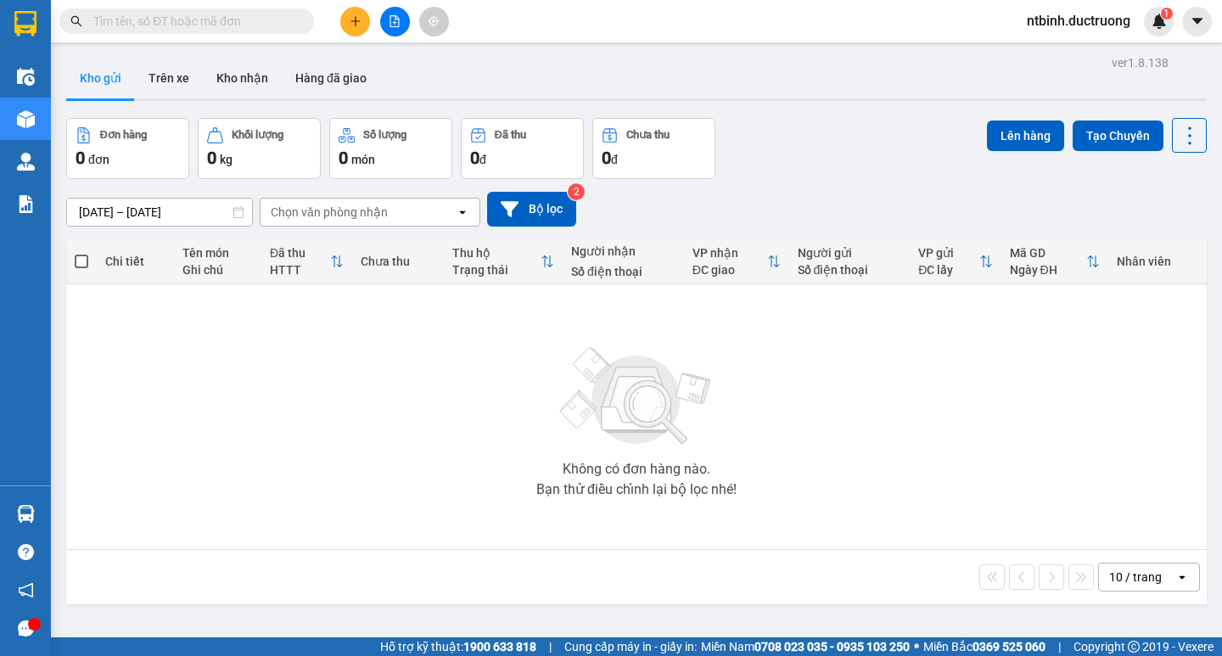
click at [400, 25] on button at bounding box center [395, 22] width 30 height 30
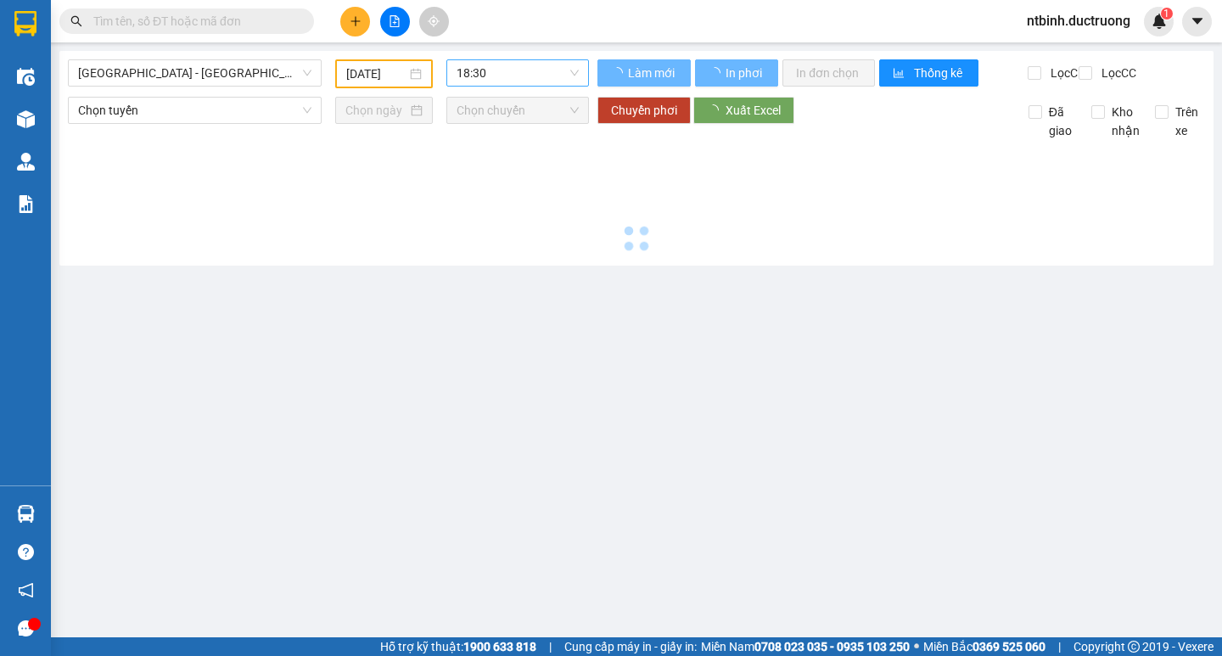
type input "[DATE]"
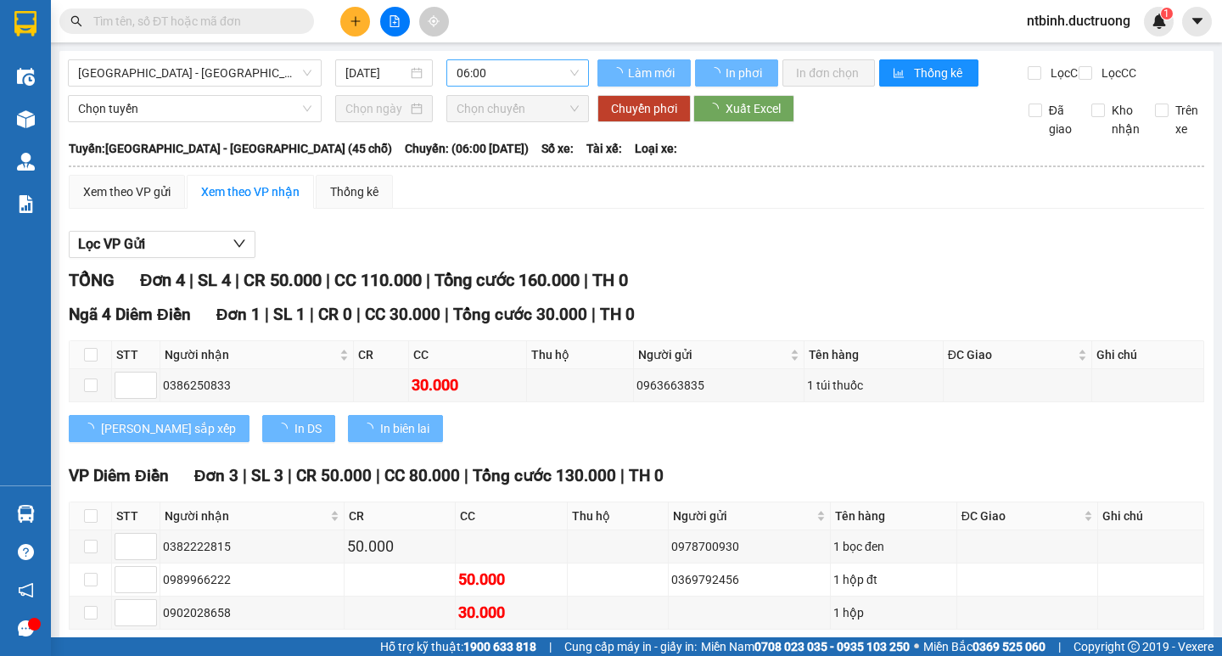
click at [485, 81] on span "06:00" at bounding box center [517, 72] width 122 height 25
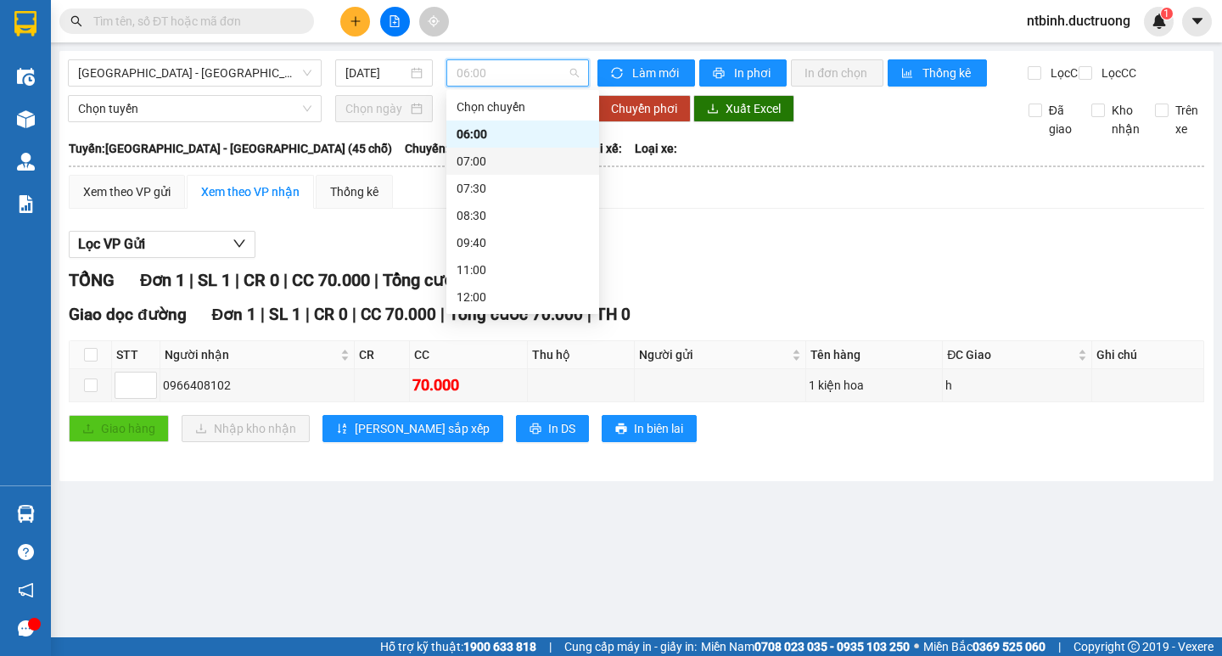
click at [515, 165] on div "07:00" at bounding box center [522, 161] width 132 height 19
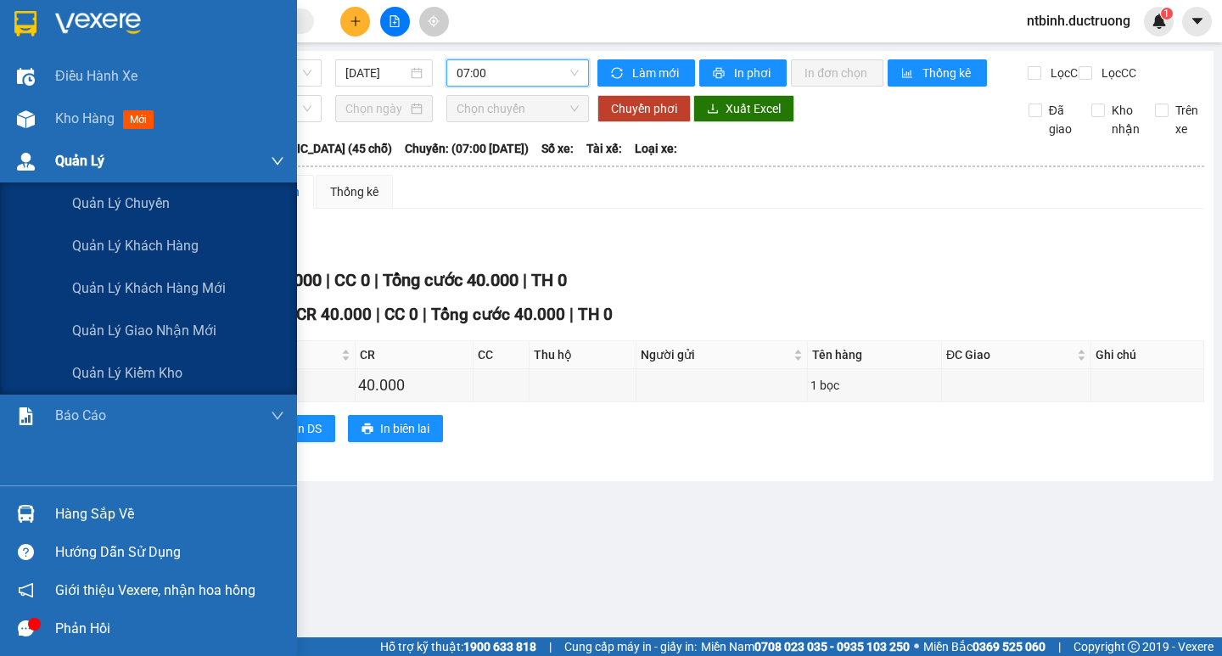
click at [35, 142] on div "Quản Lý" at bounding box center [148, 161] width 297 height 42
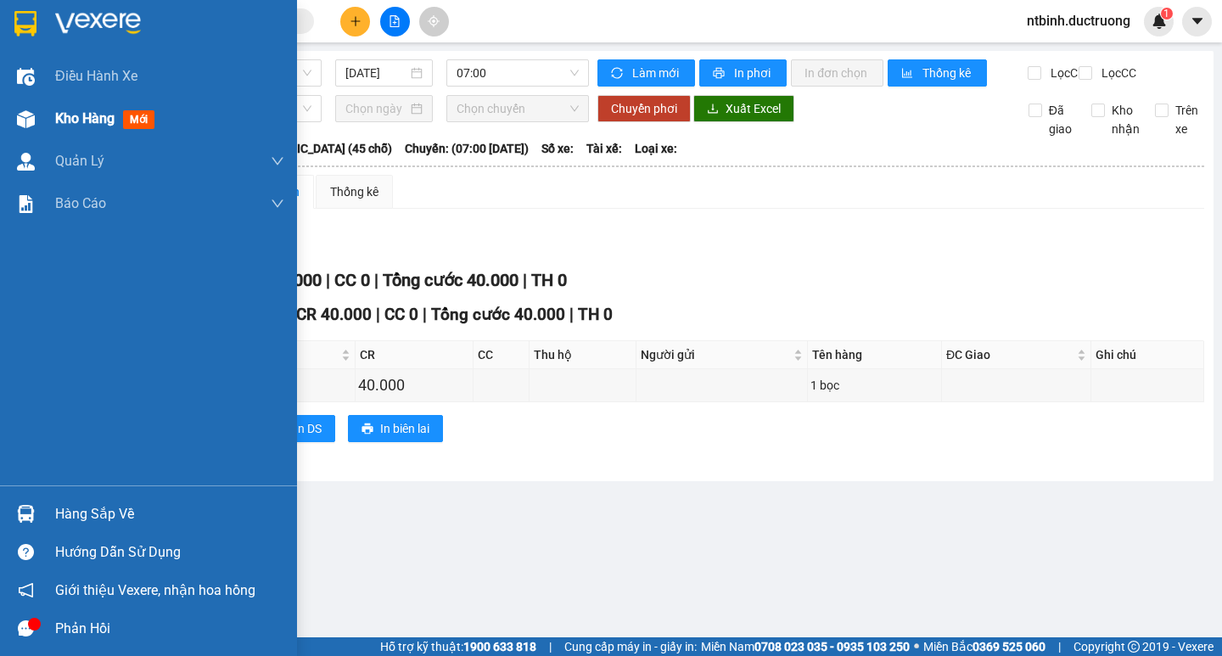
click at [36, 125] on div at bounding box center [26, 119] width 30 height 30
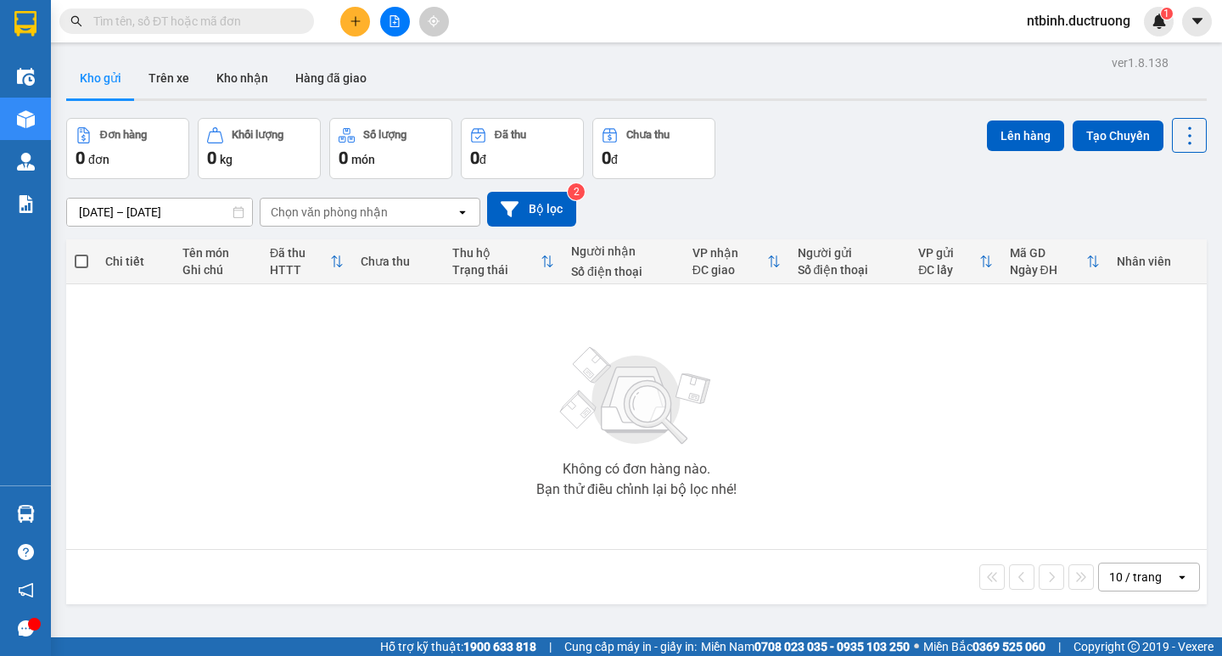
click at [401, 21] on button at bounding box center [395, 22] width 30 height 30
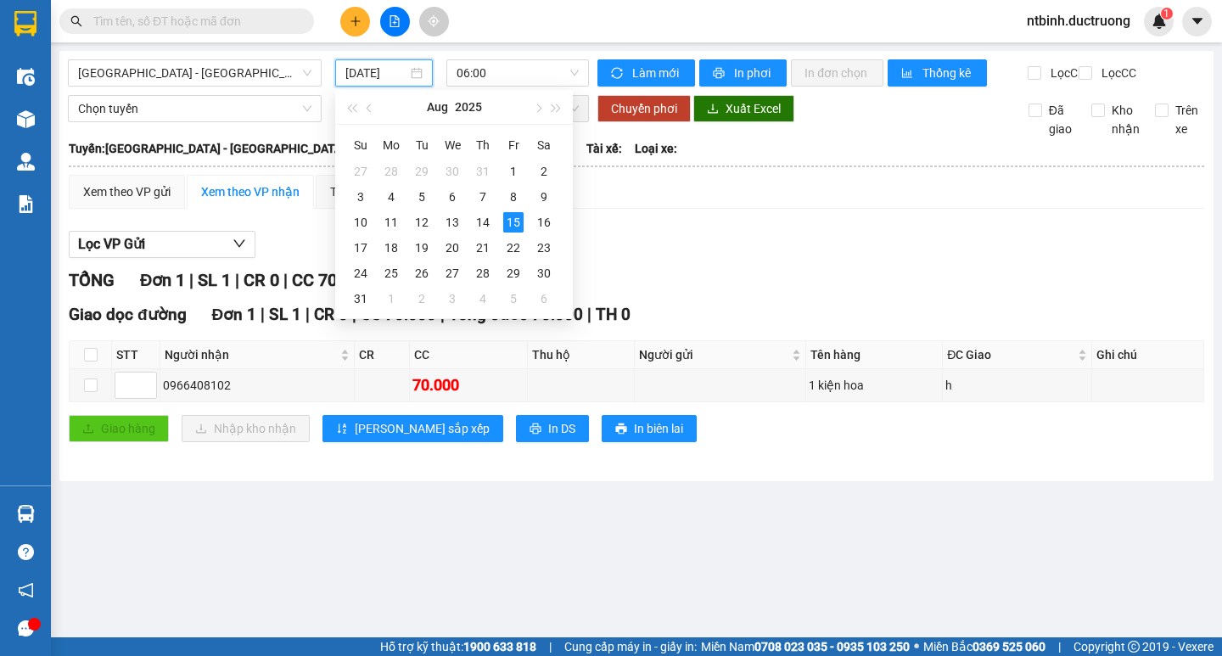
click at [370, 64] on input "[DATE]" at bounding box center [376, 73] width 62 height 19
click at [489, 225] on div "14" at bounding box center [483, 222] width 20 height 20
type input "14/08/2025"
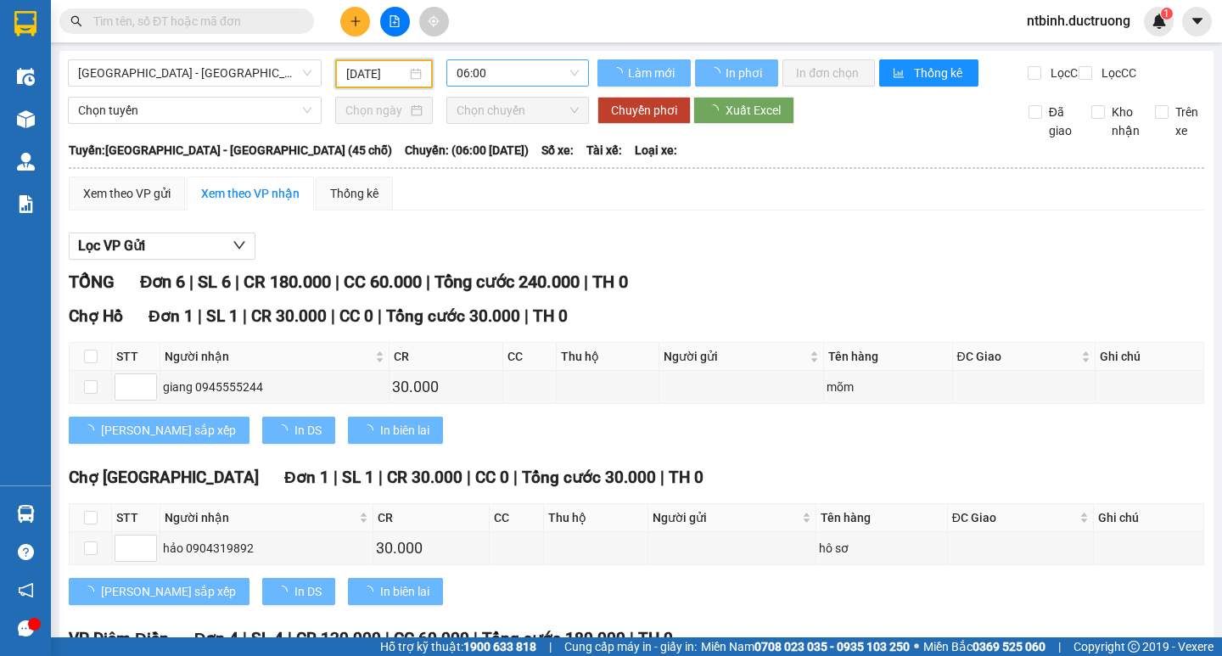
click at [510, 68] on span "06:00" at bounding box center [517, 72] width 122 height 25
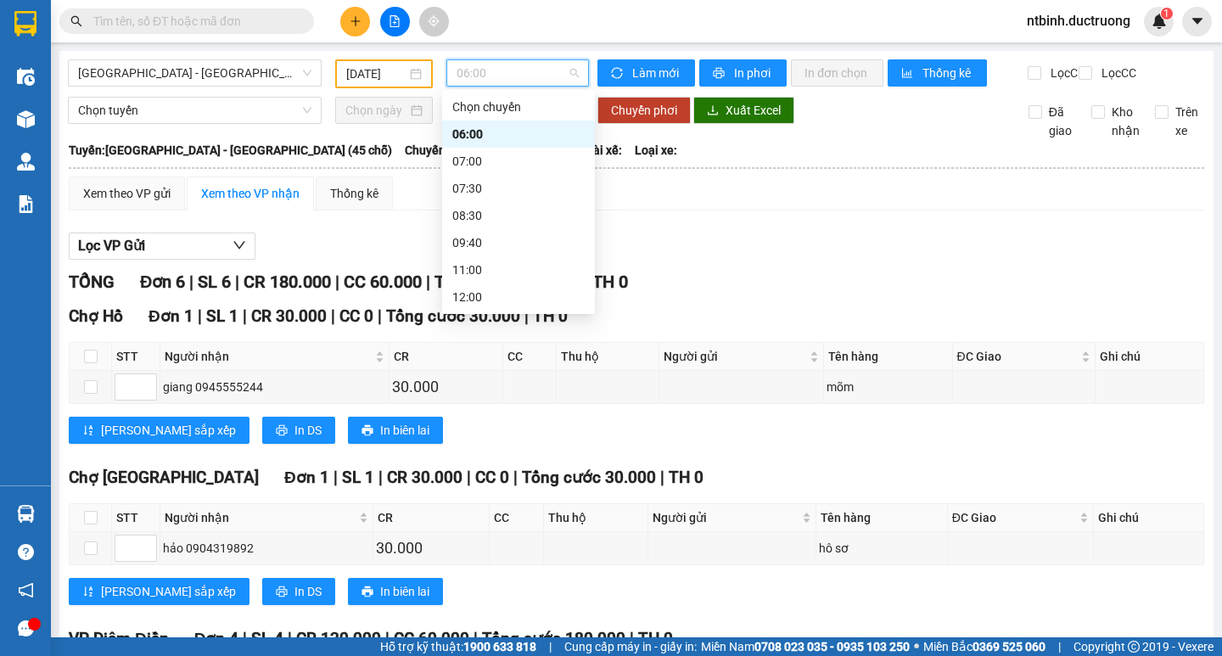
scroll to position [244, 0]
click at [507, 235] on div "18:30" at bounding box center [518, 242] width 132 height 19
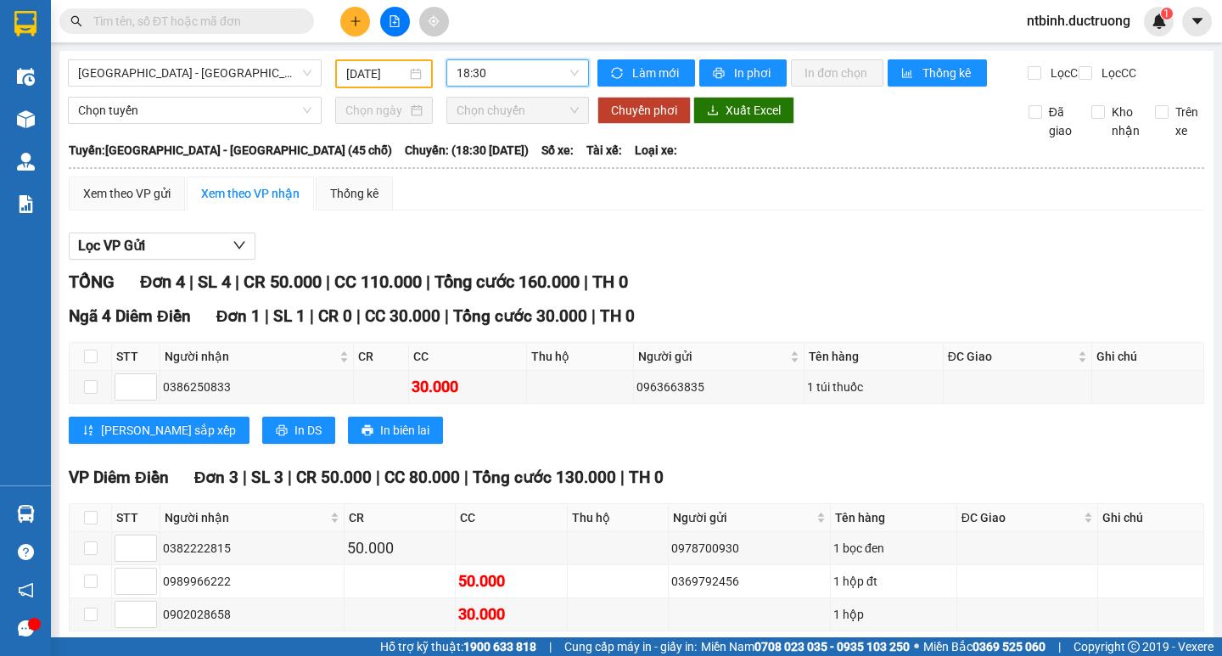
click at [501, 88] on div "Hà Nội - Thái Thụy (45 chỗ) 14/08/2025 18:30 18:30" at bounding box center [328, 73] width 521 height 29
click at [517, 76] on span "18:30" at bounding box center [517, 72] width 122 height 25
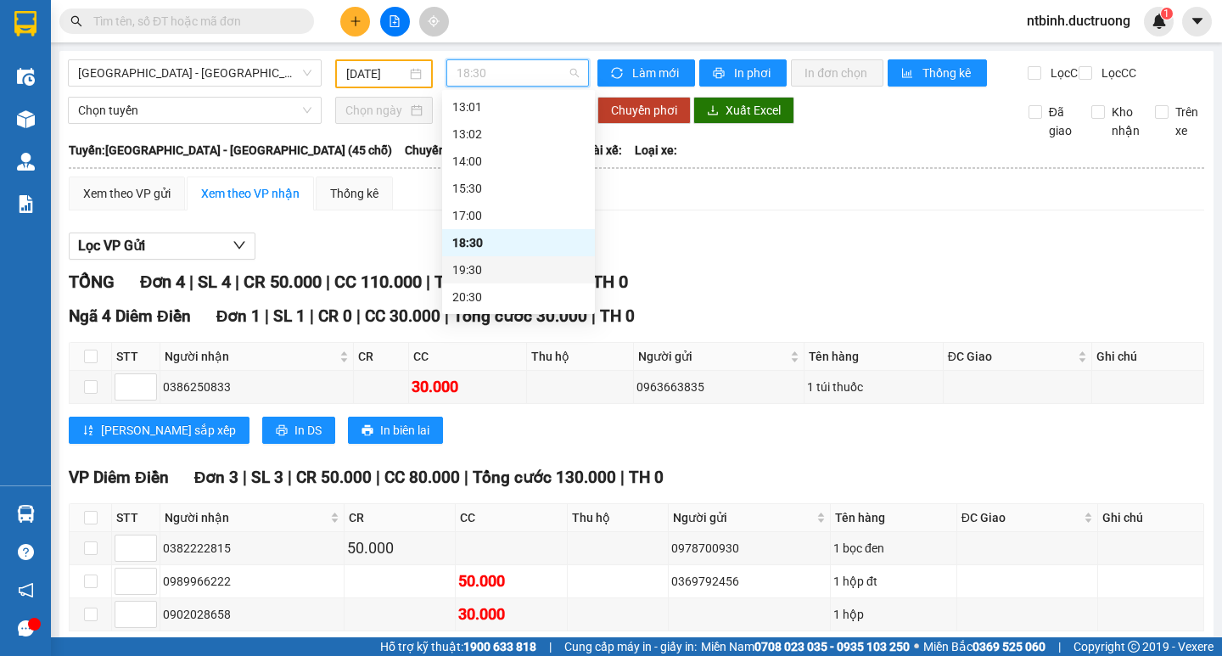
click at [522, 266] on div "19:30" at bounding box center [518, 269] width 153 height 27
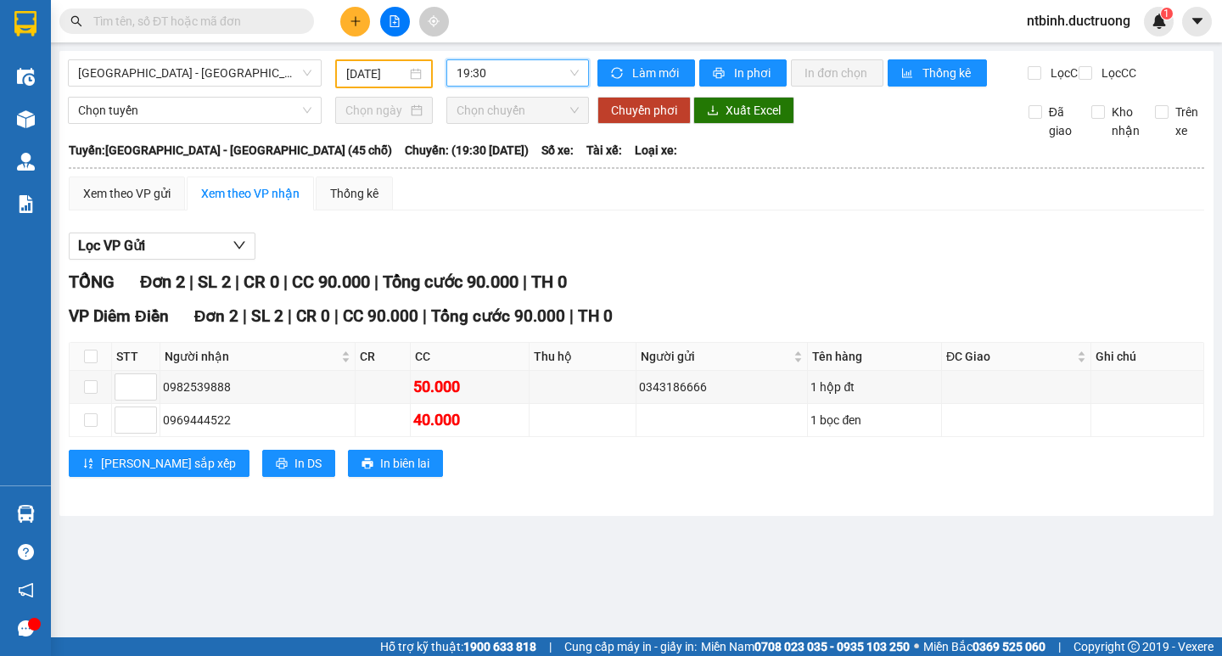
click at [524, 72] on span "19:30" at bounding box center [517, 72] width 122 height 25
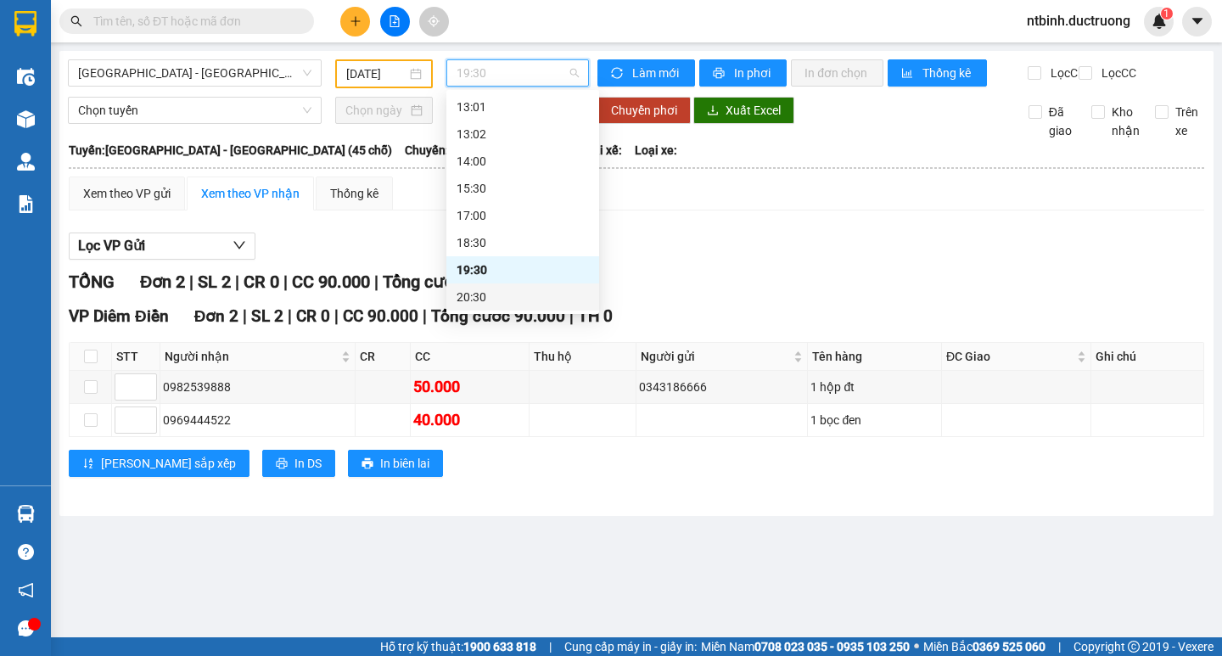
click at [524, 295] on div "20:30" at bounding box center [522, 297] width 132 height 19
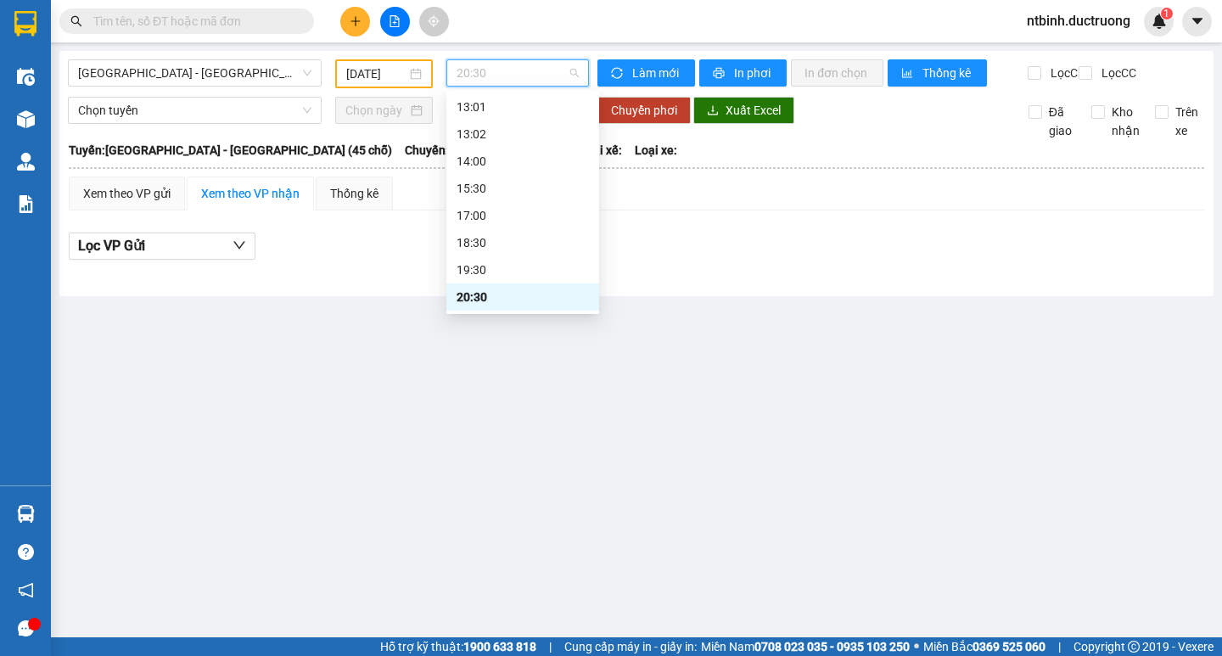
click at [505, 64] on span "20:30" at bounding box center [517, 72] width 122 height 25
click at [543, 270] on div "19:30" at bounding box center [522, 269] width 132 height 19
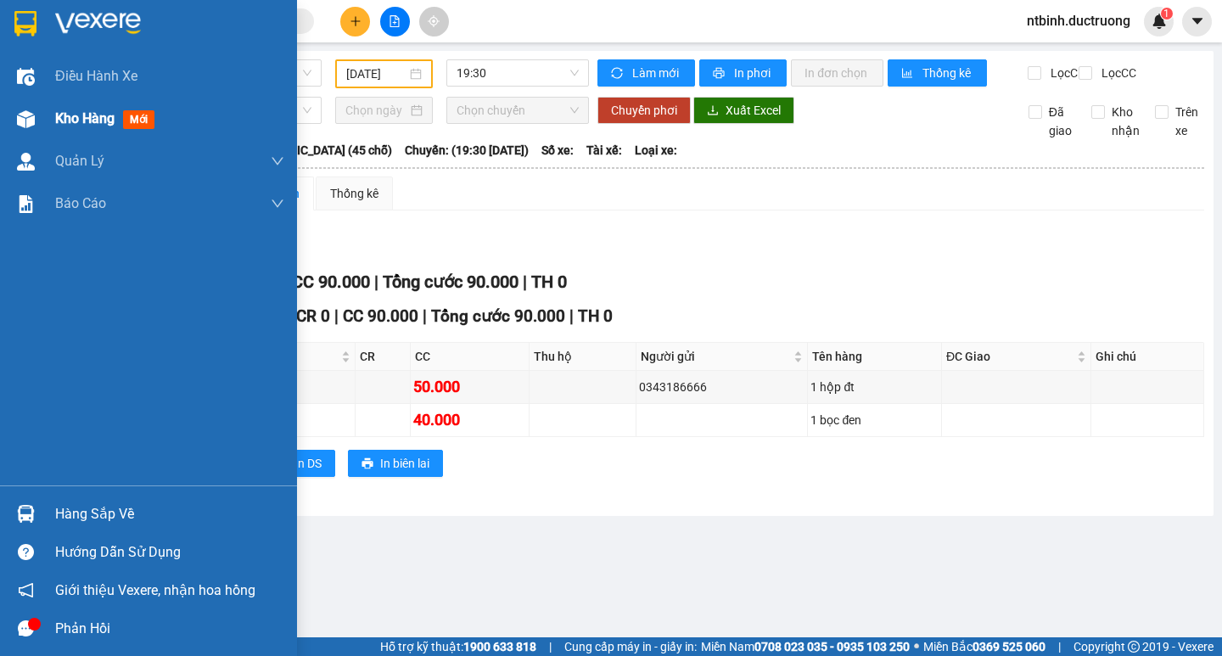
click at [5, 106] on div "Kho hàng mới" at bounding box center [148, 119] width 297 height 42
